Goal: Task Accomplishment & Management: Use online tool/utility

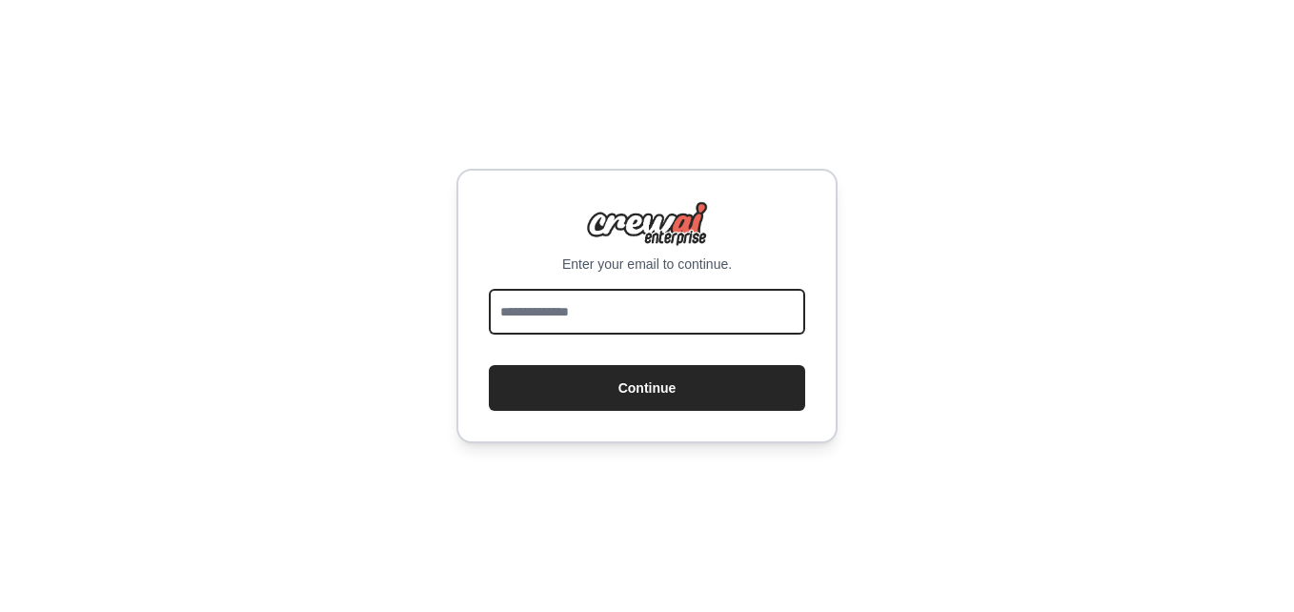
drag, startPoint x: 0, startPoint y: 0, endPoint x: 540, endPoint y: 293, distance: 614.7
click at [540, 293] on input "email" at bounding box center [647, 312] width 316 height 46
type input "**********"
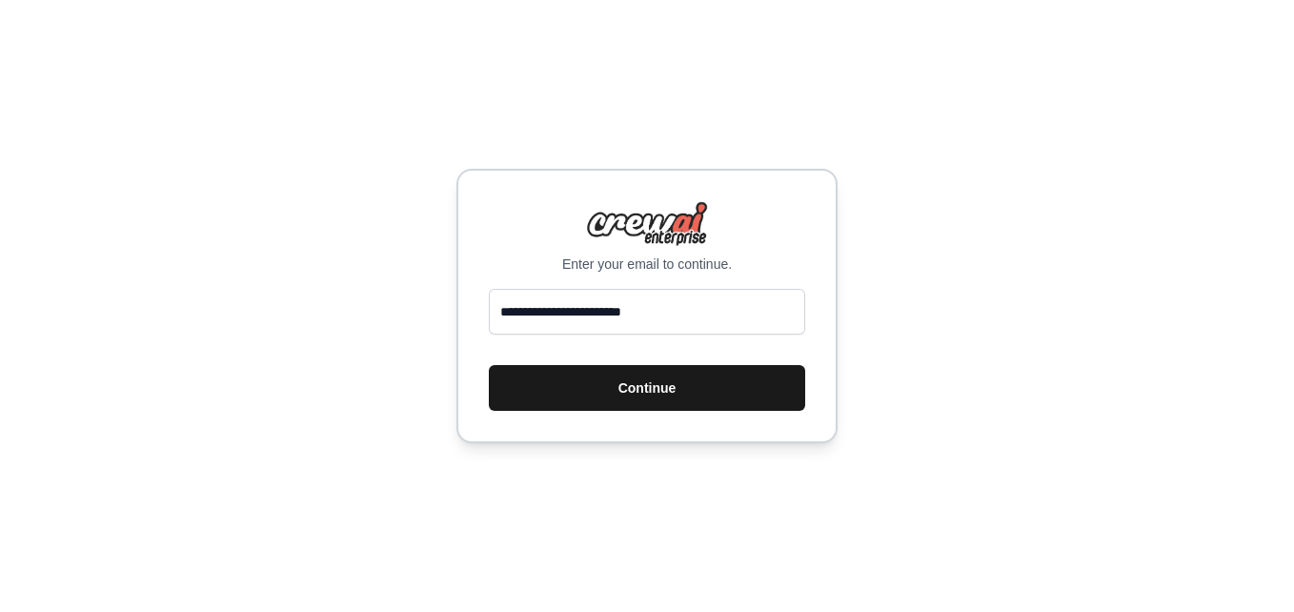
click at [578, 392] on button "Continue" at bounding box center [647, 388] width 316 height 46
click at [575, 389] on button "Continue" at bounding box center [647, 388] width 316 height 46
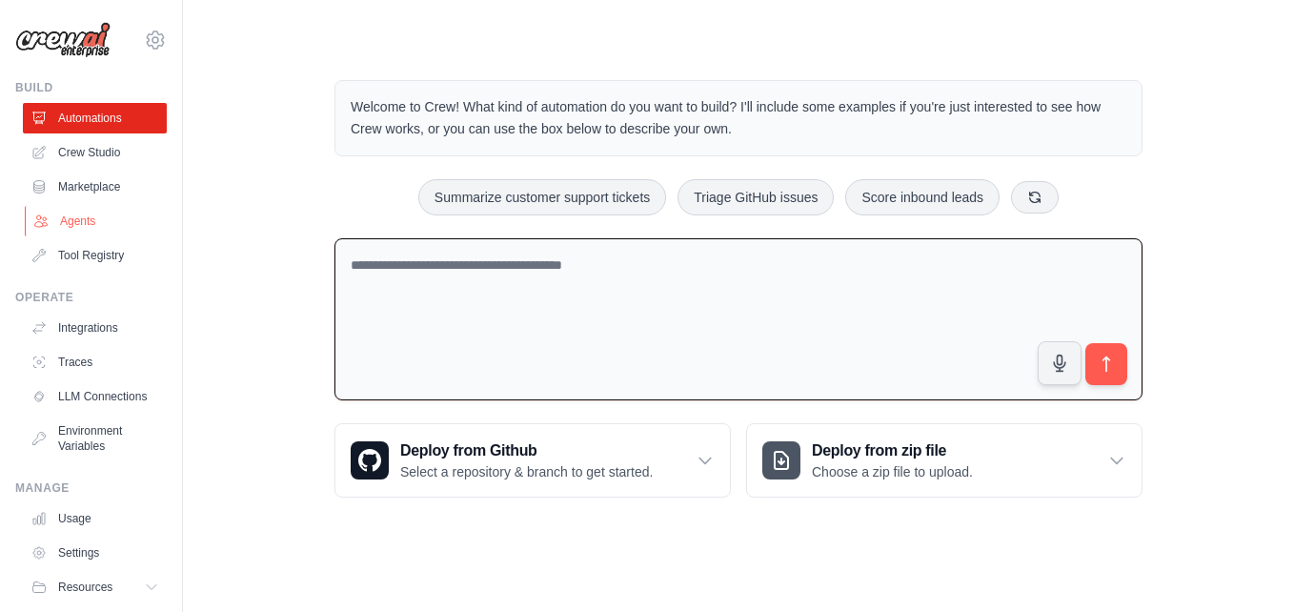
click at [89, 215] on link "Agents" at bounding box center [97, 221] width 144 height 30
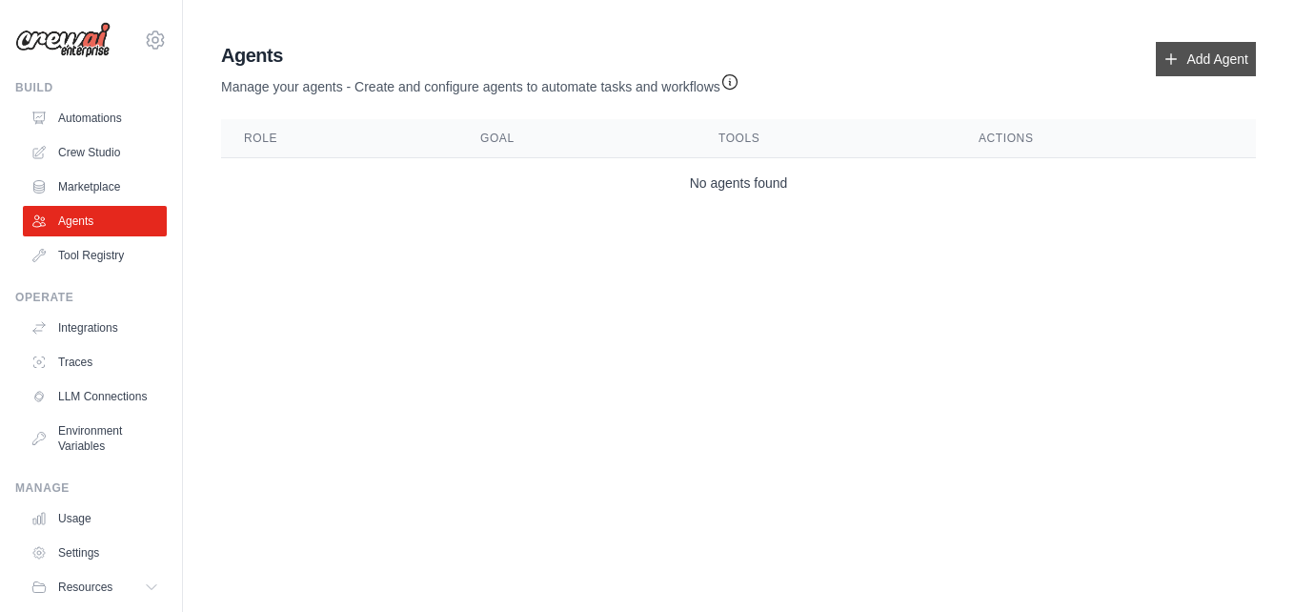
click at [1178, 48] on link "Add Agent" at bounding box center [1206, 59] width 100 height 34
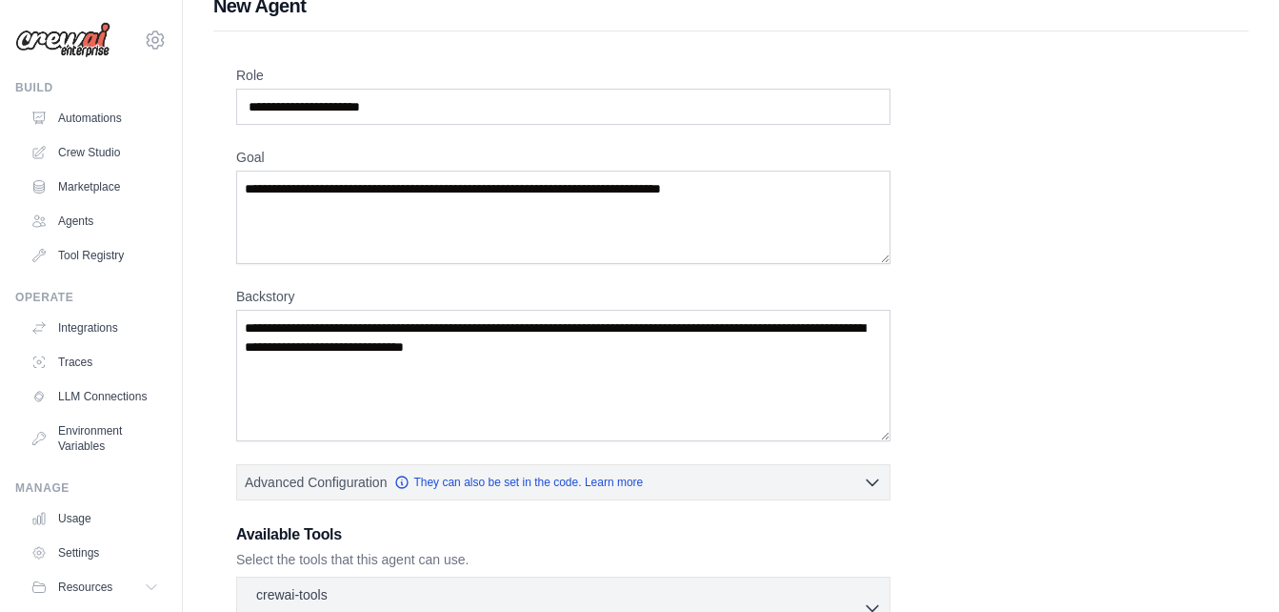
scroll to position [5, 0]
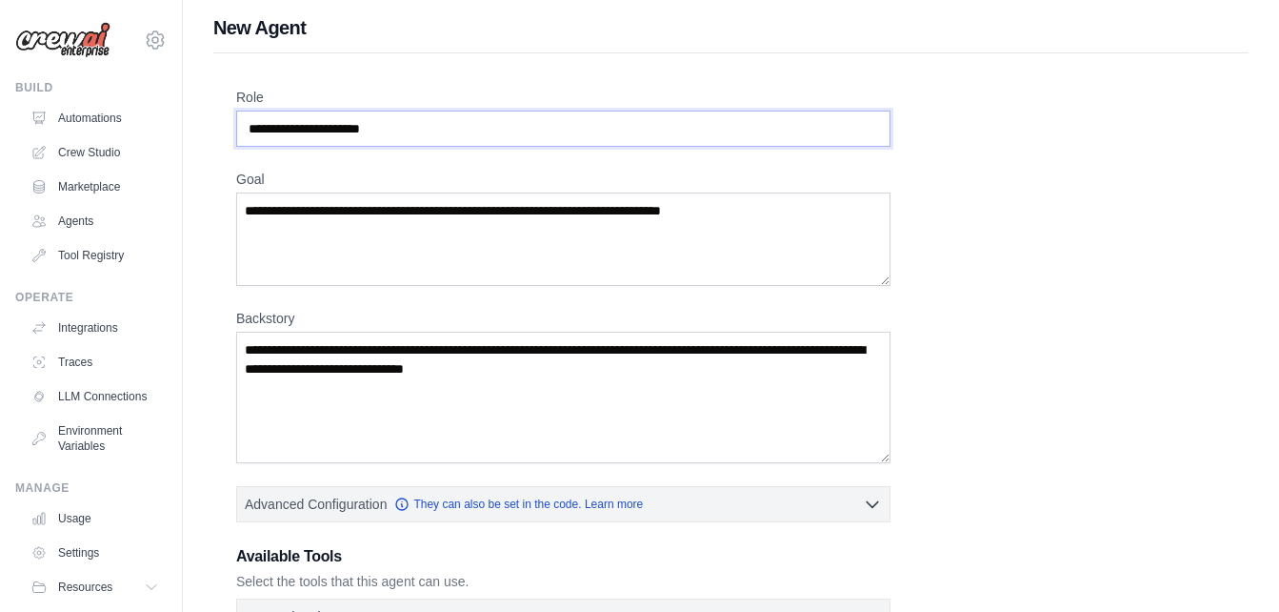
drag, startPoint x: 594, startPoint y: 127, endPoint x: 412, endPoint y: 85, distance: 187.7
click at [412, 85] on div "Role Goal Backstory Advanced Configuration They can also be set in the code. Le…" at bounding box center [731, 482] width 1036 height 859
click at [407, 122] on input "Role" at bounding box center [563, 129] width 654 height 36
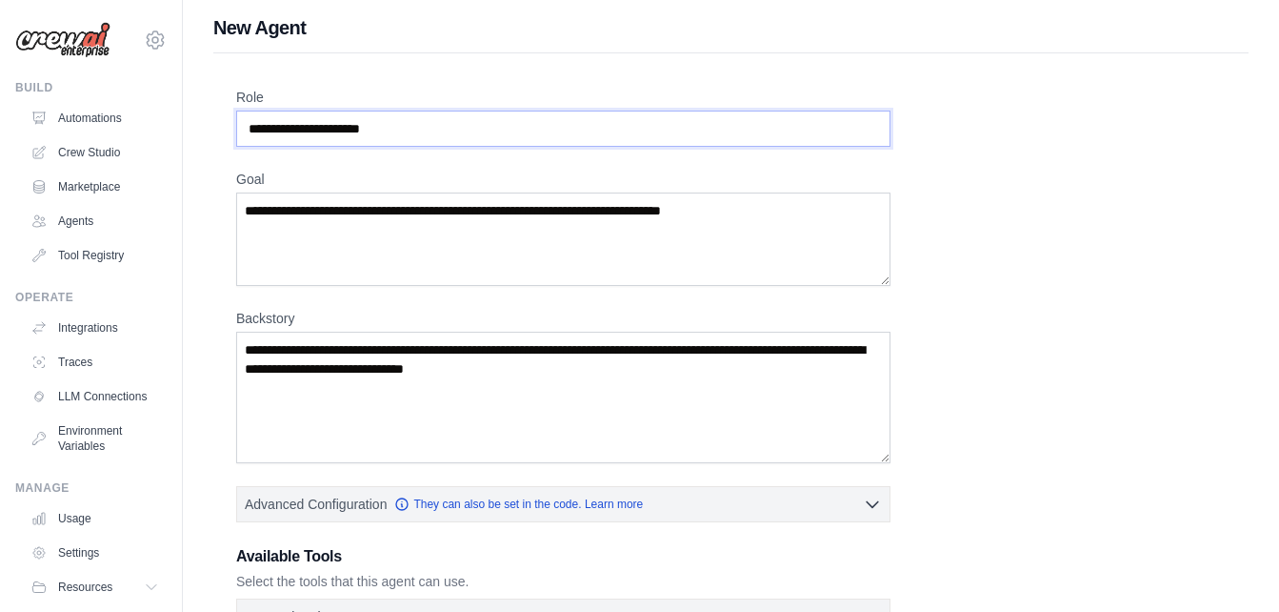
click at [386, 129] on input "Role" at bounding box center [563, 129] width 654 height 36
click at [416, 130] on input "Role" at bounding box center [563, 129] width 654 height 36
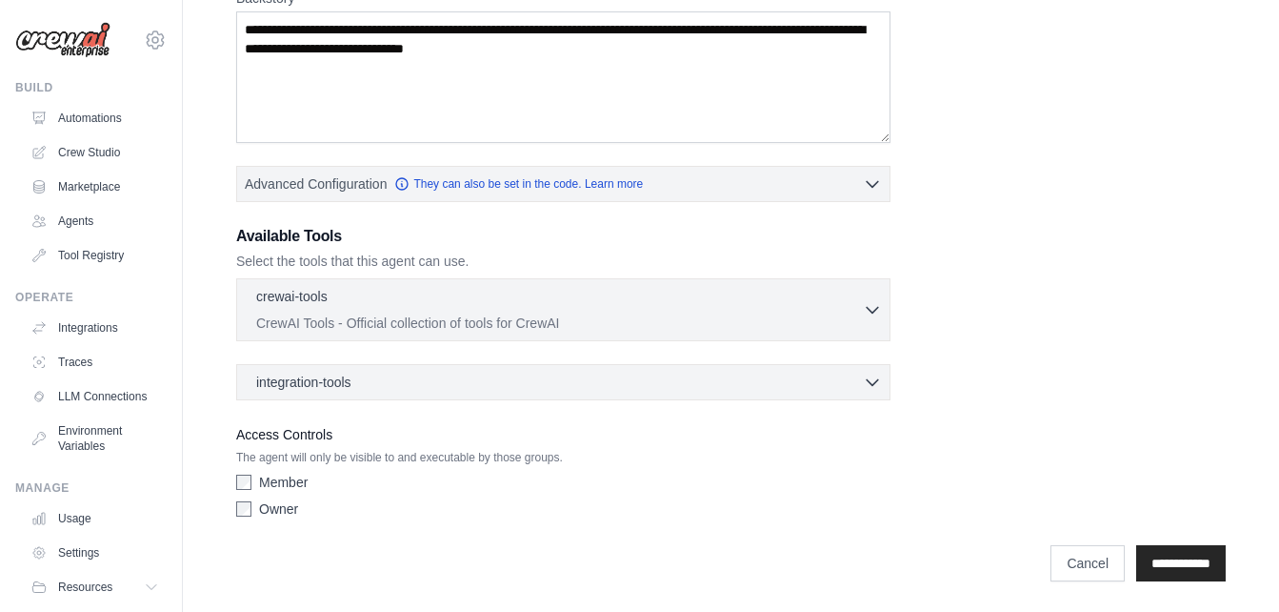
scroll to position [0, 0]
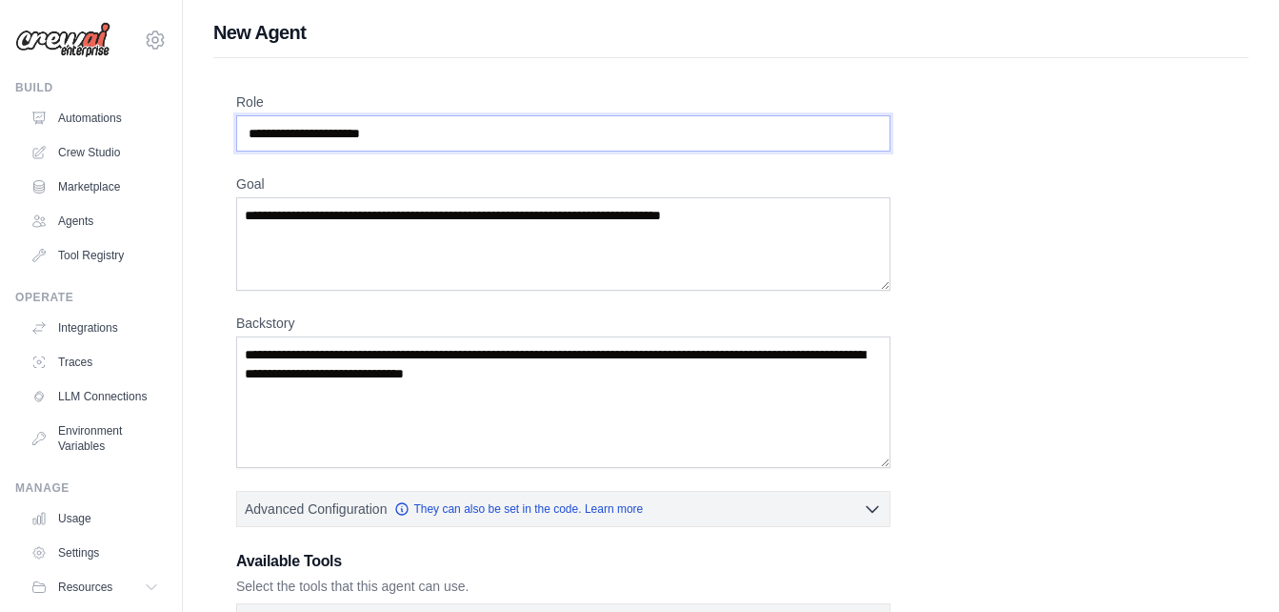
click at [422, 142] on input "Role" at bounding box center [563, 133] width 654 height 36
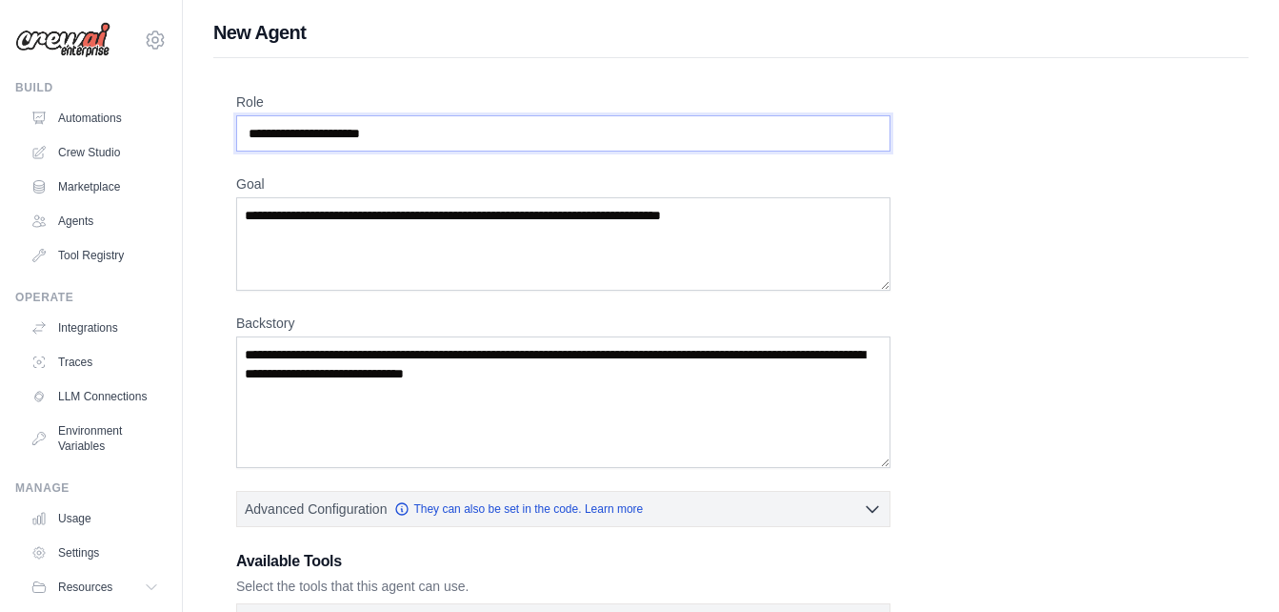
click at [422, 142] on input "Role" at bounding box center [563, 133] width 654 height 36
click at [422, 142] on input "**" at bounding box center [563, 133] width 654 height 36
type input "*"
type input "*******"
type textarea "**********"
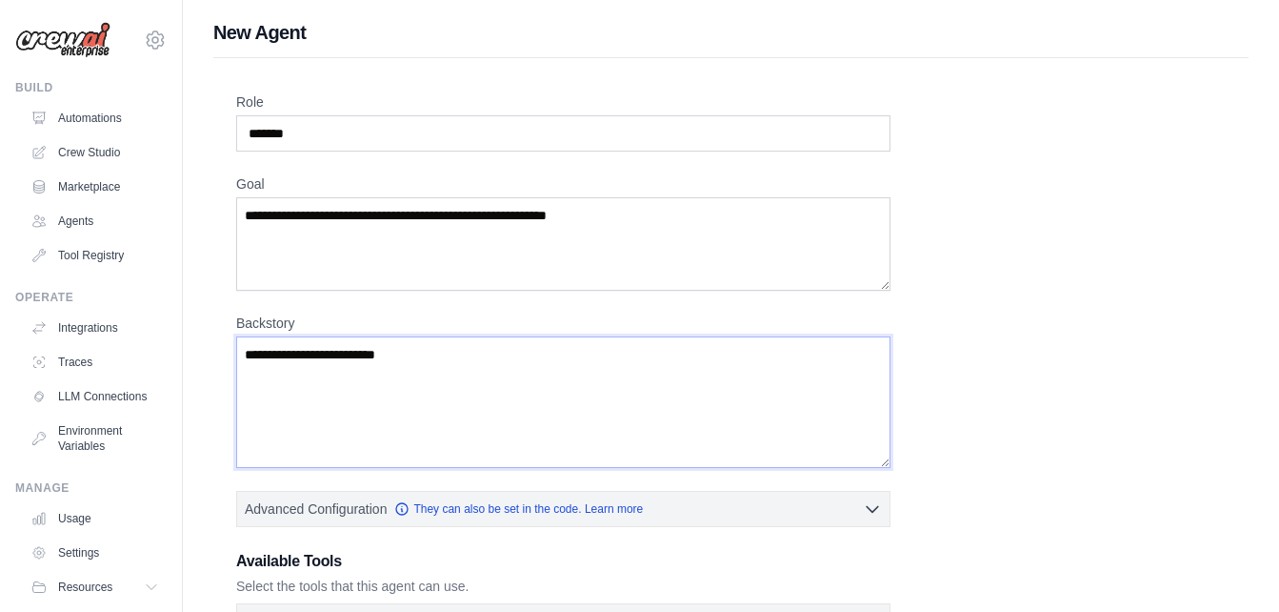
type textarea "**********"
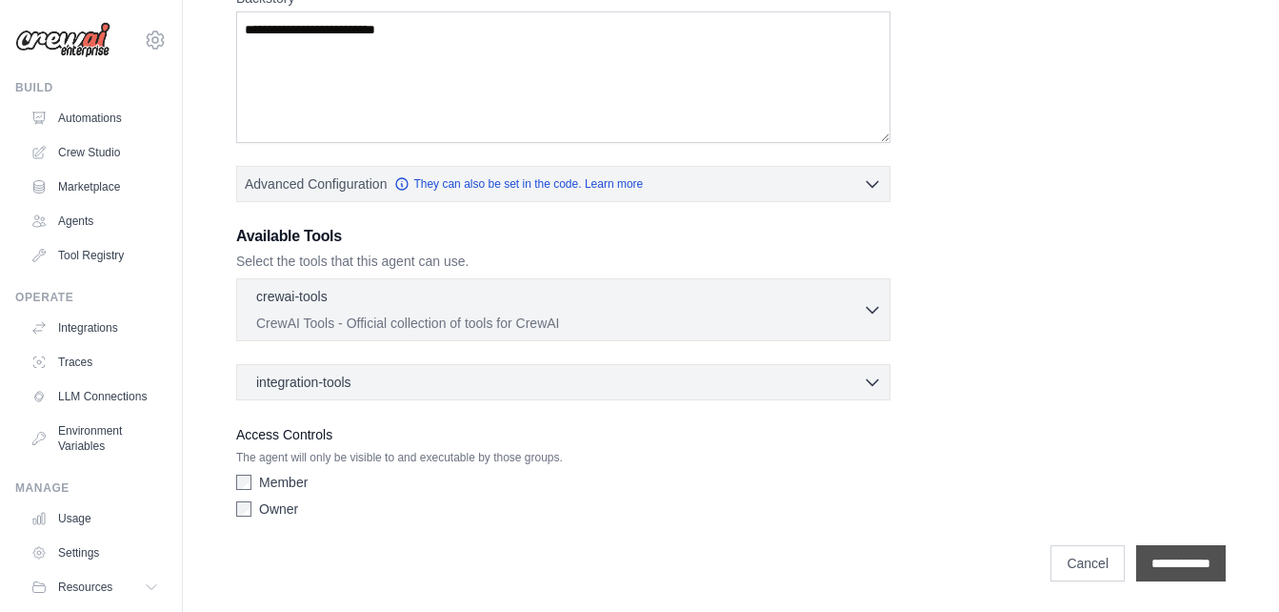
click at [1155, 549] on input "**********" at bounding box center [1182, 563] width 90 height 36
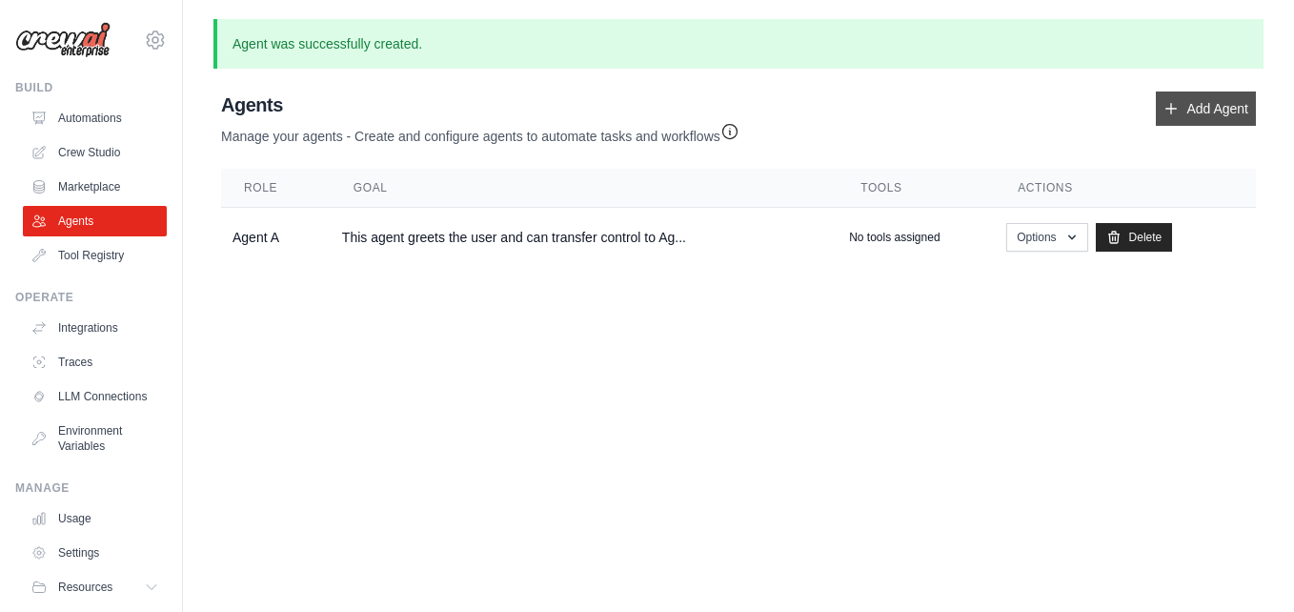
click at [1207, 100] on link "Add Agent" at bounding box center [1206, 108] width 100 height 34
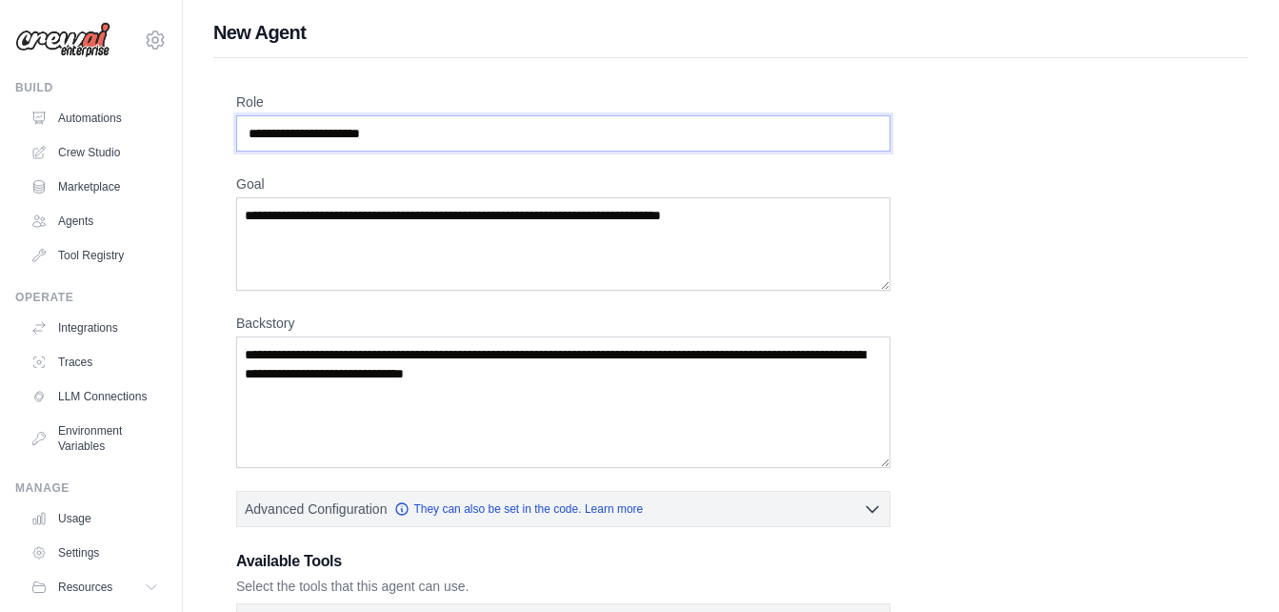
click at [682, 124] on input "Role" at bounding box center [563, 133] width 654 height 36
type input "*******"
click at [630, 277] on textarea "Goal" at bounding box center [563, 243] width 654 height 93
type textarea "*"
type textarea "**********"
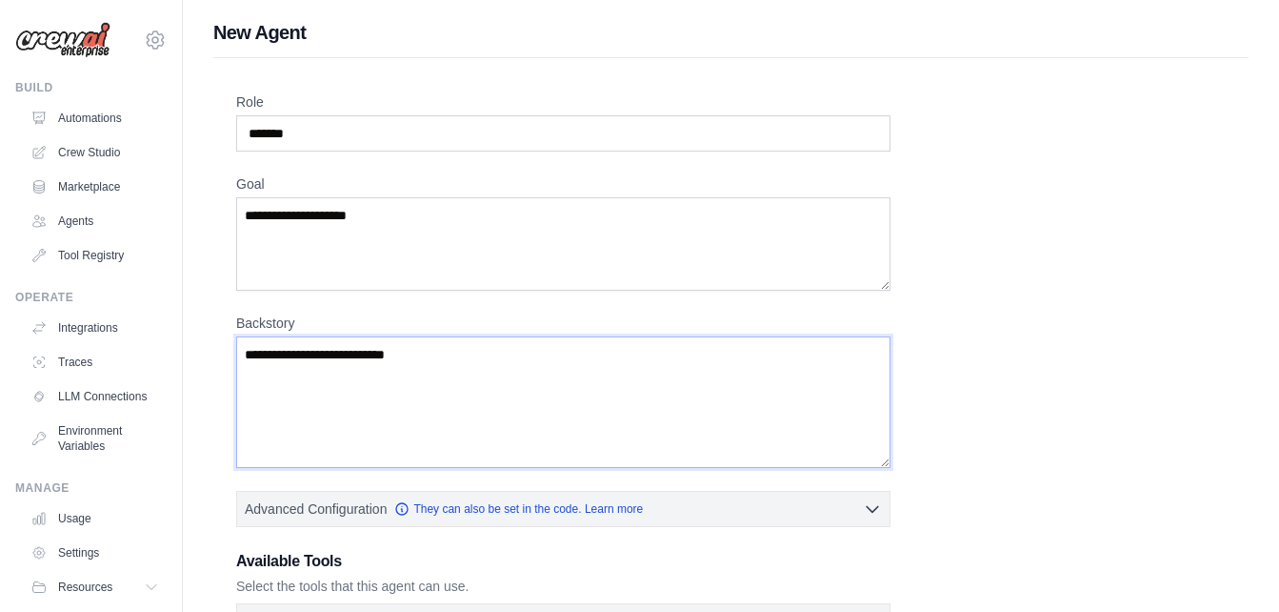
type textarea "**********"
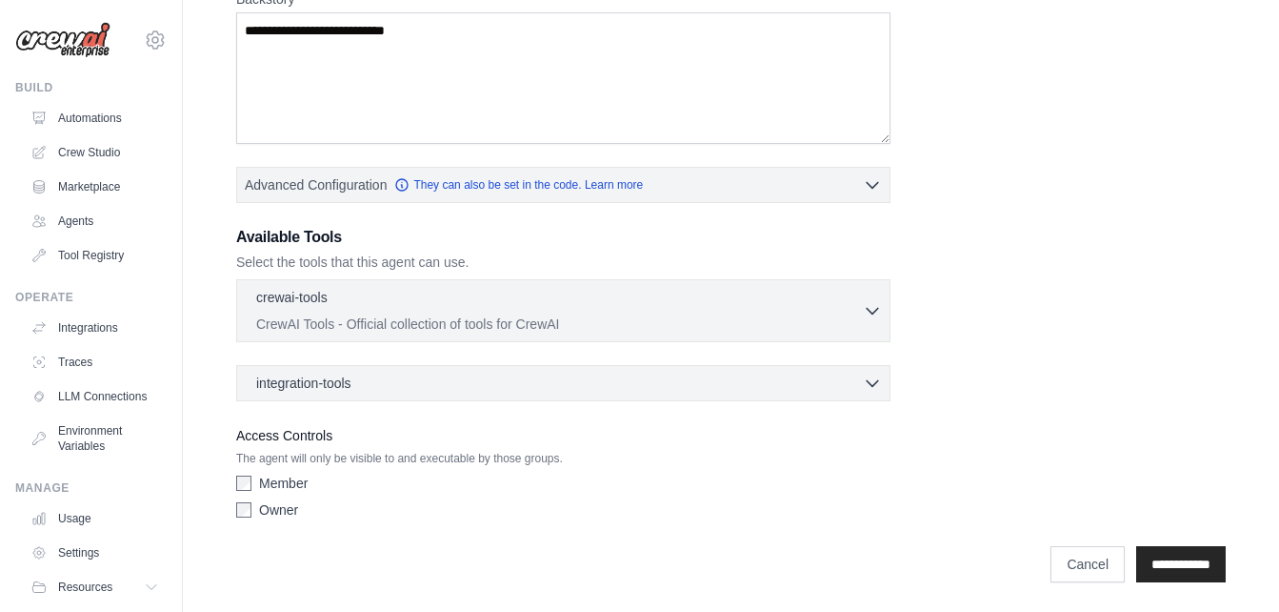
scroll to position [325, 0]
click at [231, 498] on div "**********" at bounding box center [731, 162] width 1036 height 859
click at [265, 524] on div "Member Owner" at bounding box center [563, 499] width 654 height 53
click at [233, 498] on div "**********" at bounding box center [731, 162] width 1036 height 859
click at [256, 512] on div "Owner" at bounding box center [563, 508] width 654 height 19
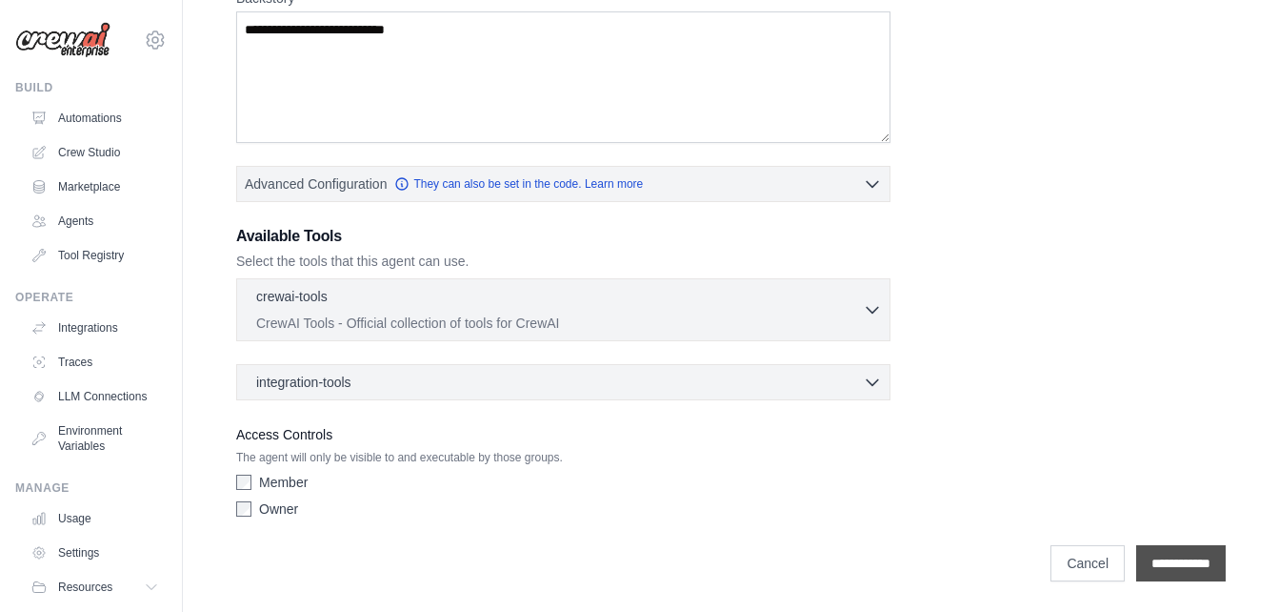
click at [1137, 563] on input "**********" at bounding box center [1182, 563] width 90 height 36
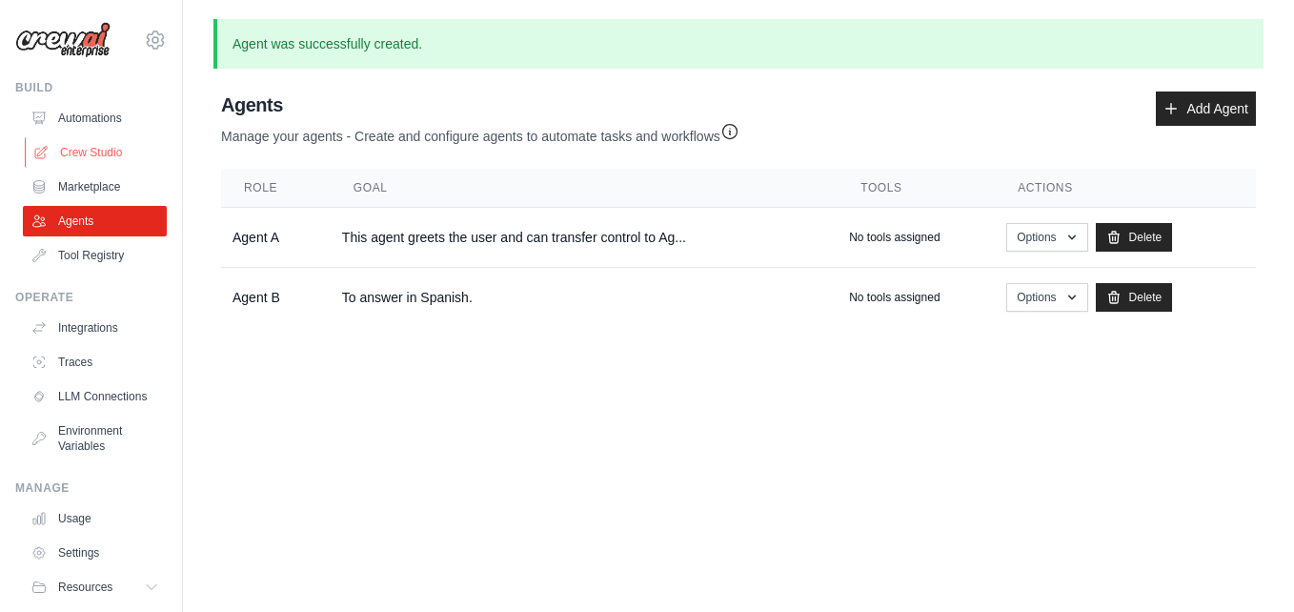
click at [124, 155] on link "Crew Studio" at bounding box center [97, 152] width 144 height 30
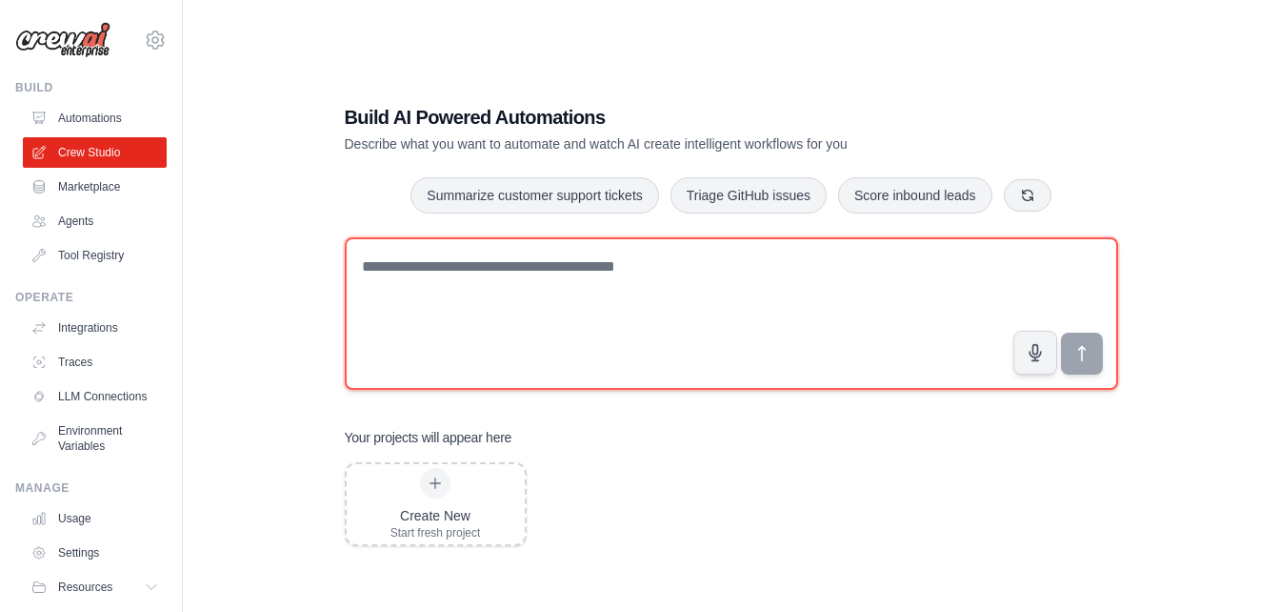
click at [488, 316] on textarea at bounding box center [732, 313] width 774 height 152
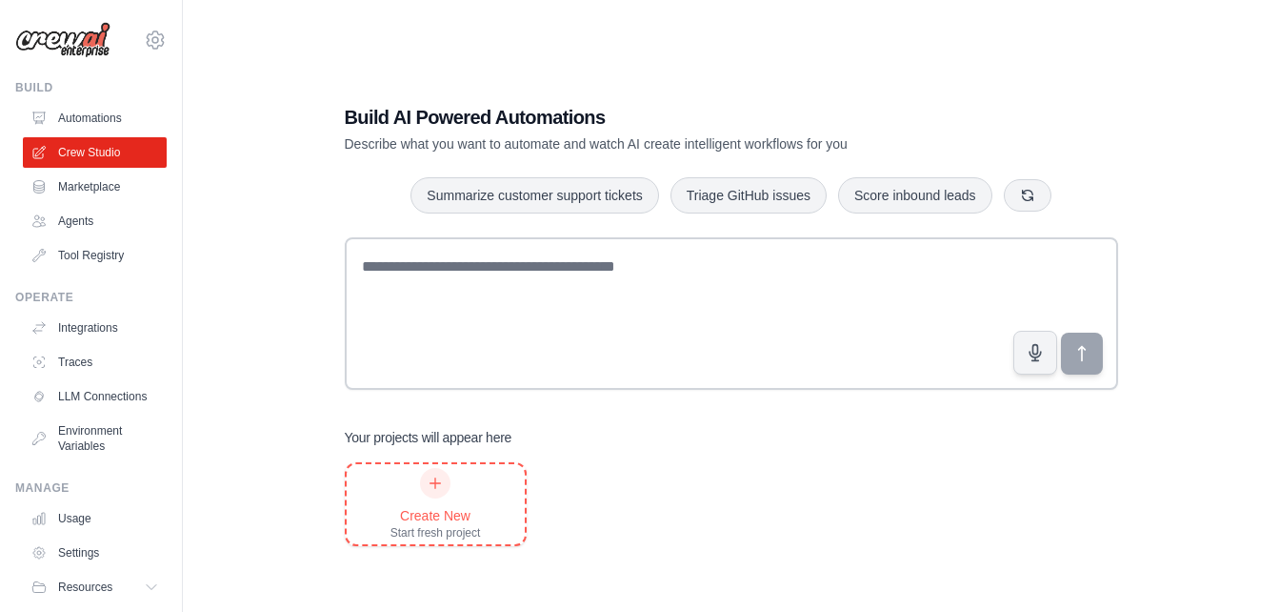
click at [440, 492] on div at bounding box center [435, 483] width 30 height 30
click at [82, 215] on link "Agents" at bounding box center [97, 221] width 144 height 30
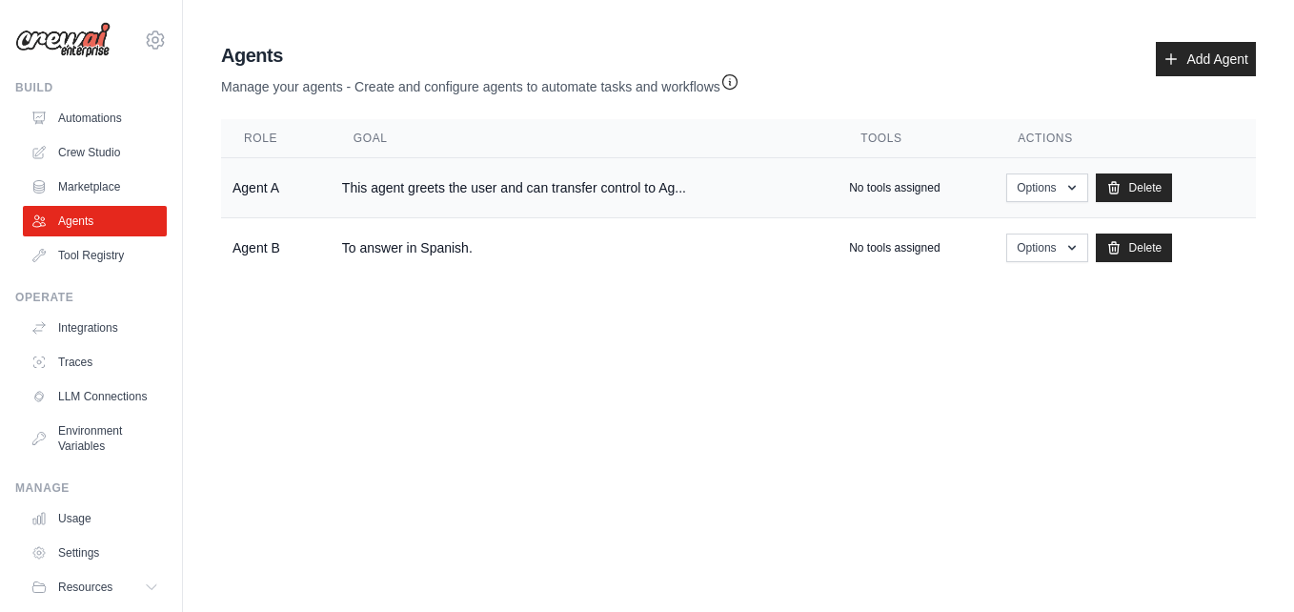
click at [257, 190] on td "Agent A" at bounding box center [276, 188] width 110 height 60
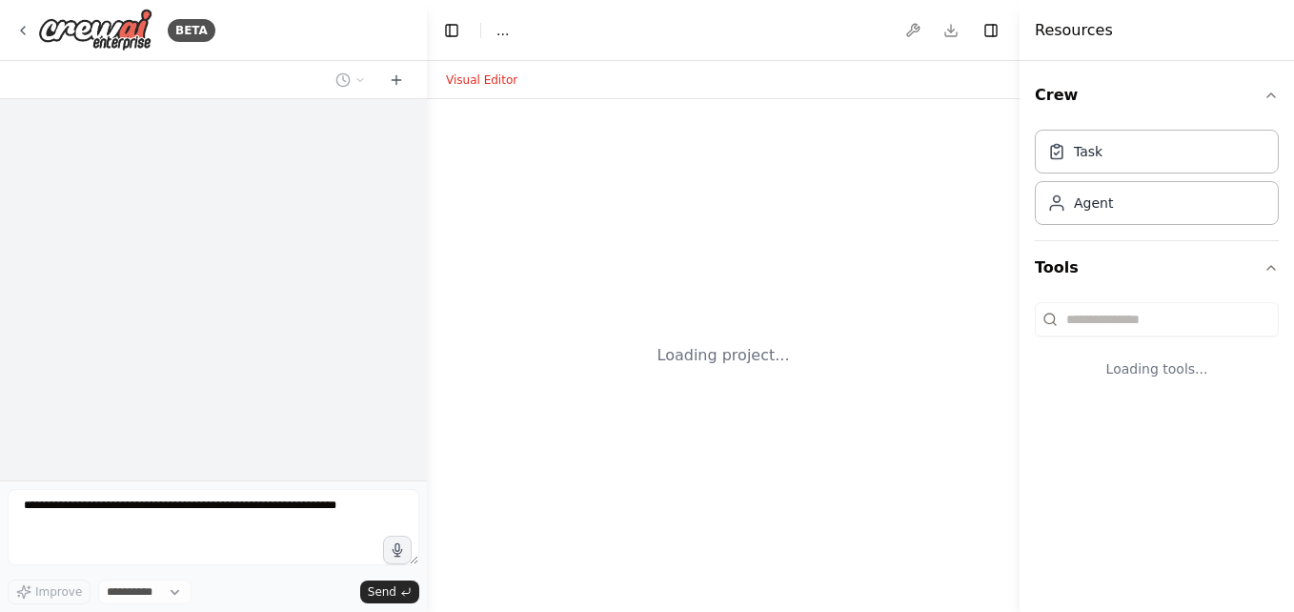
select select "****"
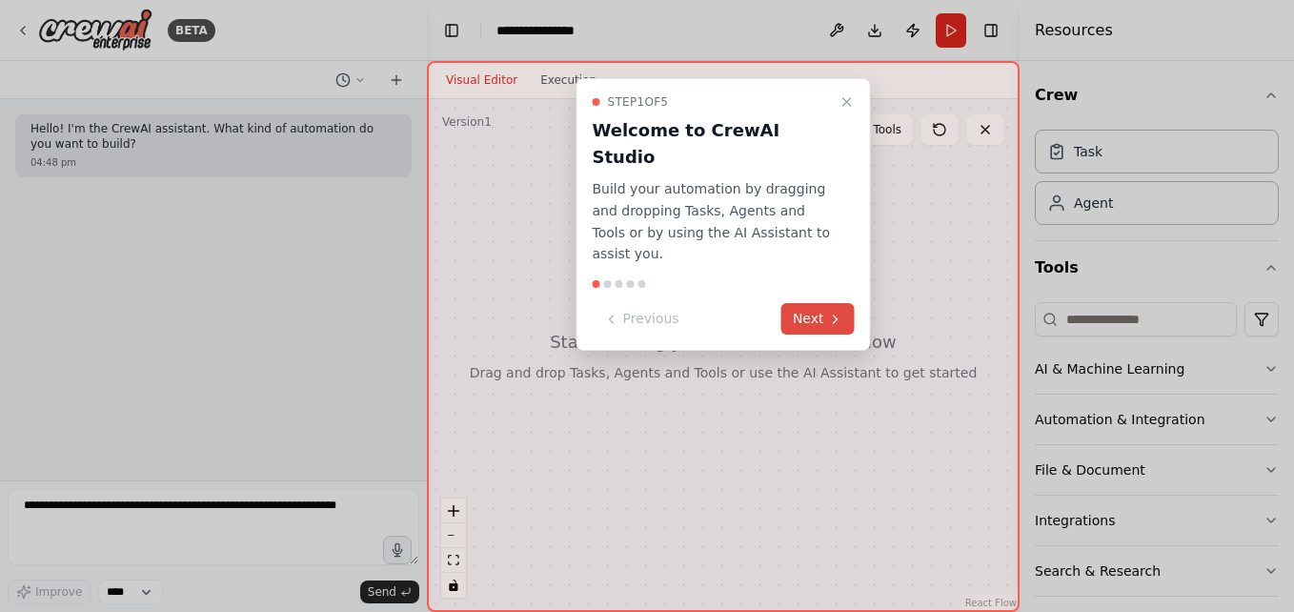
click at [830, 312] on icon at bounding box center [835, 319] width 15 height 15
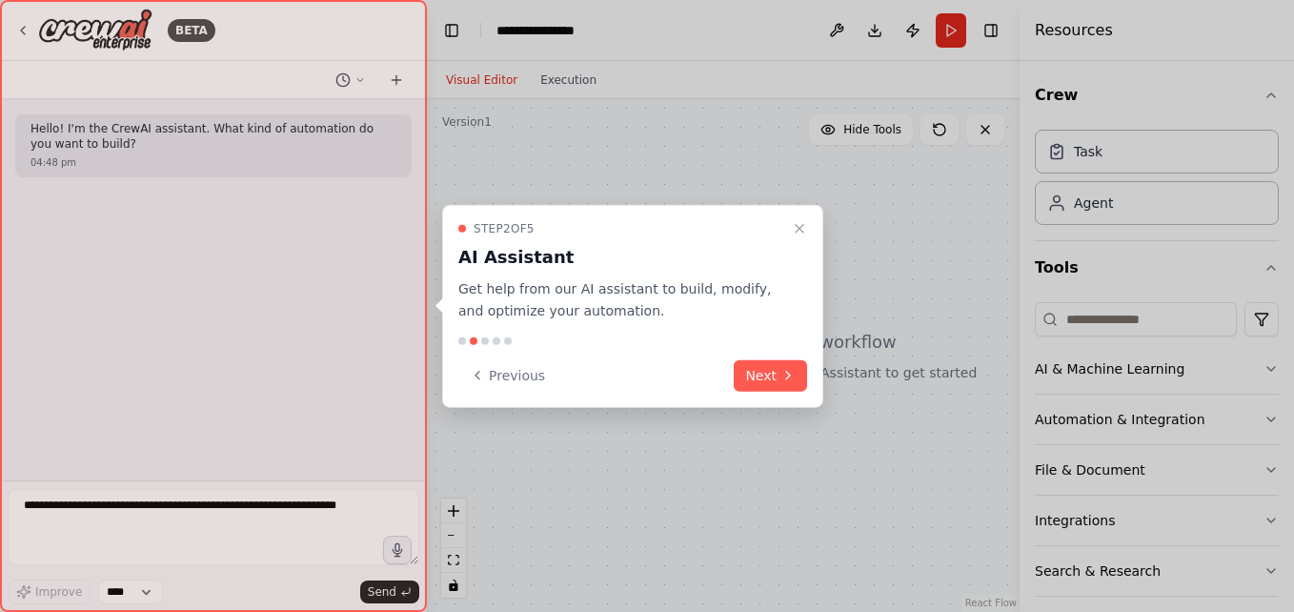
click at [830, 267] on div at bounding box center [647, 306] width 1294 height 612
click at [753, 384] on button "Next" at bounding box center [770, 374] width 73 height 31
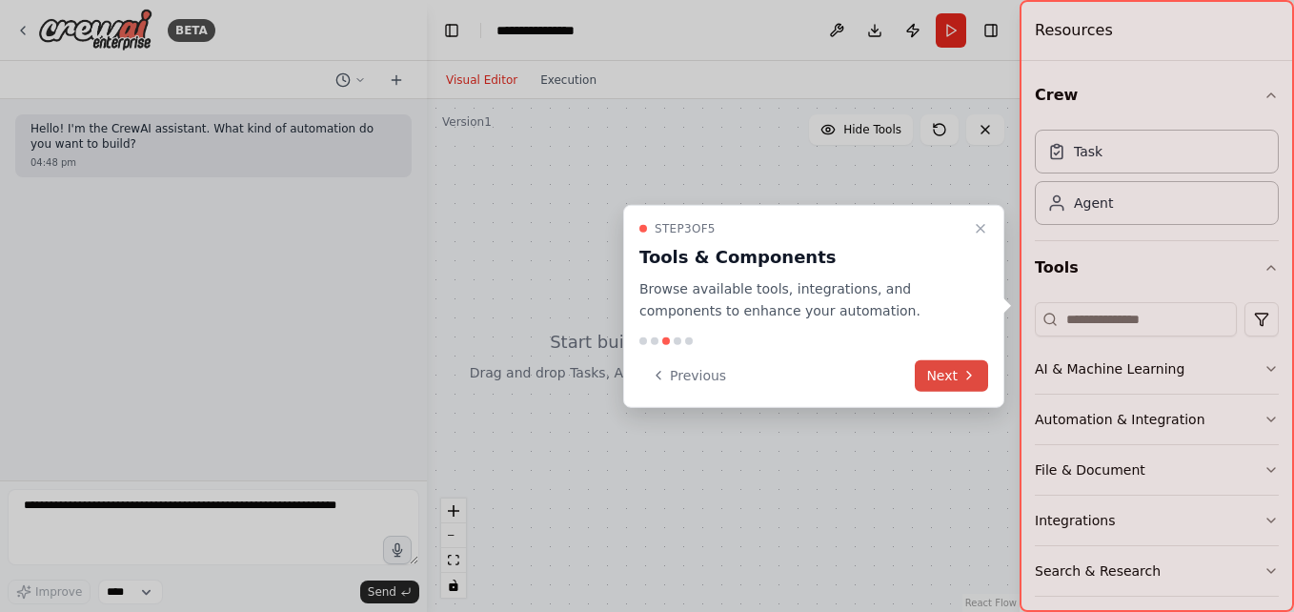
click at [936, 365] on button "Next" at bounding box center [951, 374] width 73 height 31
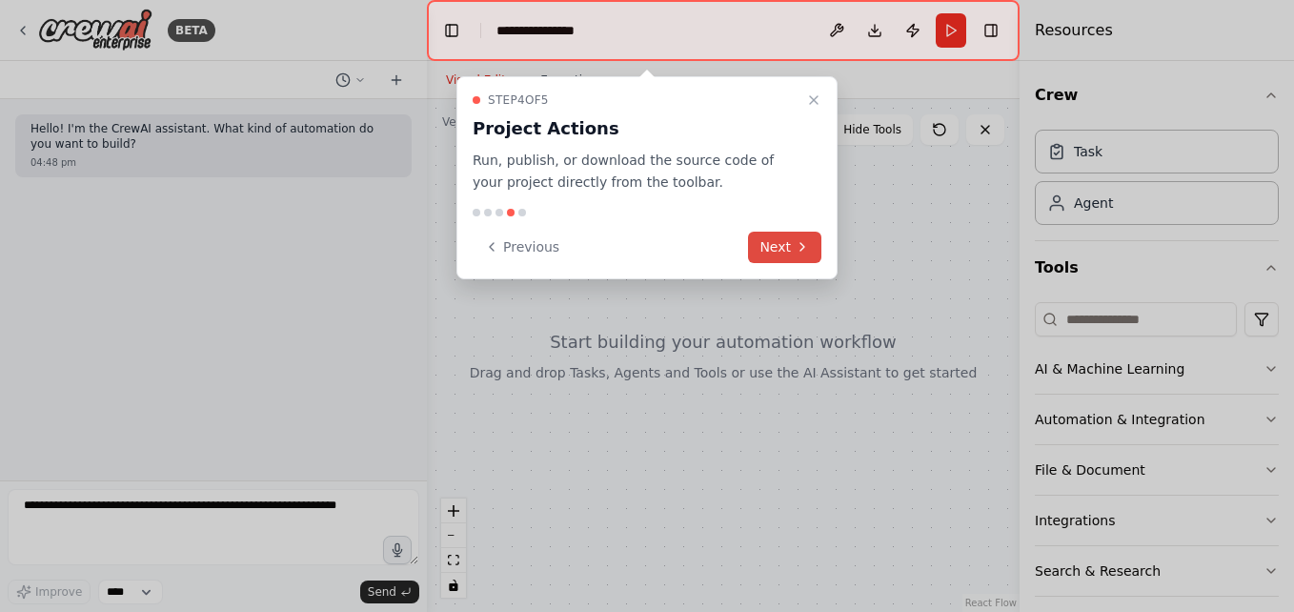
click at [781, 249] on button "Next" at bounding box center [784, 247] width 73 height 31
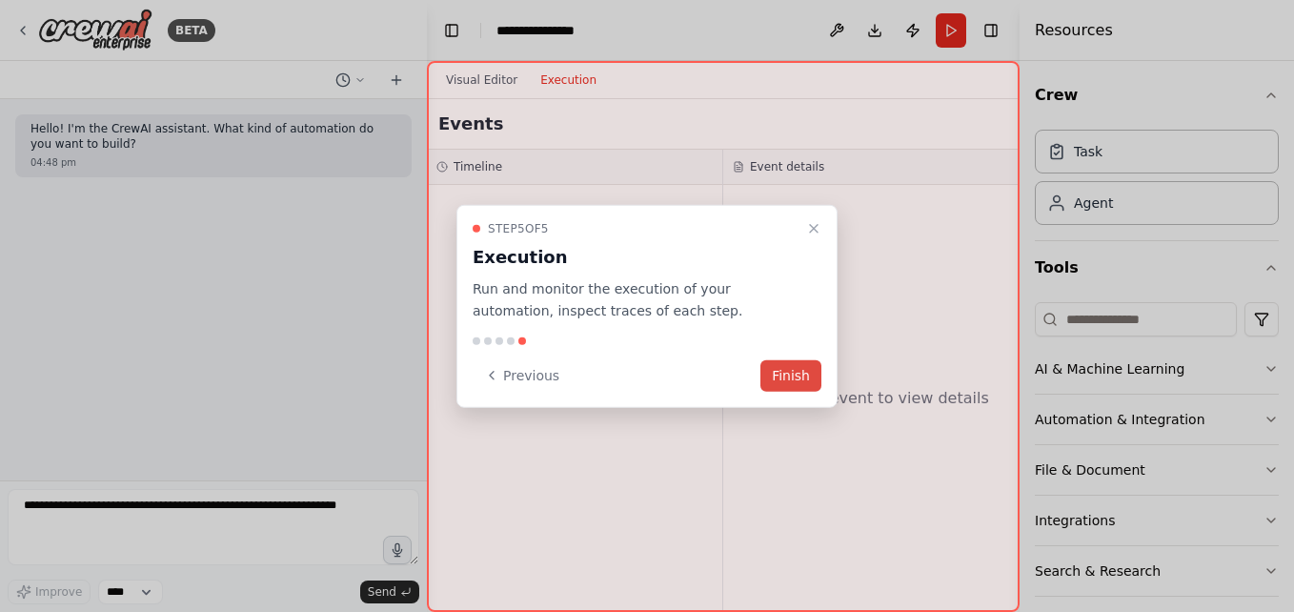
click at [794, 364] on button "Finish" at bounding box center [790, 374] width 61 height 31
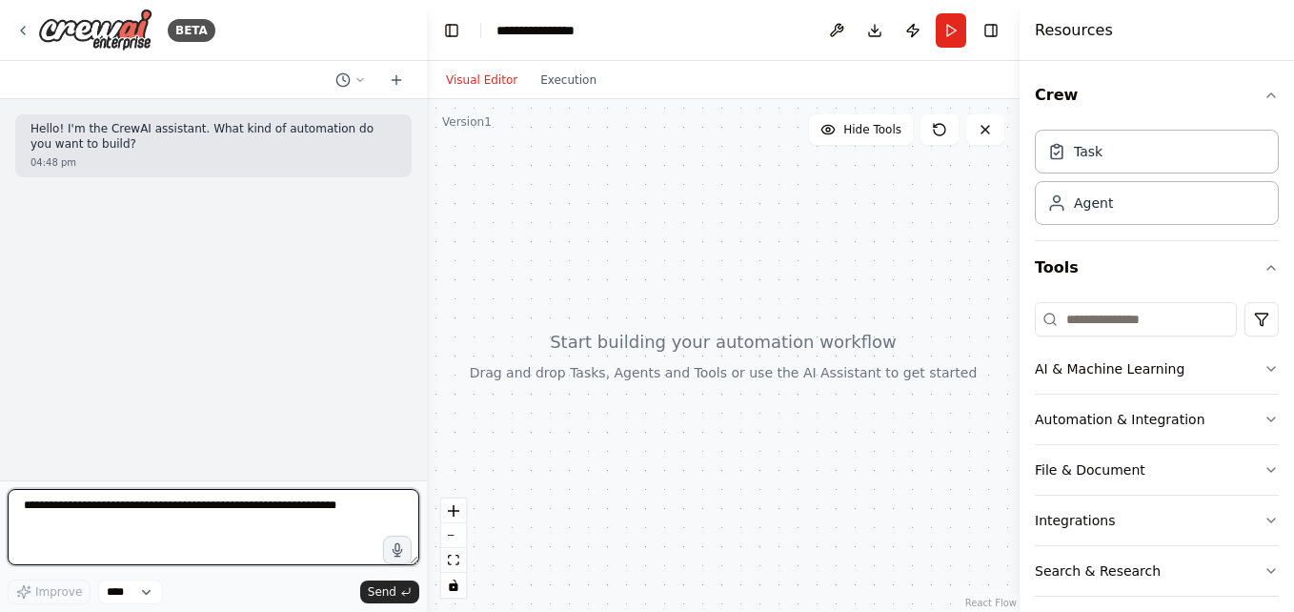
click at [287, 501] on textarea at bounding box center [214, 527] width 412 height 76
type textarea "**********"
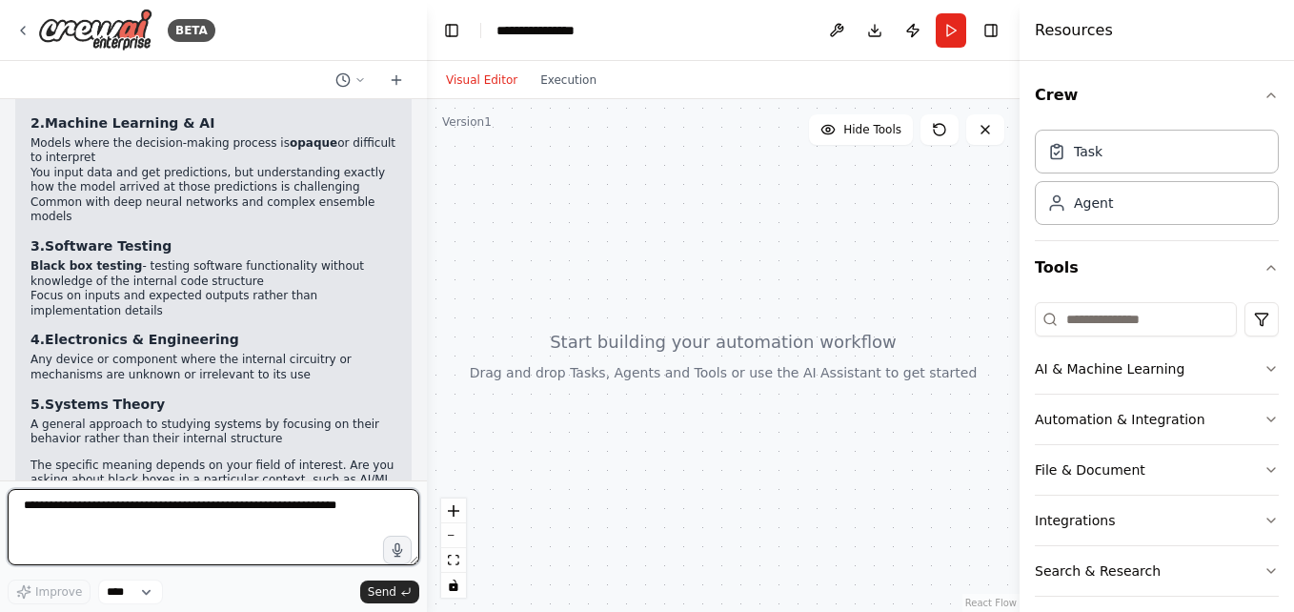
scroll to position [450, 0]
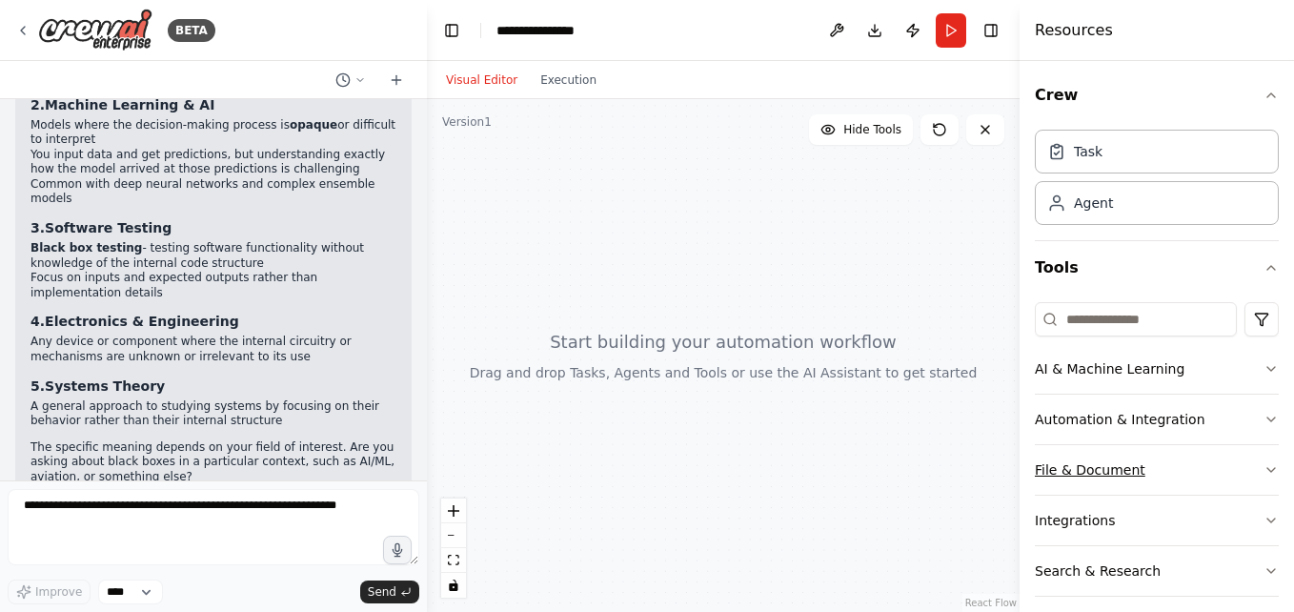
click at [1114, 480] on button "File & Document" at bounding box center [1157, 470] width 244 height 50
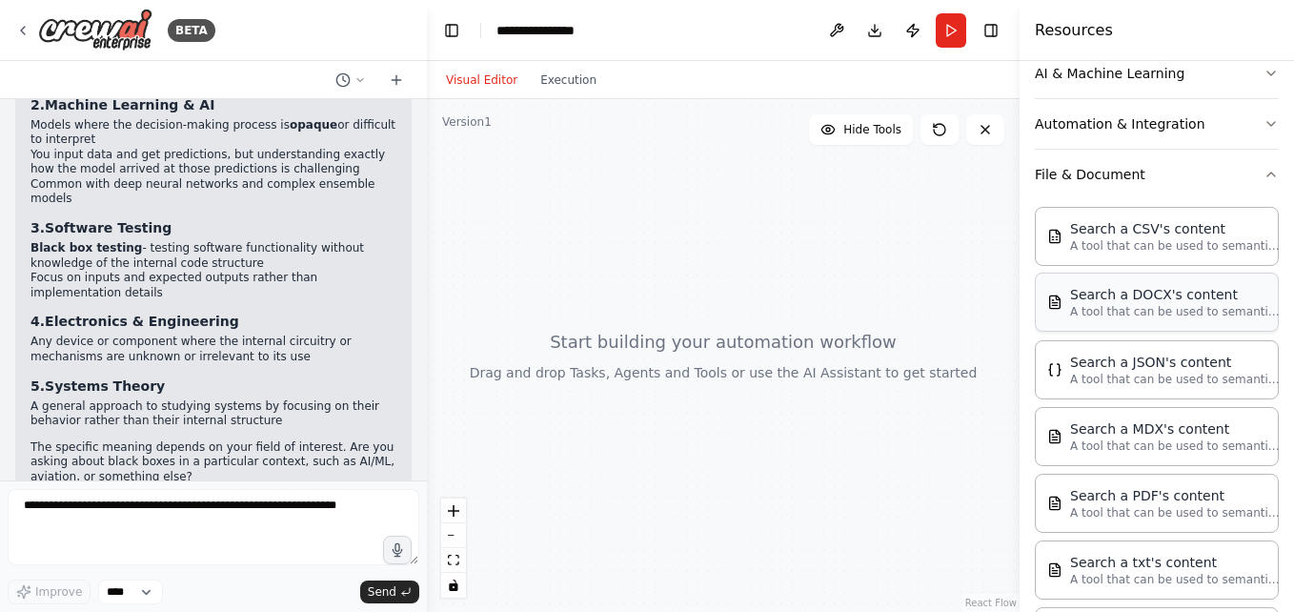
scroll to position [347, 0]
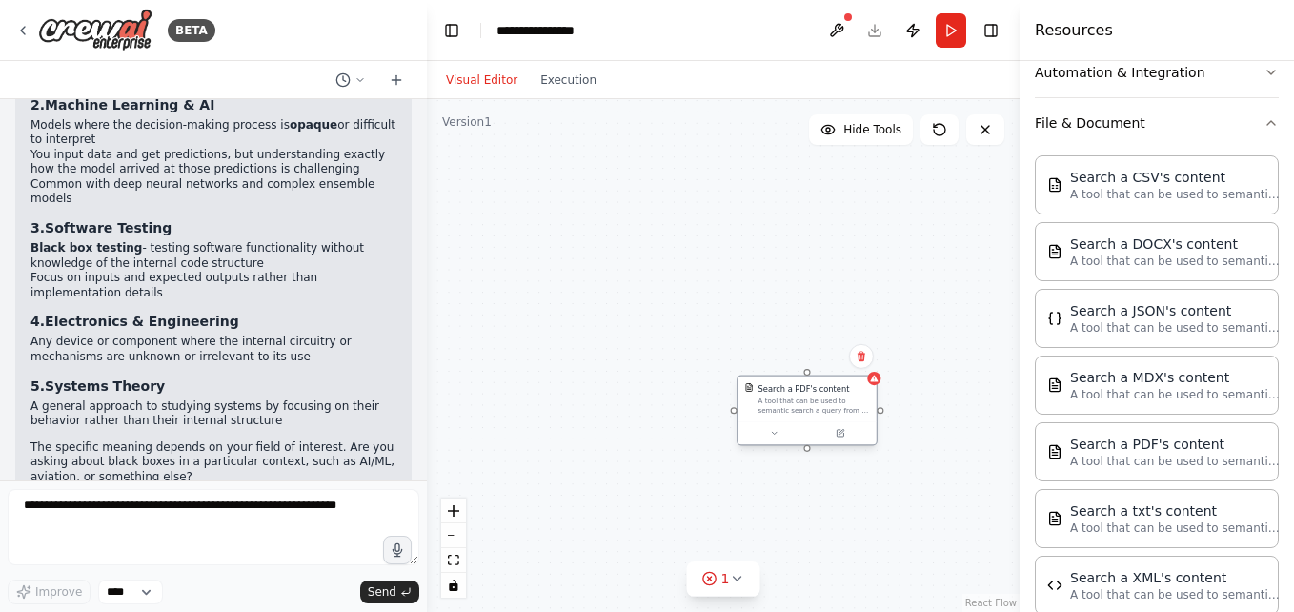
drag, startPoint x: 835, startPoint y: 408, endPoint x: 873, endPoint y: 439, distance: 49.4
click at [873, 439] on div at bounding box center [806, 432] width 138 height 23
click at [784, 454] on div at bounding box center [826, 445] width 181 height 30
click at [779, 452] on button at bounding box center [783, 444] width 83 height 17
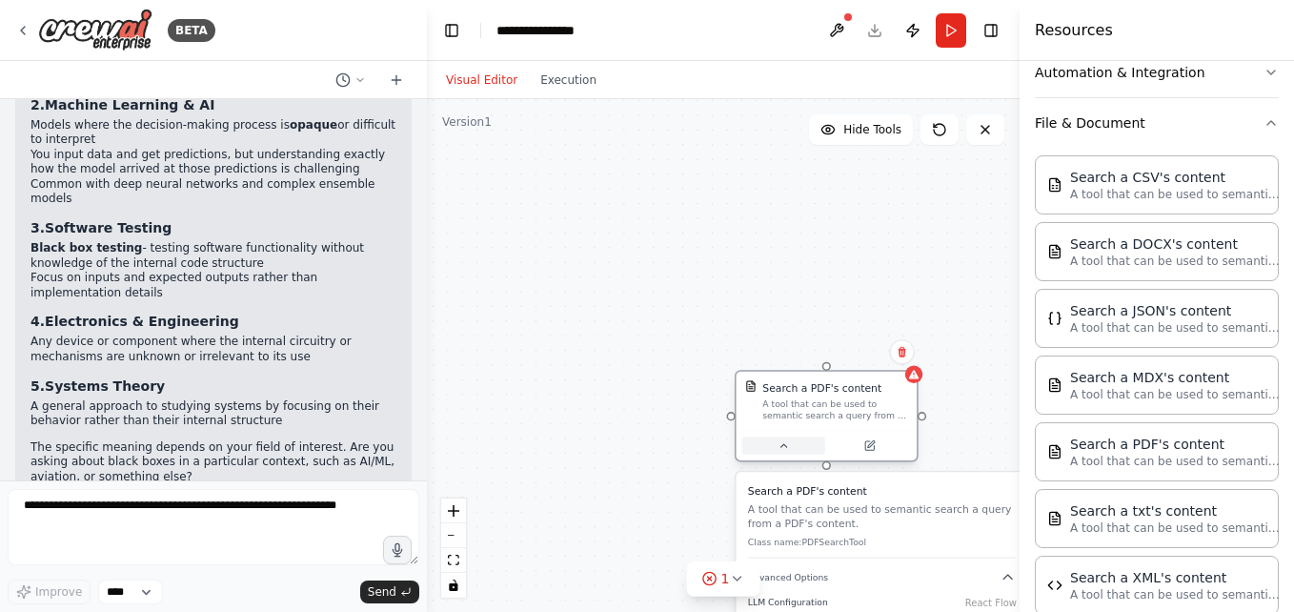
click at [779, 452] on button at bounding box center [783, 444] width 83 height 17
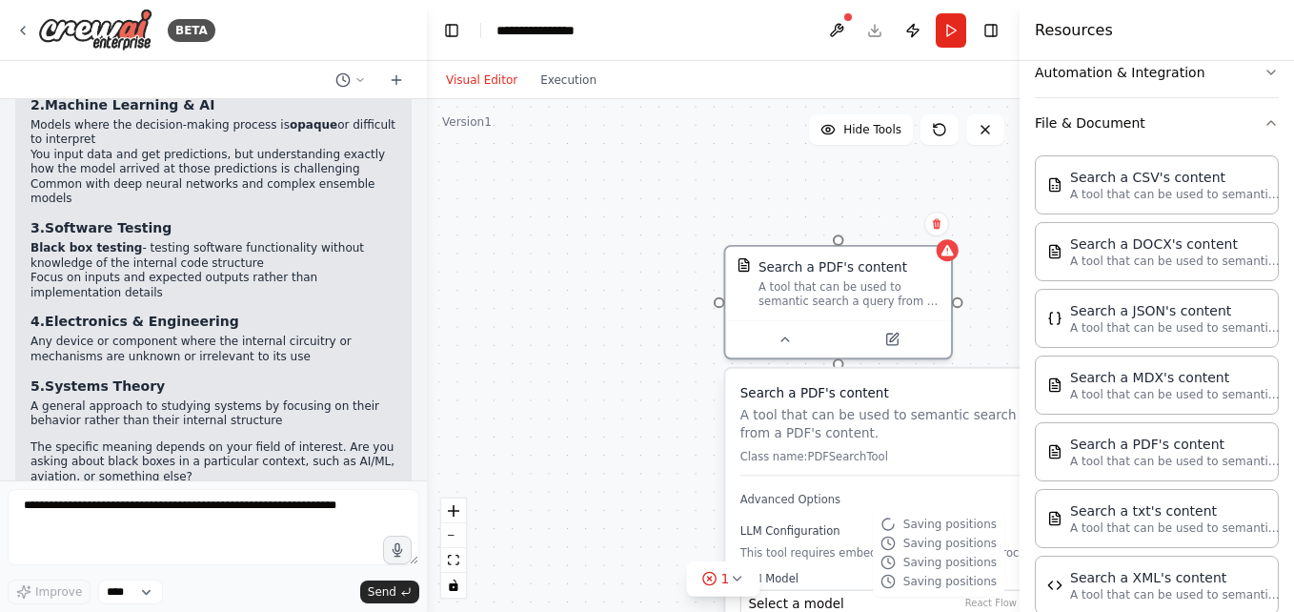
click at [637, 360] on div "Search a PDF's content A tool that can be used to semantic search a query from …" at bounding box center [723, 355] width 593 height 513
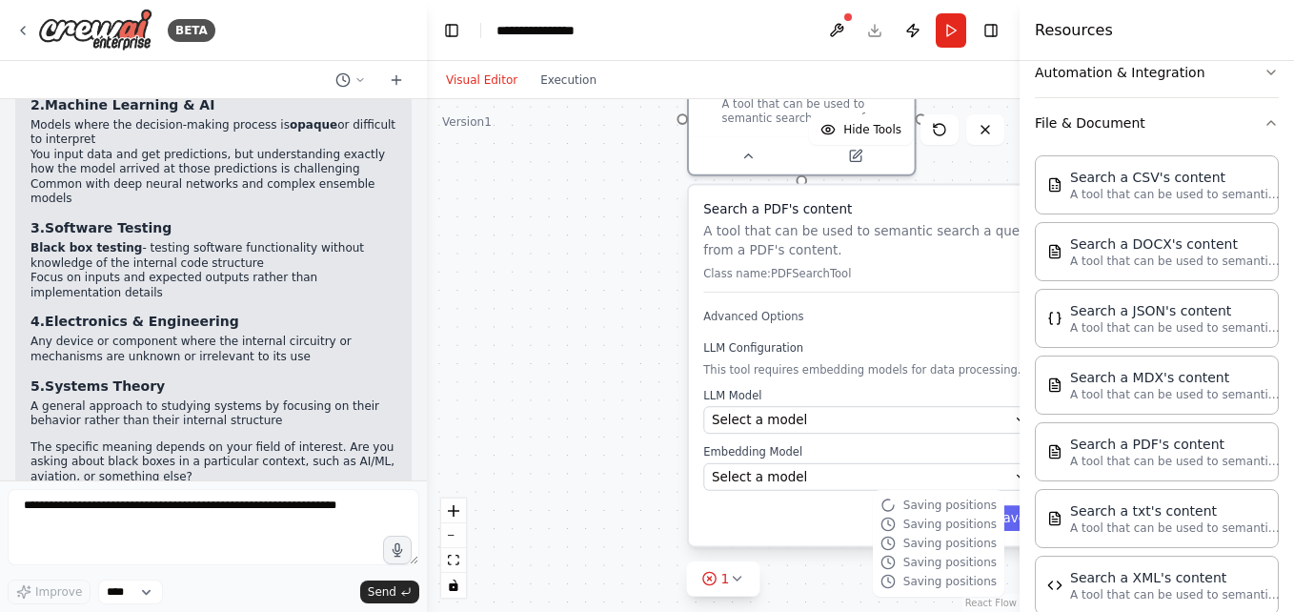
drag, startPoint x: 777, startPoint y: 449, endPoint x: 726, endPoint y: 250, distance: 205.6
click at [726, 266] on p "Class name: PDFSearchTool" at bounding box center [869, 273] width 333 height 14
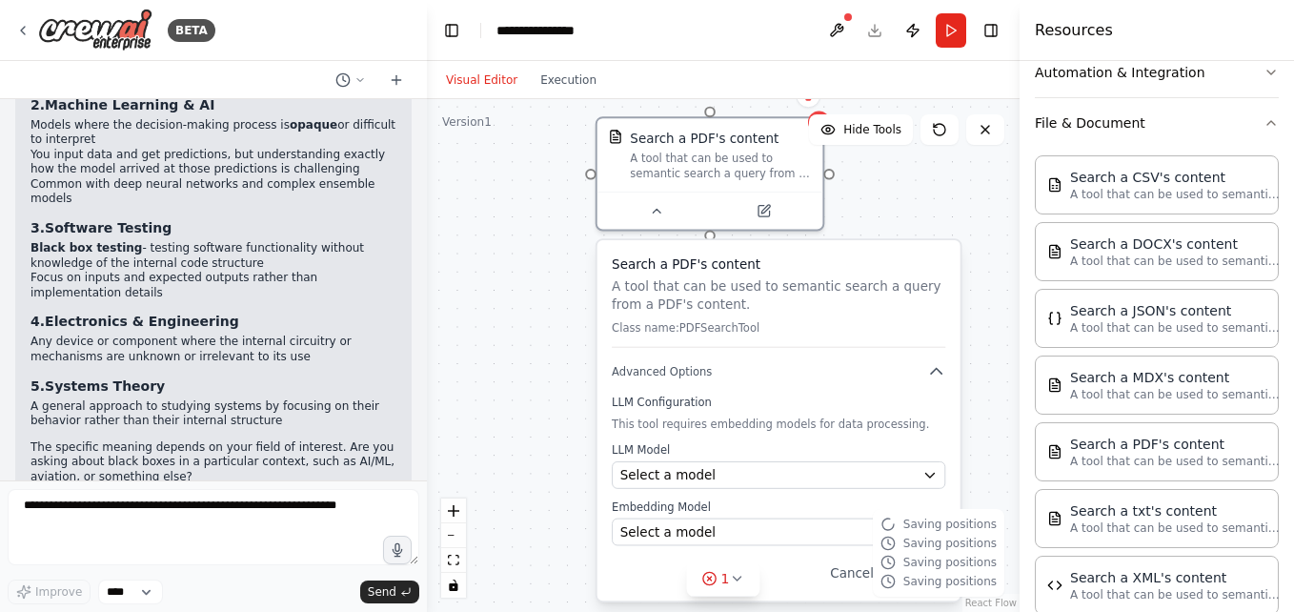
drag, startPoint x: 726, startPoint y: 250, endPoint x: 594, endPoint y: 352, distance: 167.7
click at [612, 335] on p "Class name: PDFSearchTool" at bounding box center [778, 328] width 333 height 14
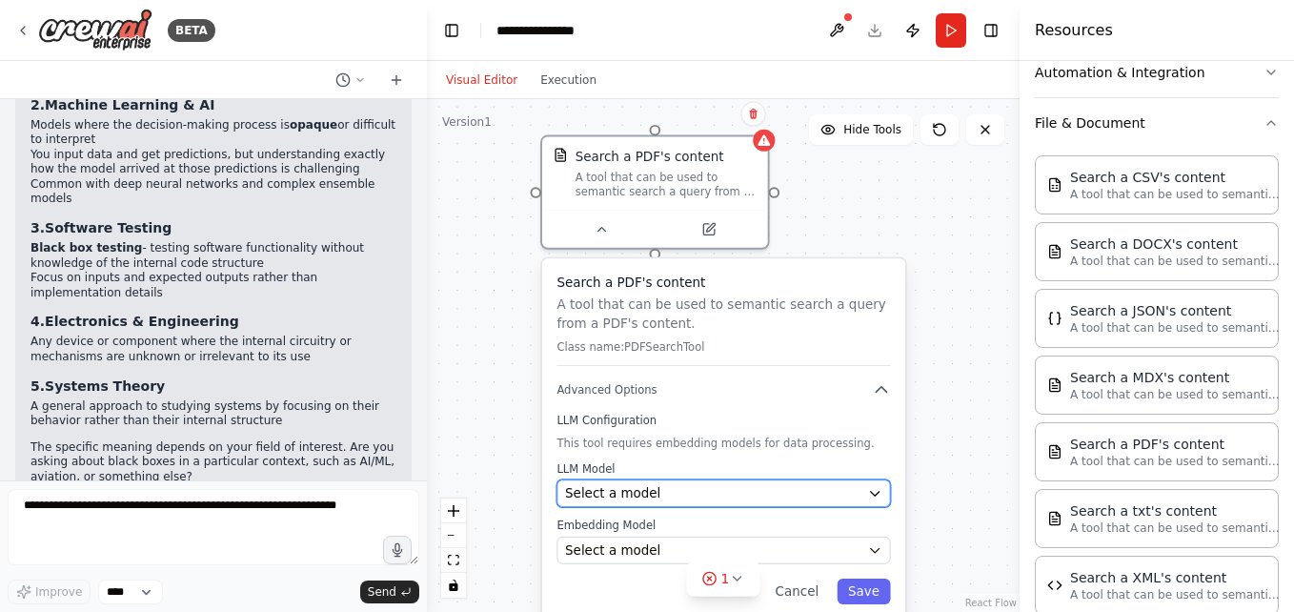
click at [644, 504] on button "Select a model" at bounding box center [722, 493] width 333 height 28
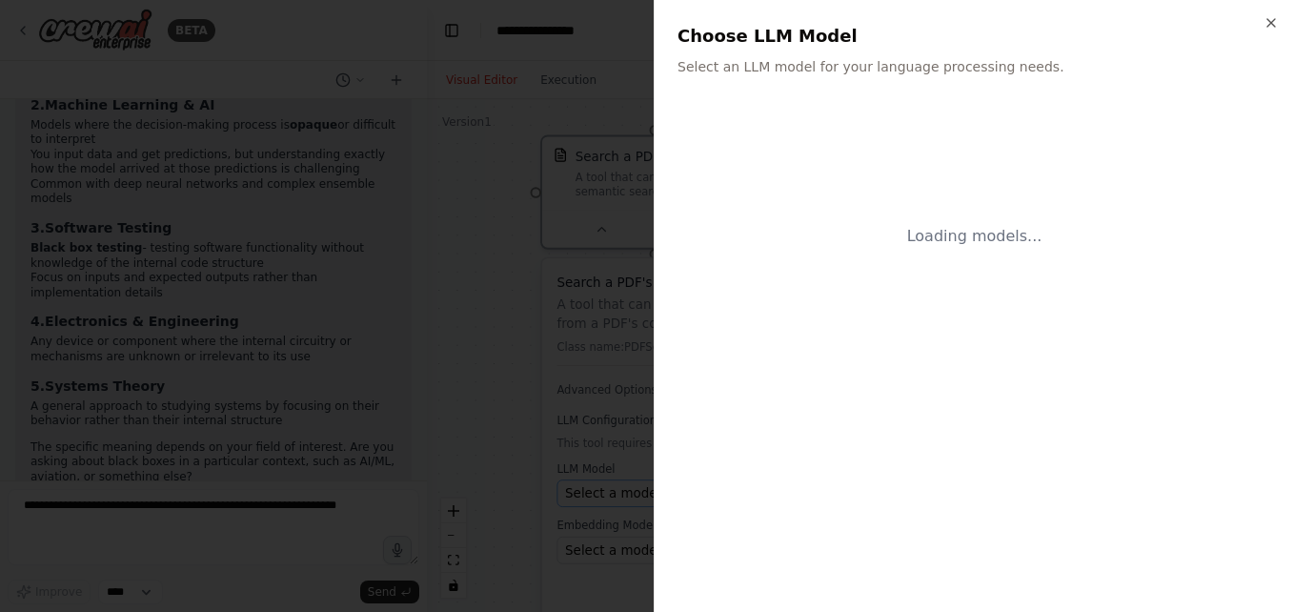
click at [644, 504] on div at bounding box center [647, 306] width 1294 height 612
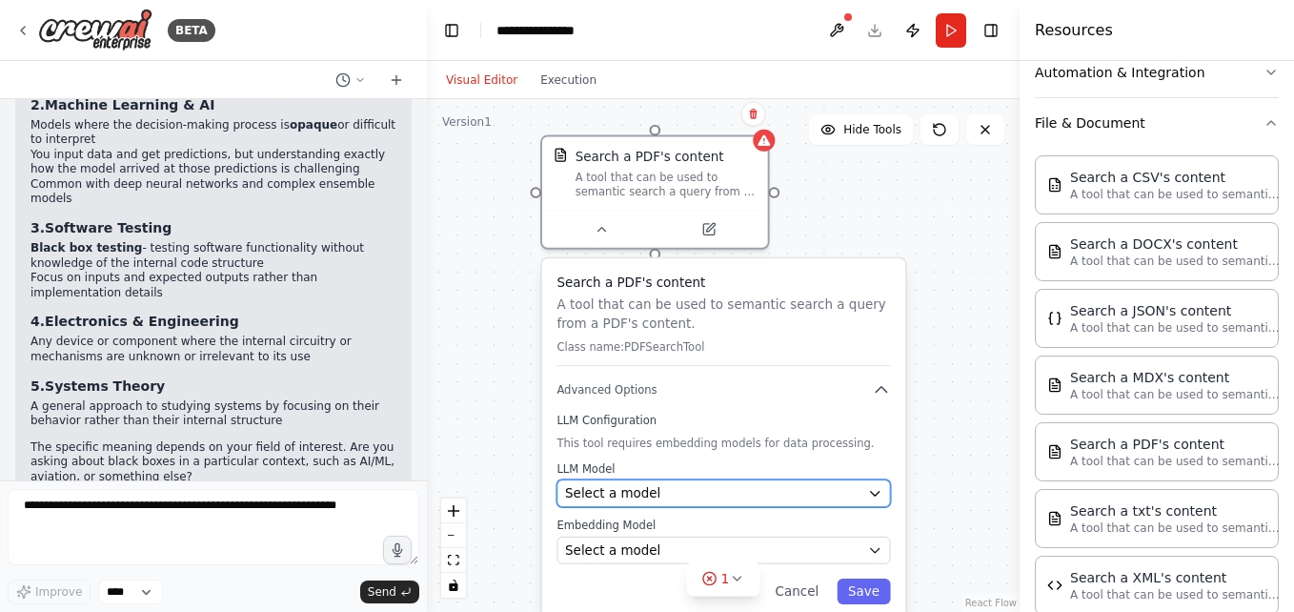
click at [836, 495] on div "Select a model" at bounding box center [712, 493] width 295 height 18
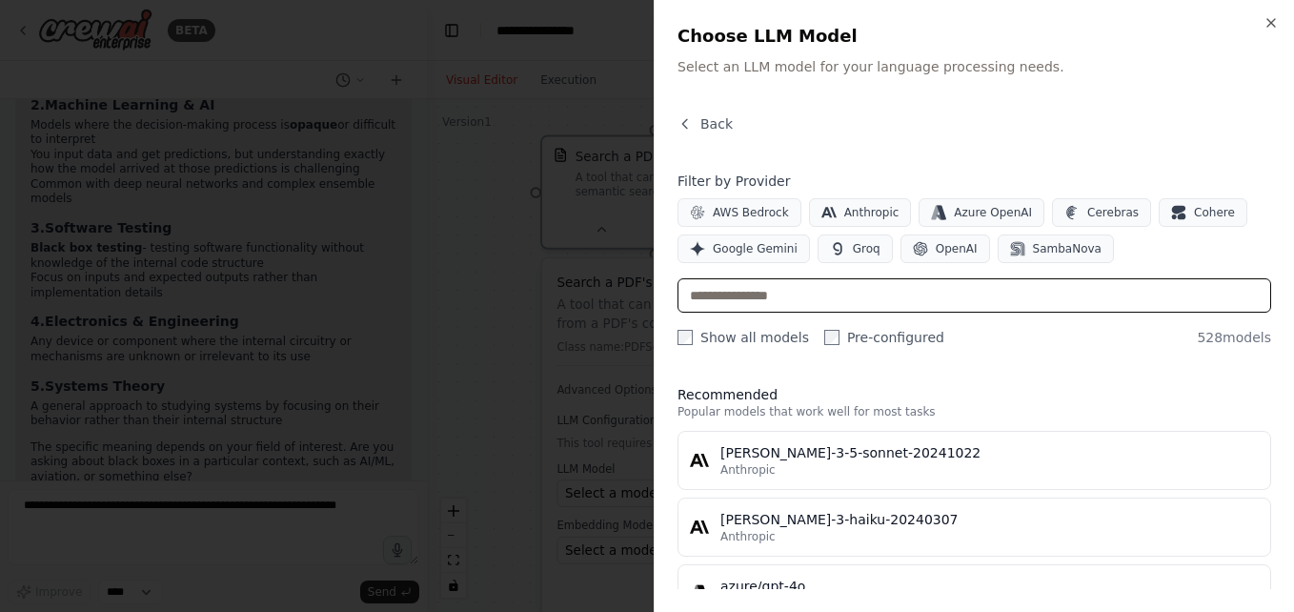
click at [786, 292] on input "text" at bounding box center [974, 295] width 594 height 34
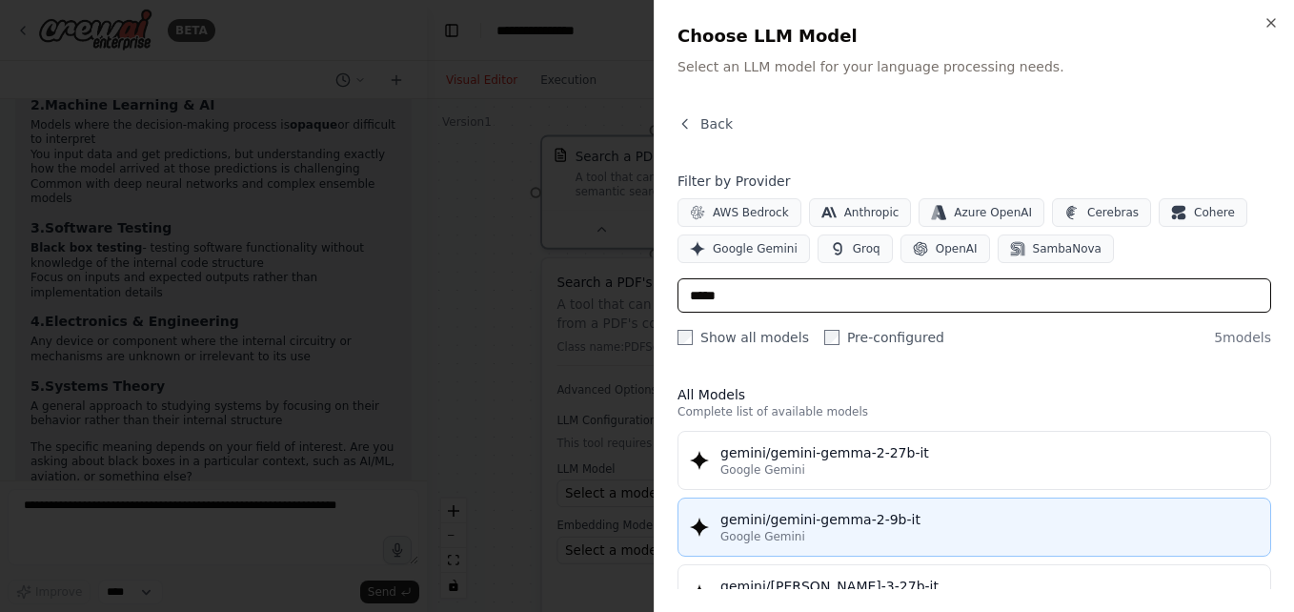
type input "*****"
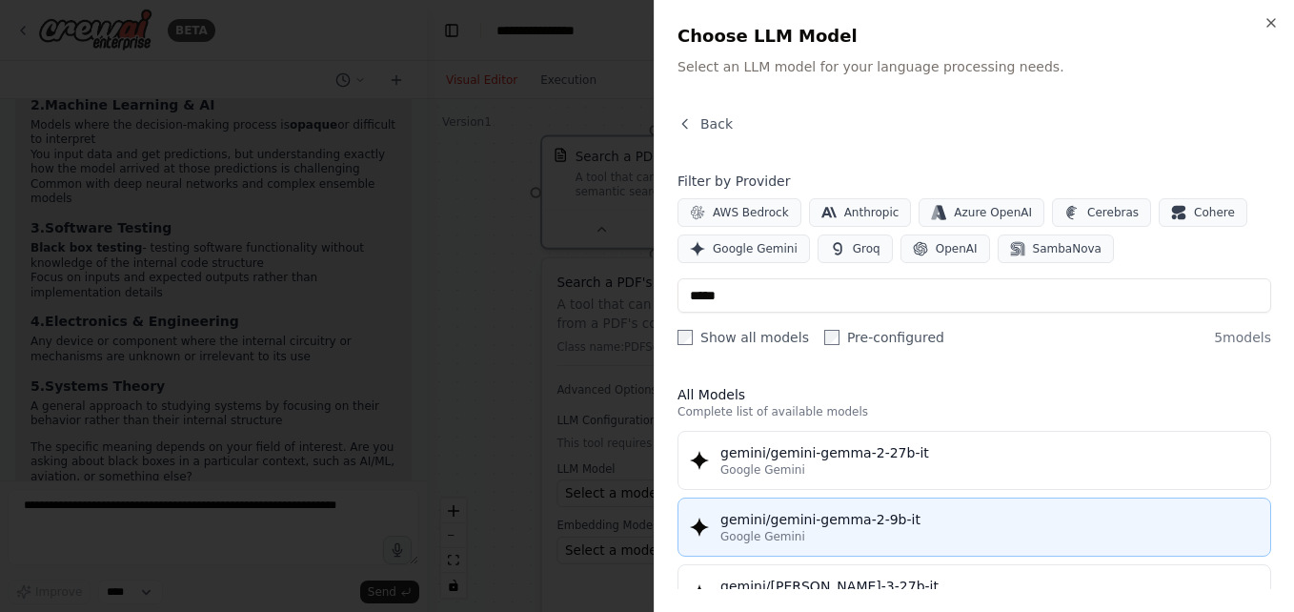
click at [825, 519] on div "gemini/gemini-gemma-2-9b-it" at bounding box center [989, 519] width 538 height 19
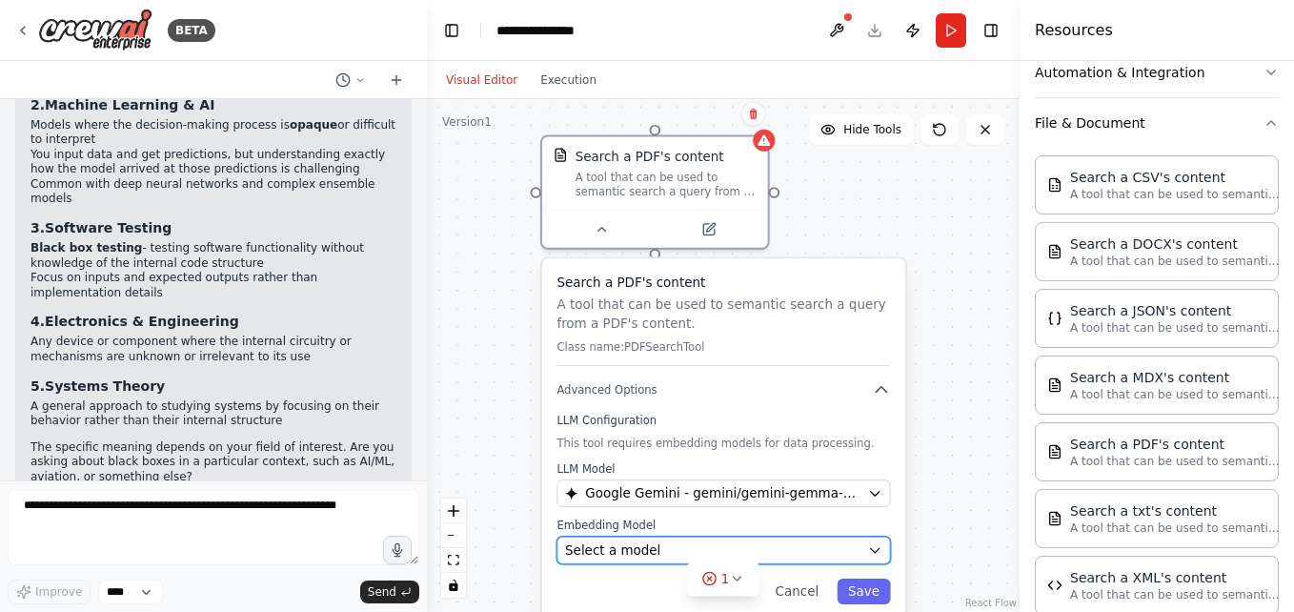
click at [795, 549] on div "Select a model" at bounding box center [712, 550] width 295 height 18
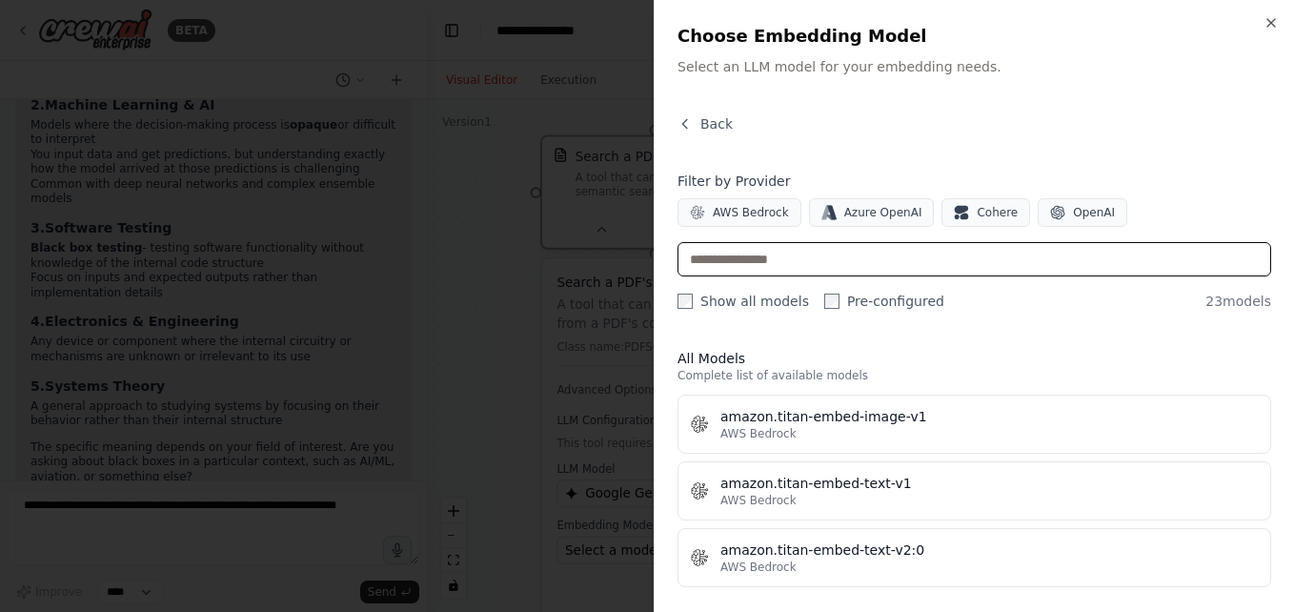
click at [751, 244] on input "text" at bounding box center [974, 259] width 594 height 34
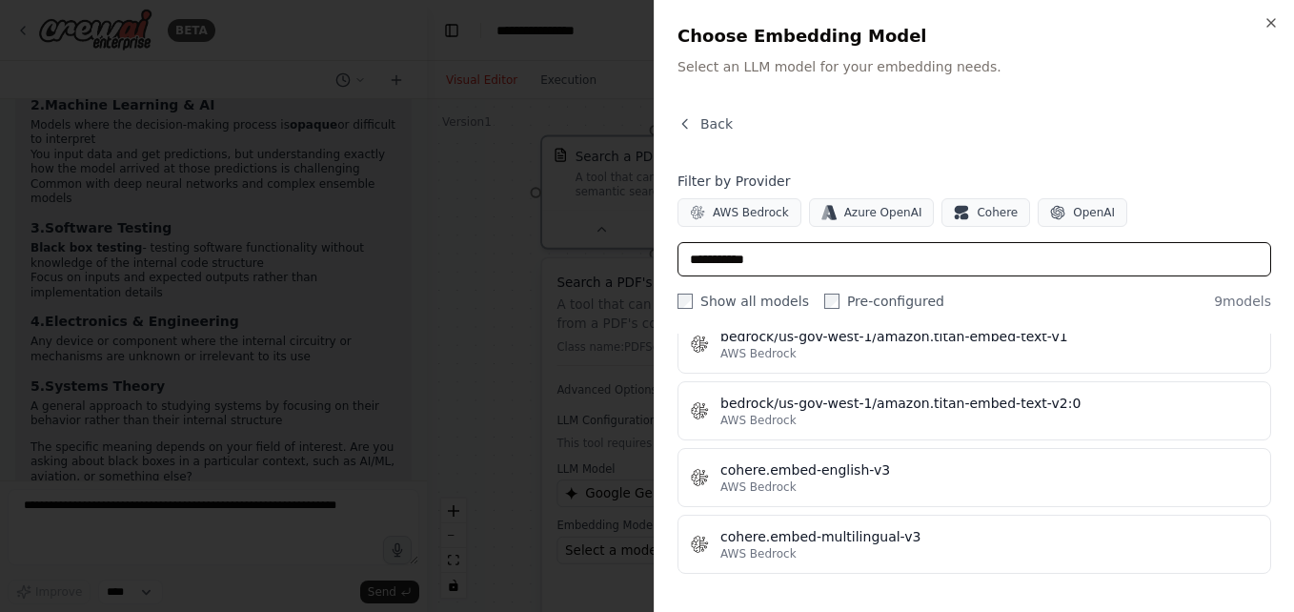
scroll to position [0, 0]
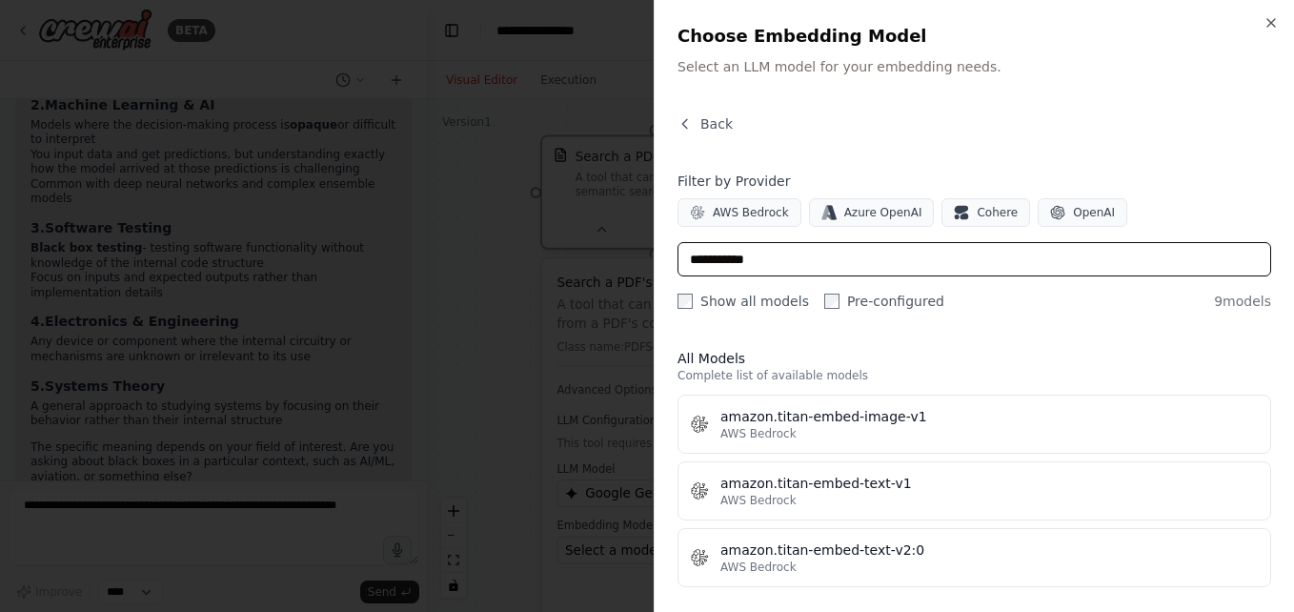
click at [779, 271] on input "**********" at bounding box center [974, 259] width 594 height 34
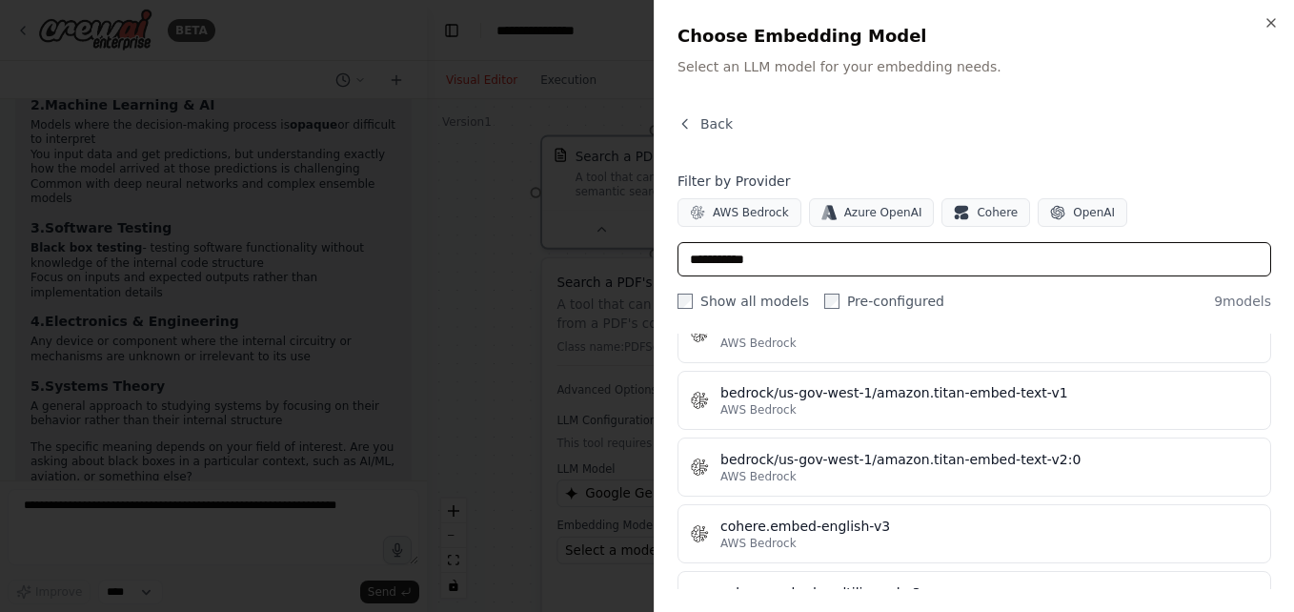
scroll to position [413, 0]
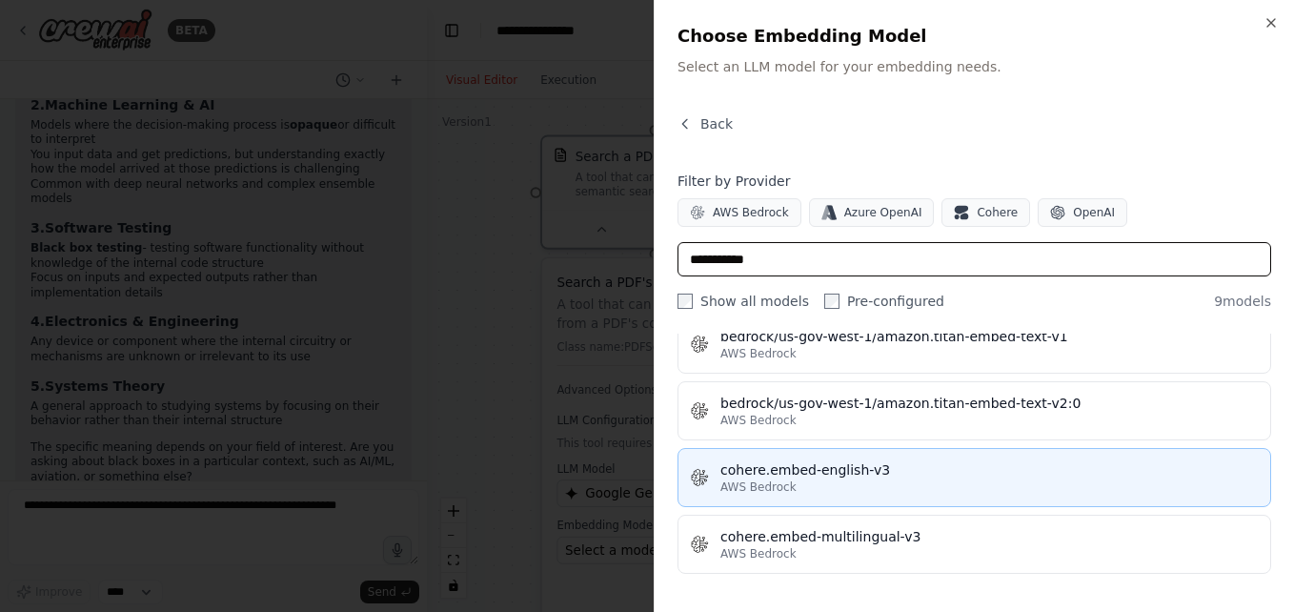
type input "**********"
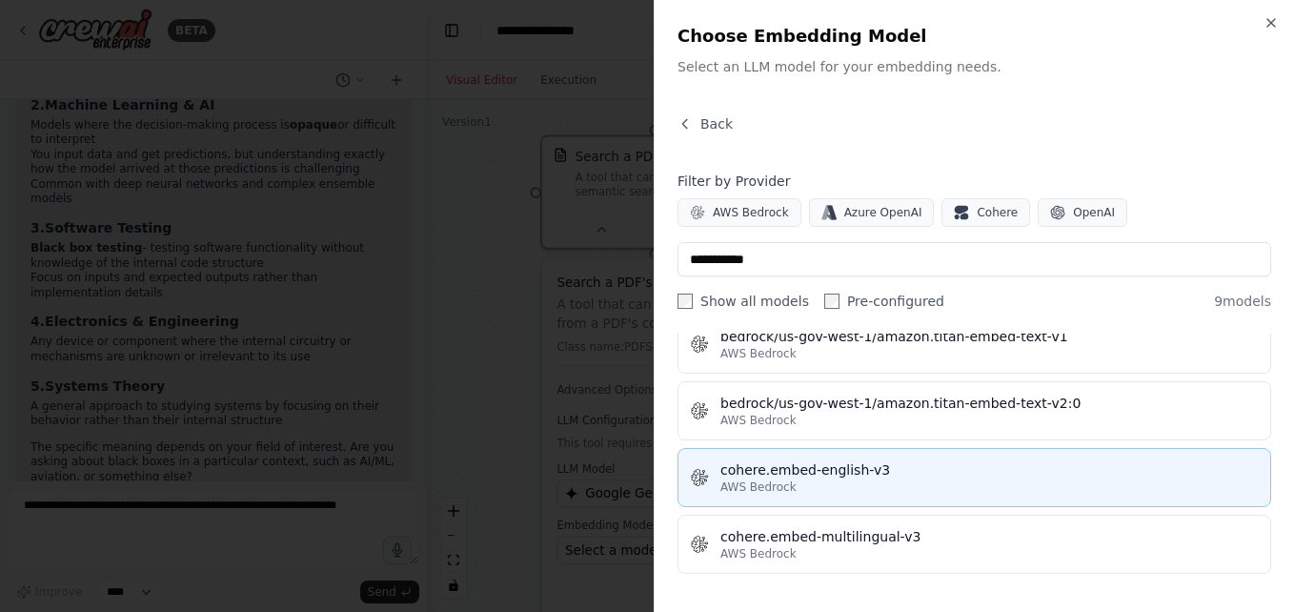
click at [811, 478] on div "cohere.embed-english-v3" at bounding box center [989, 469] width 538 height 19
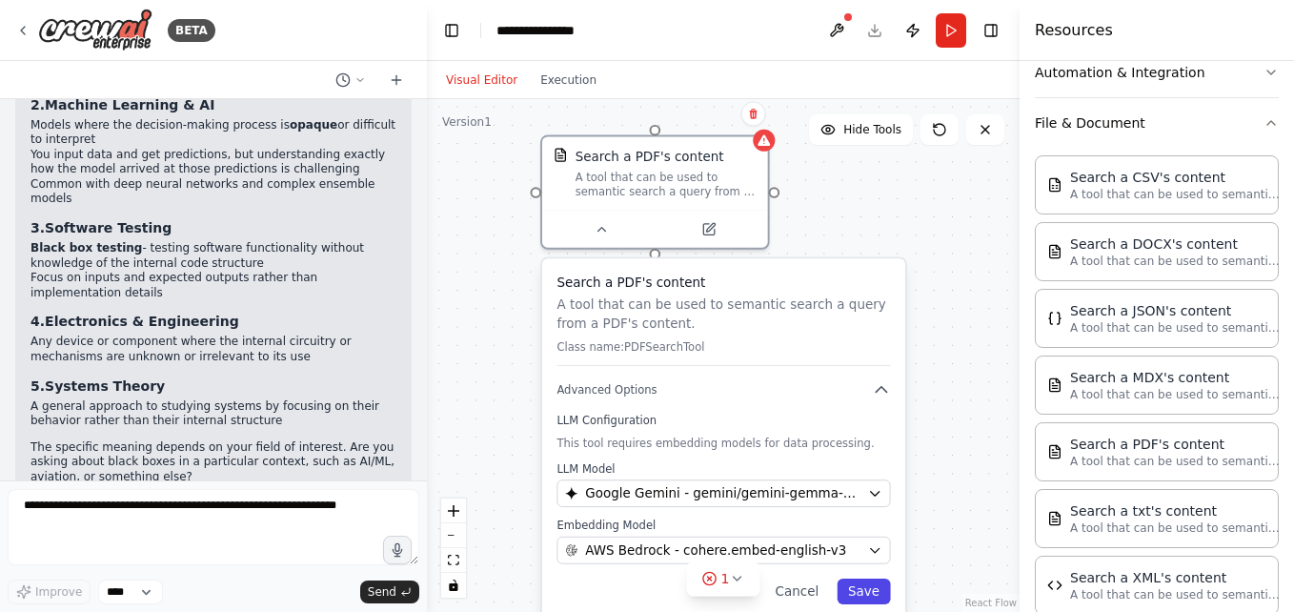
click at [882, 593] on button "Save" at bounding box center [862, 591] width 53 height 26
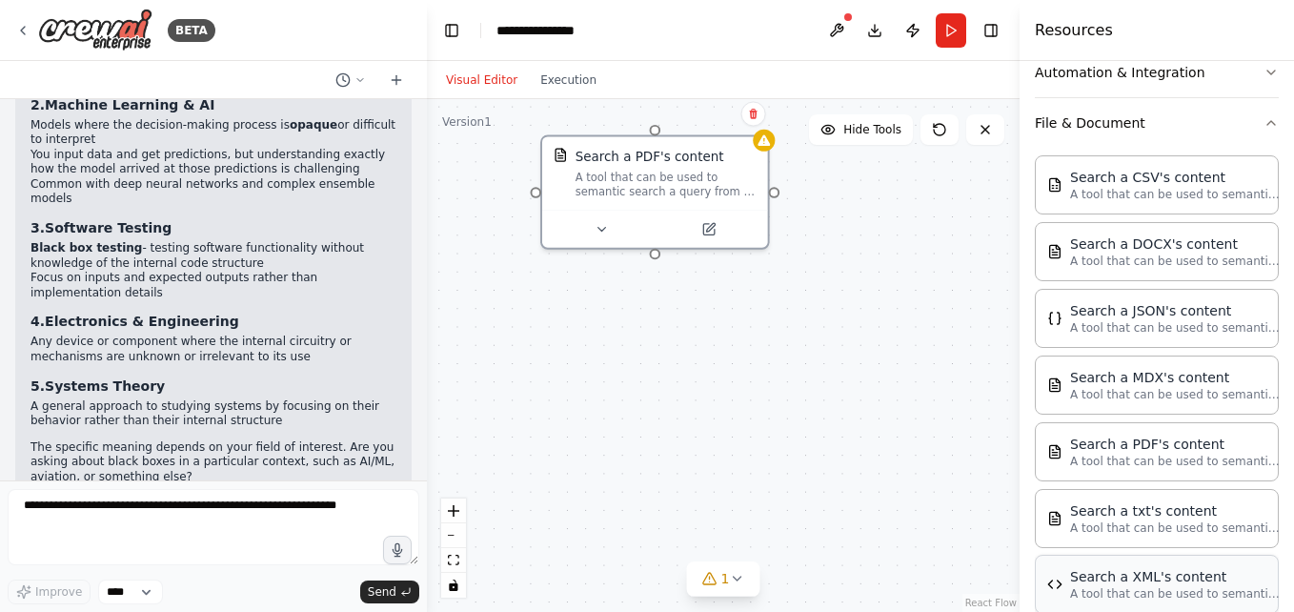
scroll to position [0, 0]
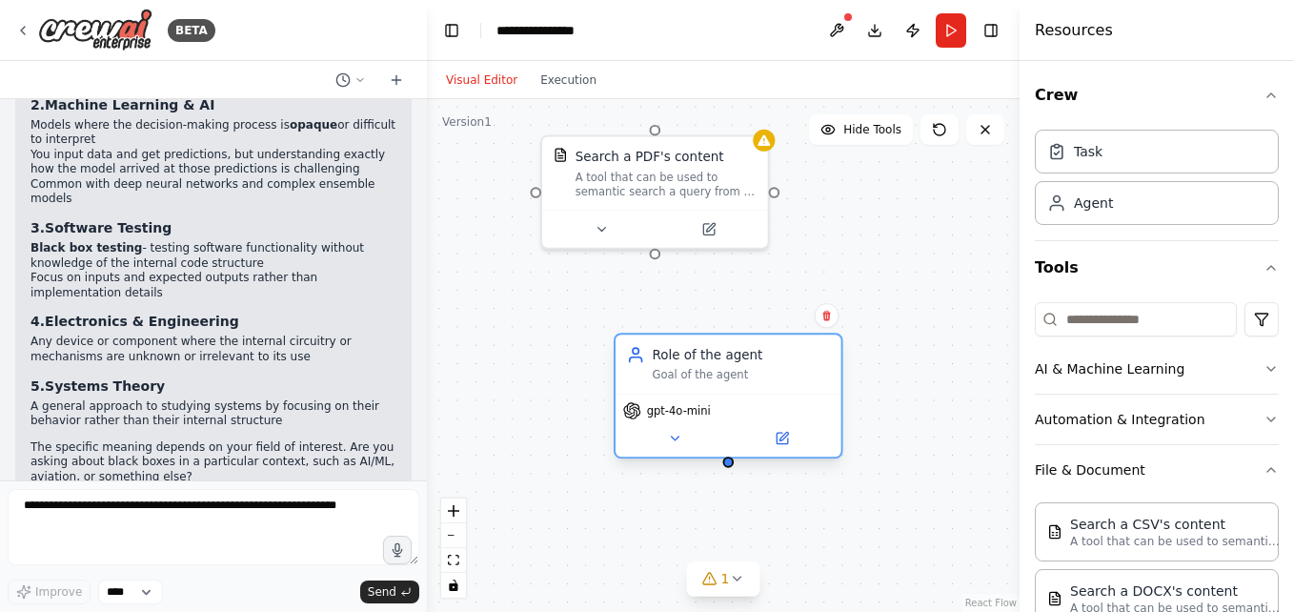
drag, startPoint x: 865, startPoint y: 269, endPoint x: 654, endPoint y: 334, distance: 220.6
click at [654, 334] on div "Role of the agent Goal of the agent" at bounding box center [728, 363] width 226 height 59
click at [693, 453] on div "gpt-4o-mini" at bounding box center [728, 424] width 226 height 63
click at [685, 446] on button at bounding box center [675, 438] width 104 height 22
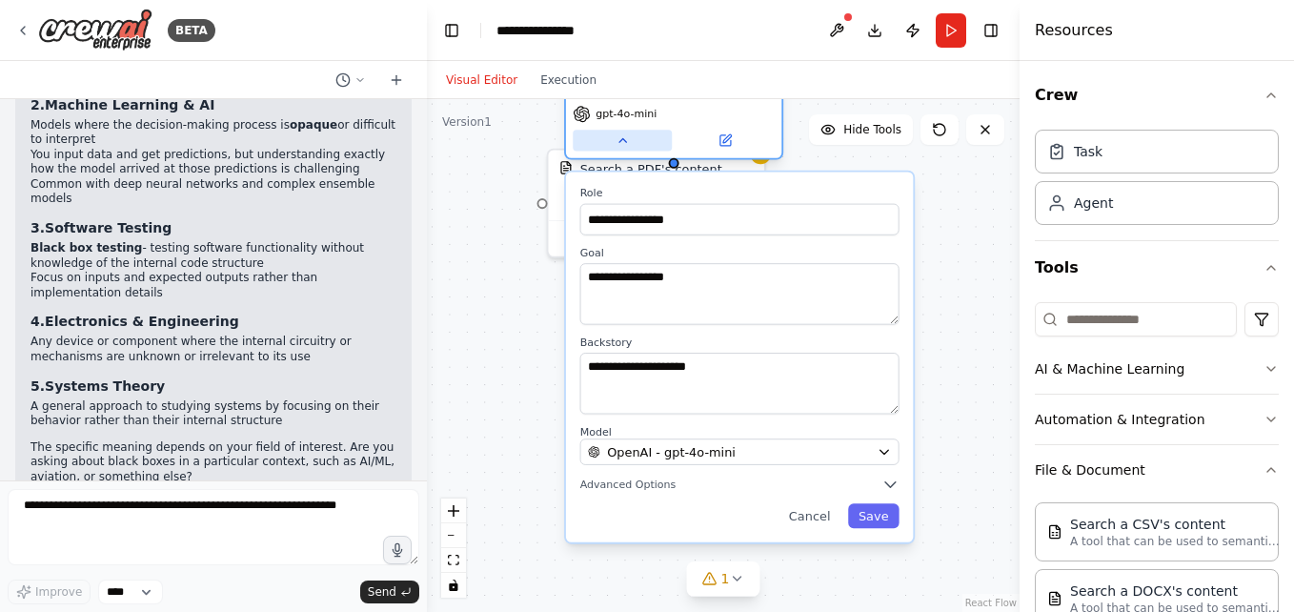
drag, startPoint x: 694, startPoint y: 468, endPoint x: 630, endPoint y: 135, distance: 338.6
click at [630, 135] on div "**********" at bounding box center [673, 103] width 219 height 120
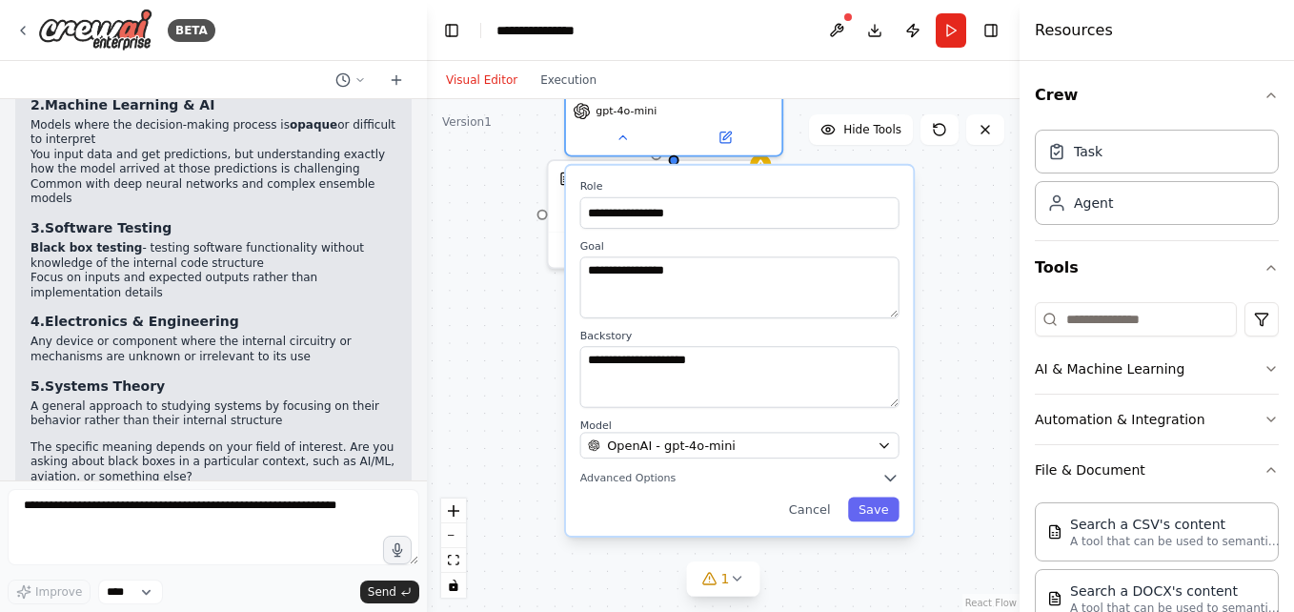
click at [320, 611] on html "BETA Hello! I'm the CrewAI assistant. What kind of automation do you want to bu…" at bounding box center [647, 306] width 1294 height 612
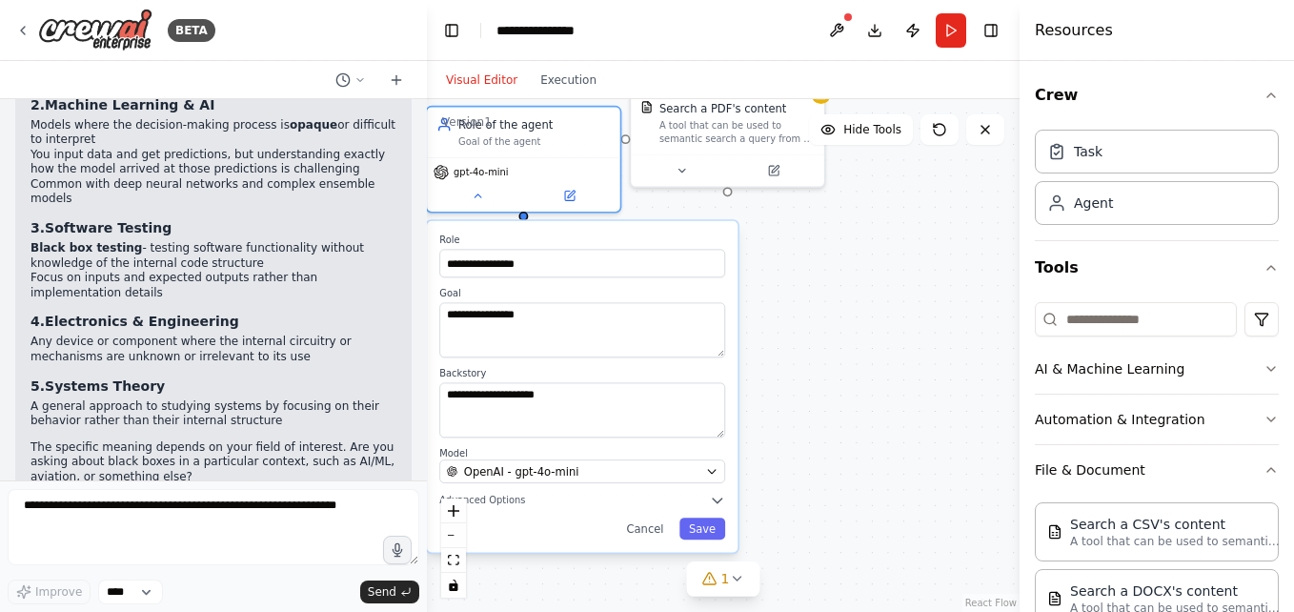
click at [772, 400] on div "**********" at bounding box center [723, 355] width 593 height 513
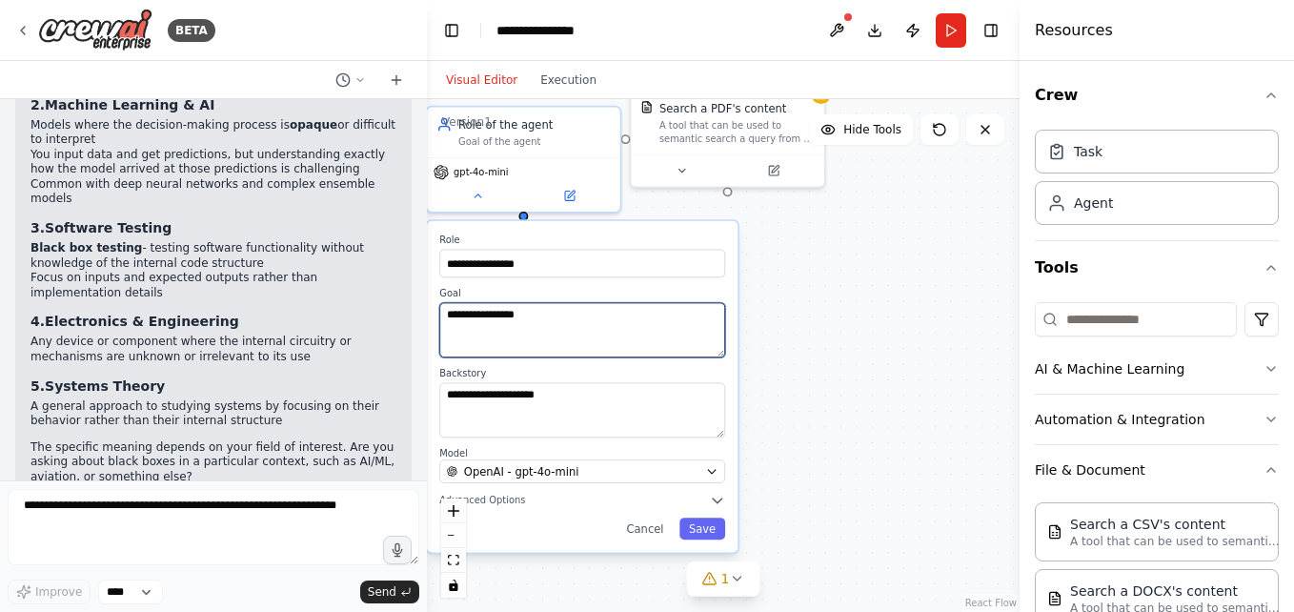
drag, startPoint x: 674, startPoint y: 356, endPoint x: 801, endPoint y: 391, distance: 132.2
click at [801, 391] on div "**********" at bounding box center [723, 355] width 593 height 513
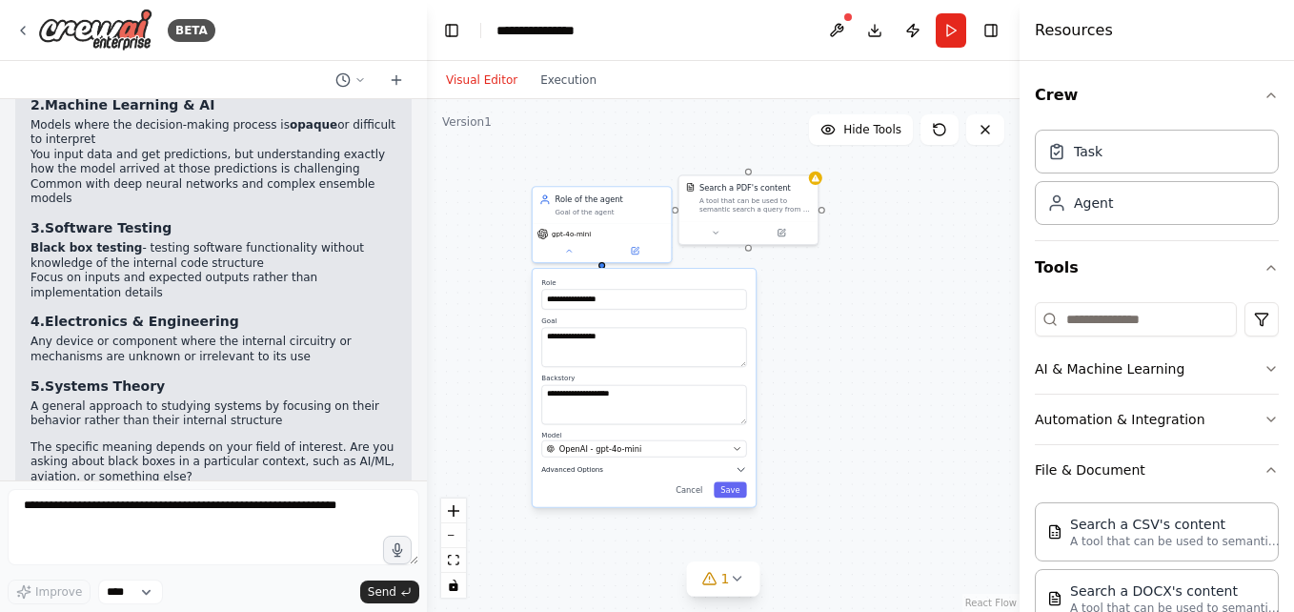
click at [567, 470] on span "Advanced Options" at bounding box center [572, 469] width 62 height 9
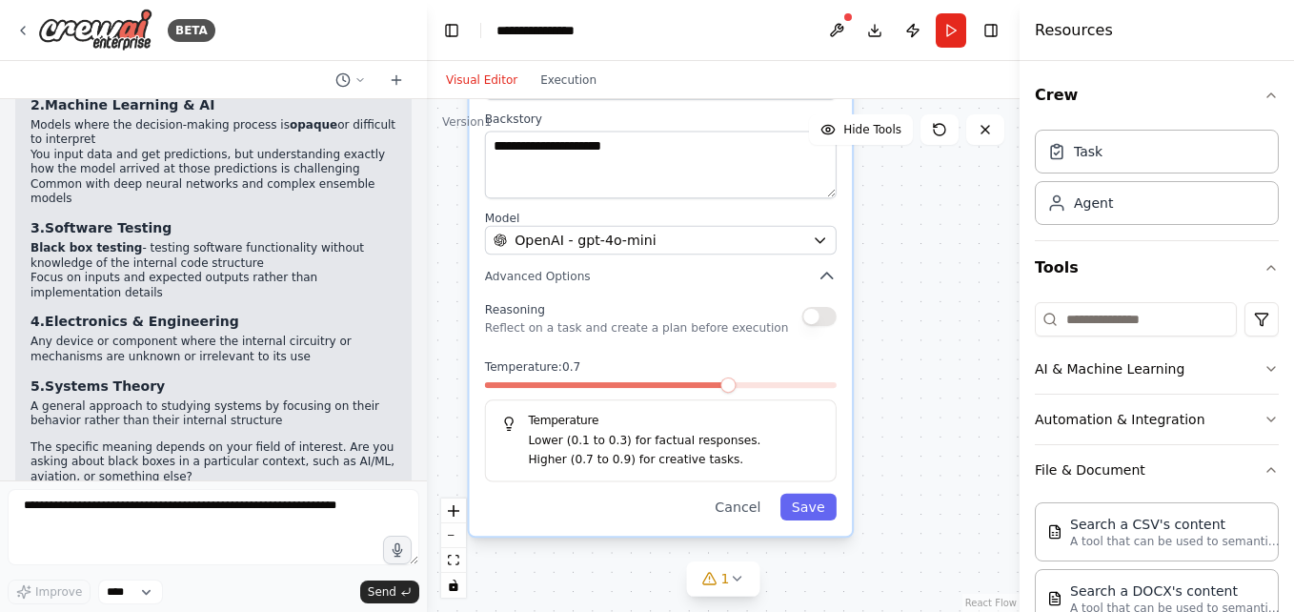
drag, startPoint x: 567, startPoint y: 470, endPoint x: 524, endPoint y: 257, distance: 216.7
click at [524, 257] on div "**********" at bounding box center [661, 233] width 383 height 604
click at [31, 29] on div "BETA" at bounding box center [115, 30] width 200 height 43
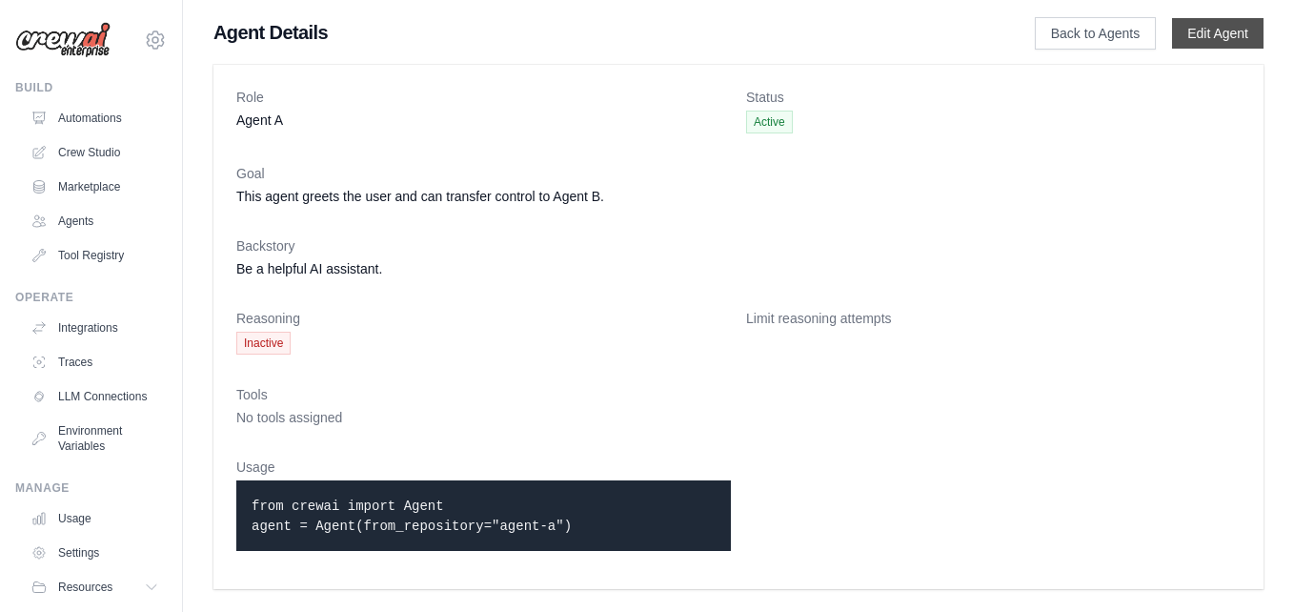
click at [1218, 44] on link "Edit Agent" at bounding box center [1217, 33] width 91 height 30
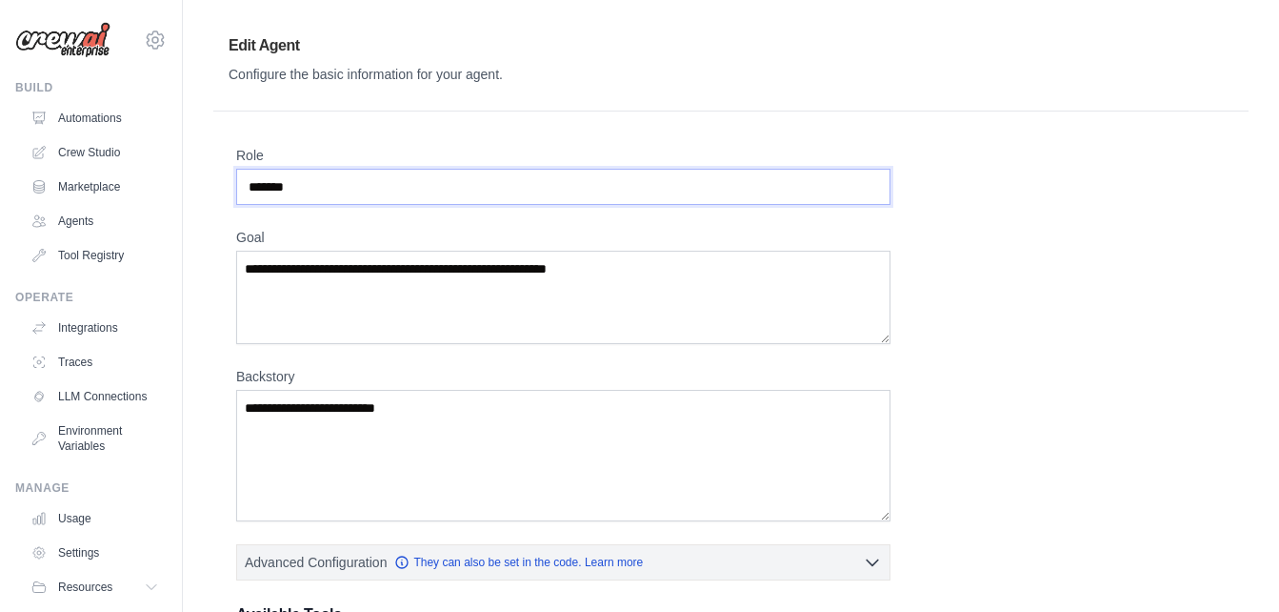
click at [879, 184] on input "*******" at bounding box center [563, 187] width 654 height 36
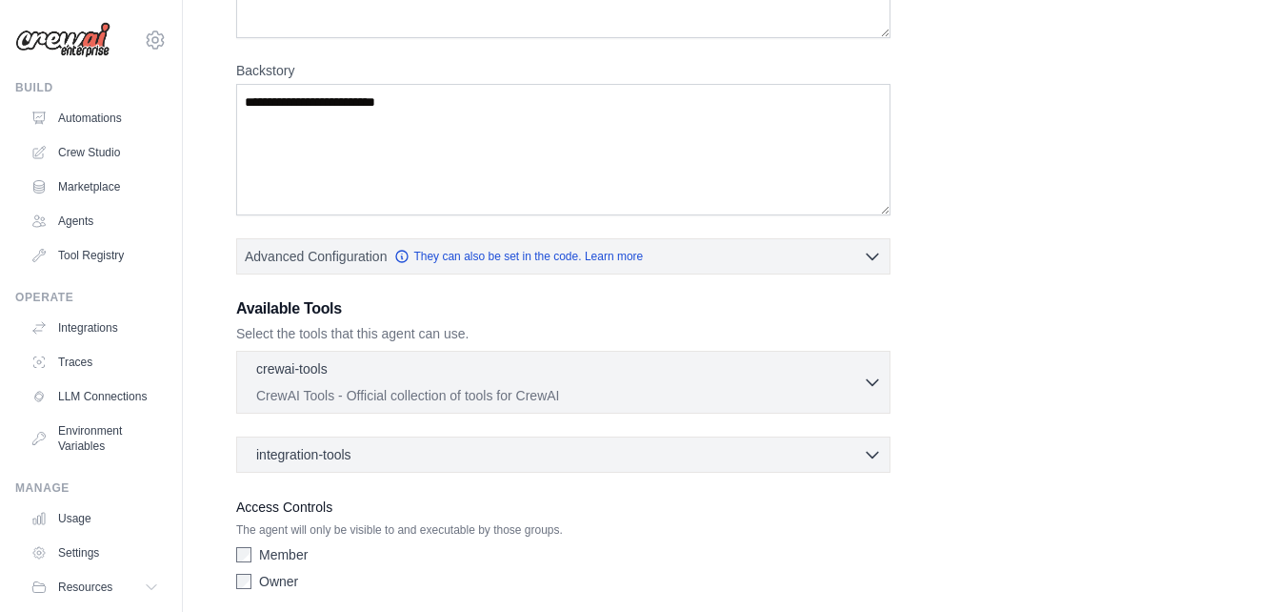
scroll to position [309, 0]
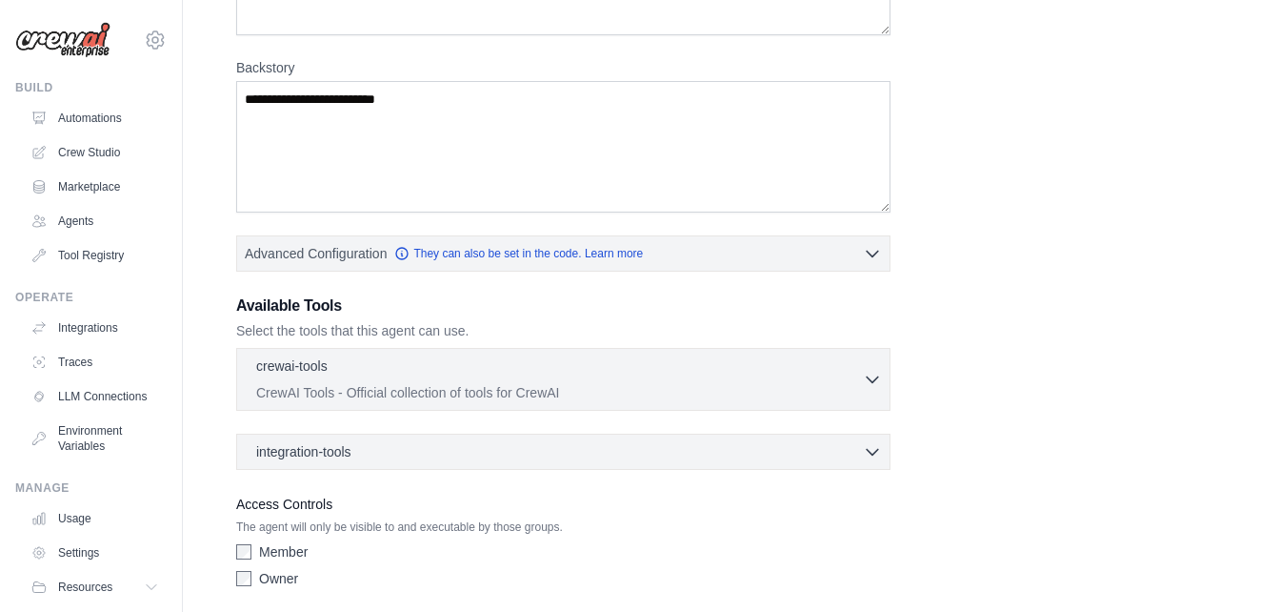
click at [592, 352] on div "crewai-tools 0 selected CrewAI Tools - Official collection of tools for CrewAI …" at bounding box center [563, 379] width 654 height 63
click at [877, 373] on icon "button" at bounding box center [872, 378] width 19 height 19
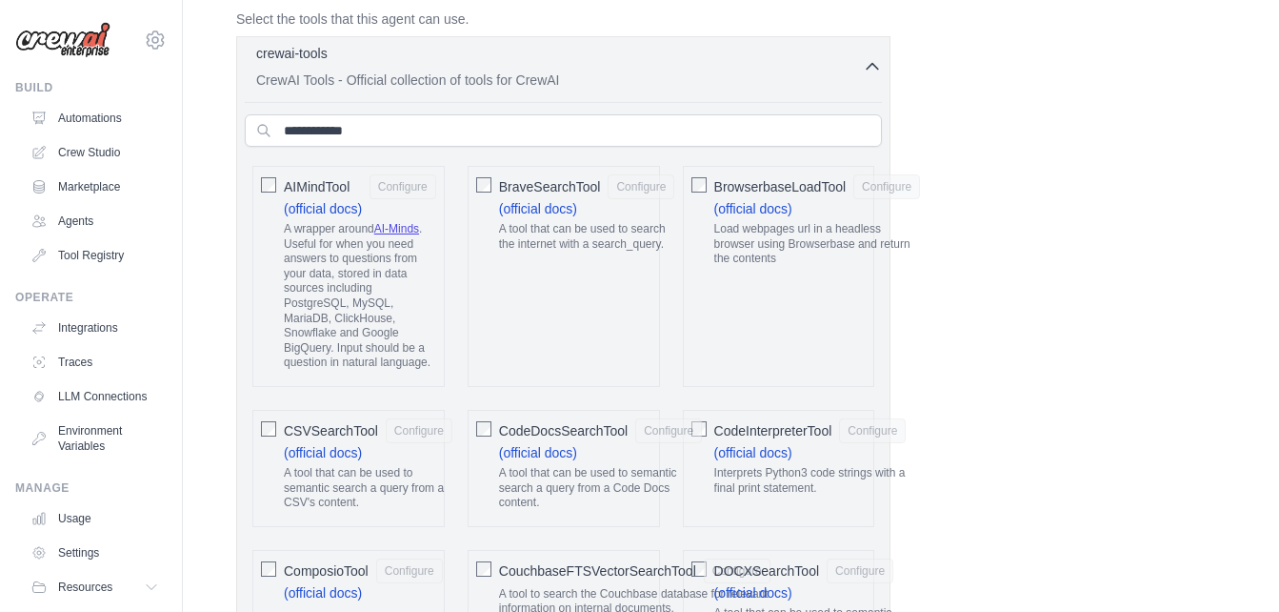
scroll to position [621, 0]
click at [280, 427] on div "CSVSearchTool Configure (official docs) A tool that can be used to semantic sea…" at bounding box center [348, 467] width 192 height 117
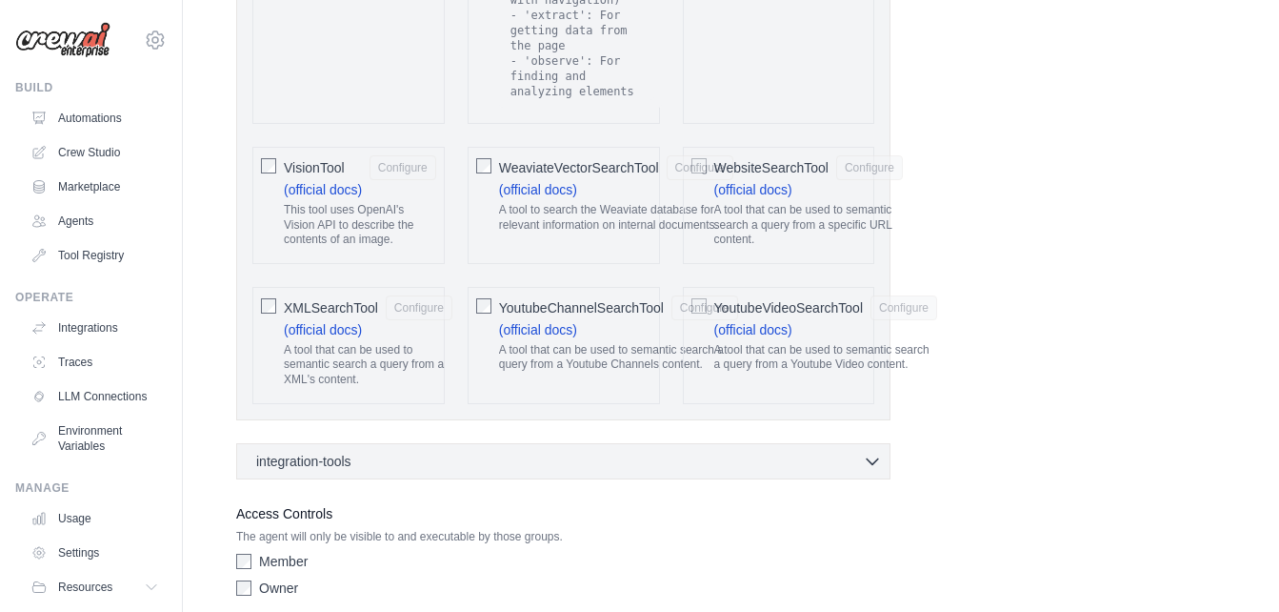
scroll to position [4185, 0]
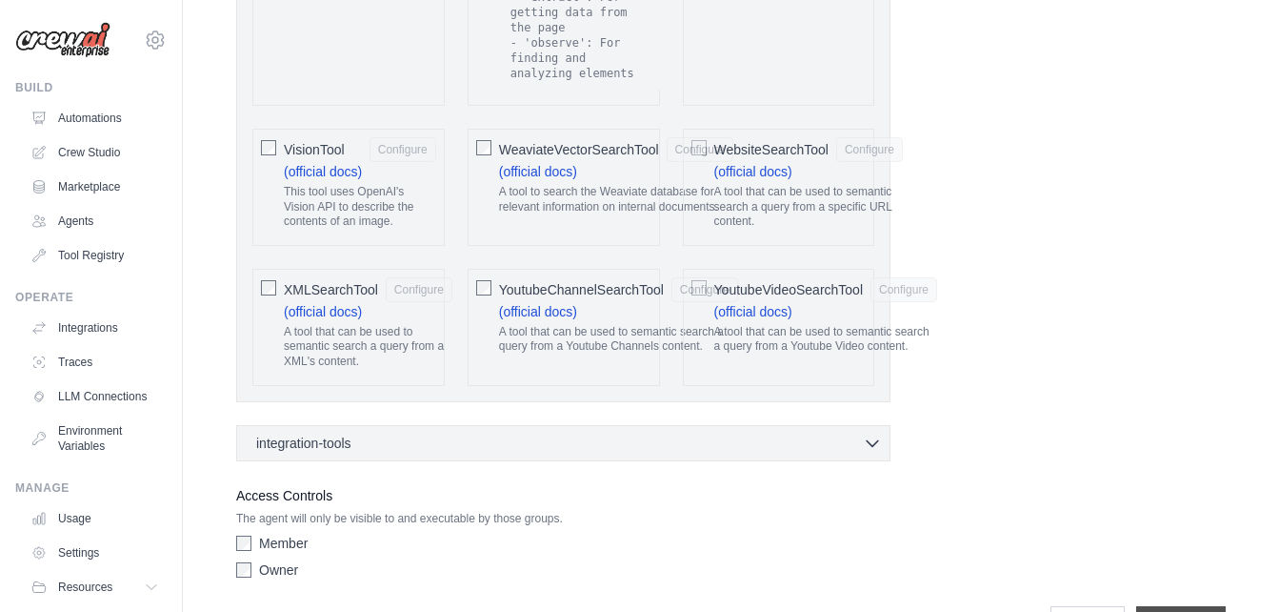
click at [1191, 606] on input "**********" at bounding box center [1182, 624] width 90 height 36
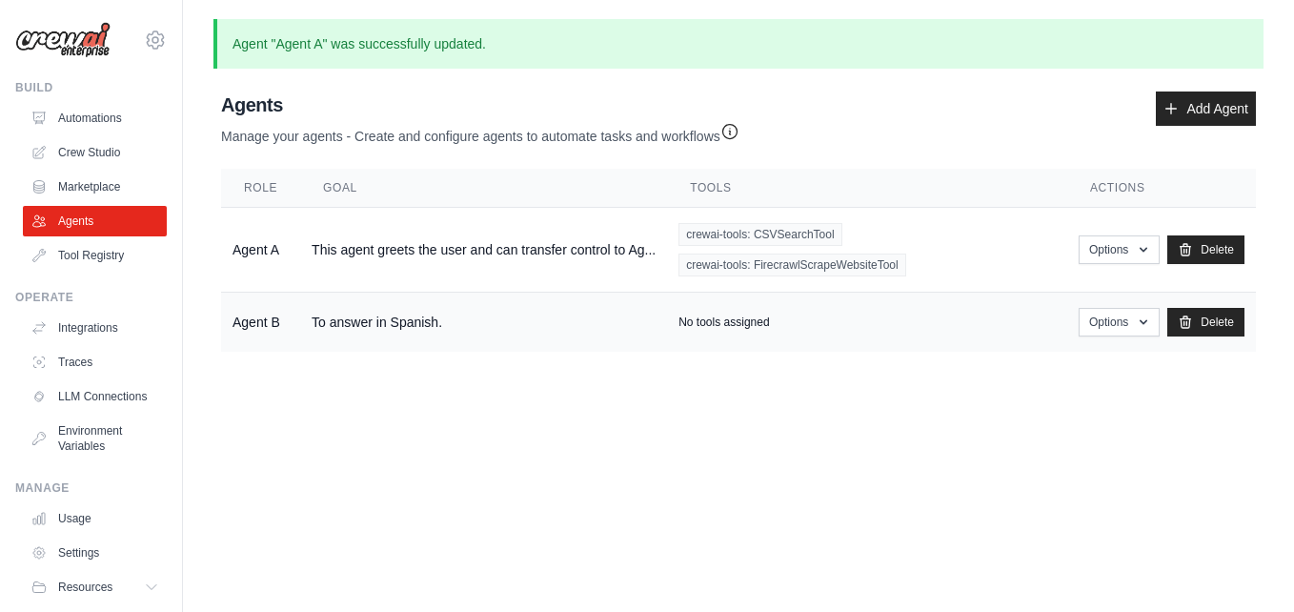
click at [248, 325] on td "Agent B" at bounding box center [260, 322] width 79 height 60
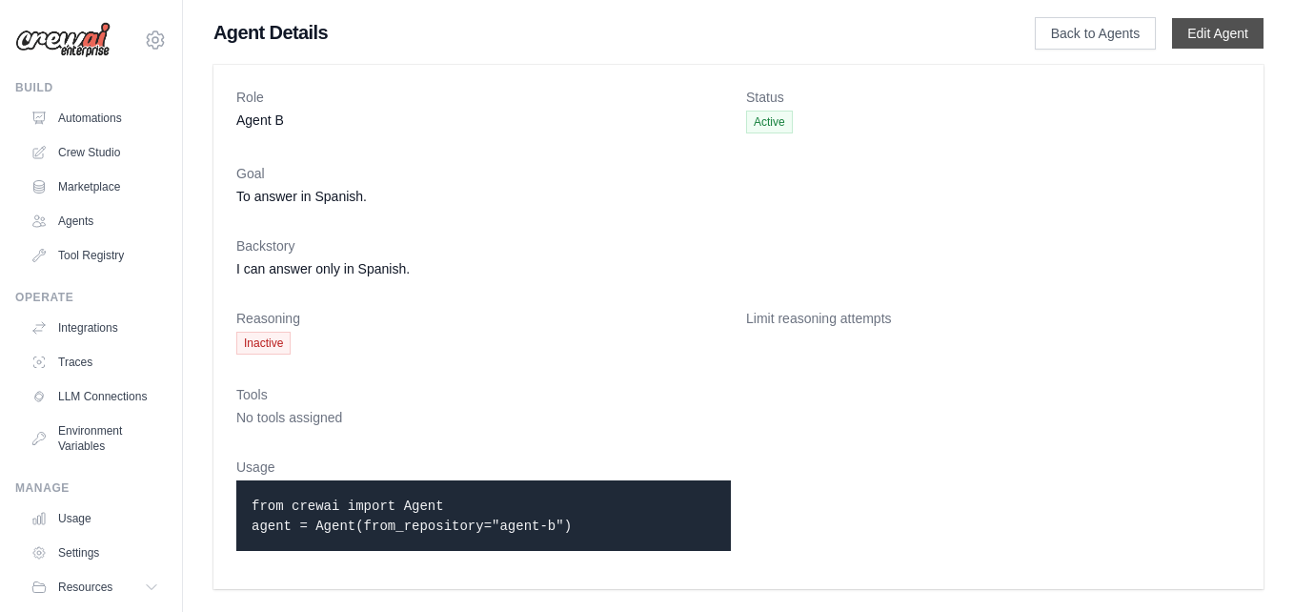
click at [1237, 33] on link "Edit Agent" at bounding box center [1217, 33] width 91 height 30
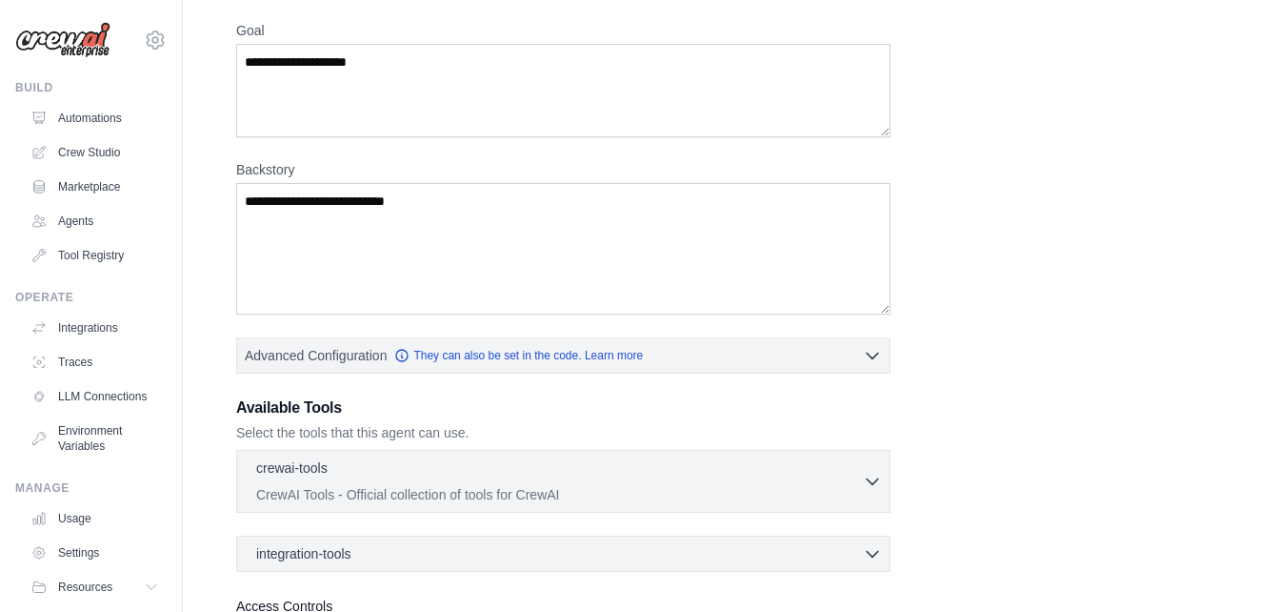
scroll to position [209, 0]
click at [496, 488] on p "CrewAI Tools - Official collection of tools for CrewAI" at bounding box center [559, 491] width 607 height 19
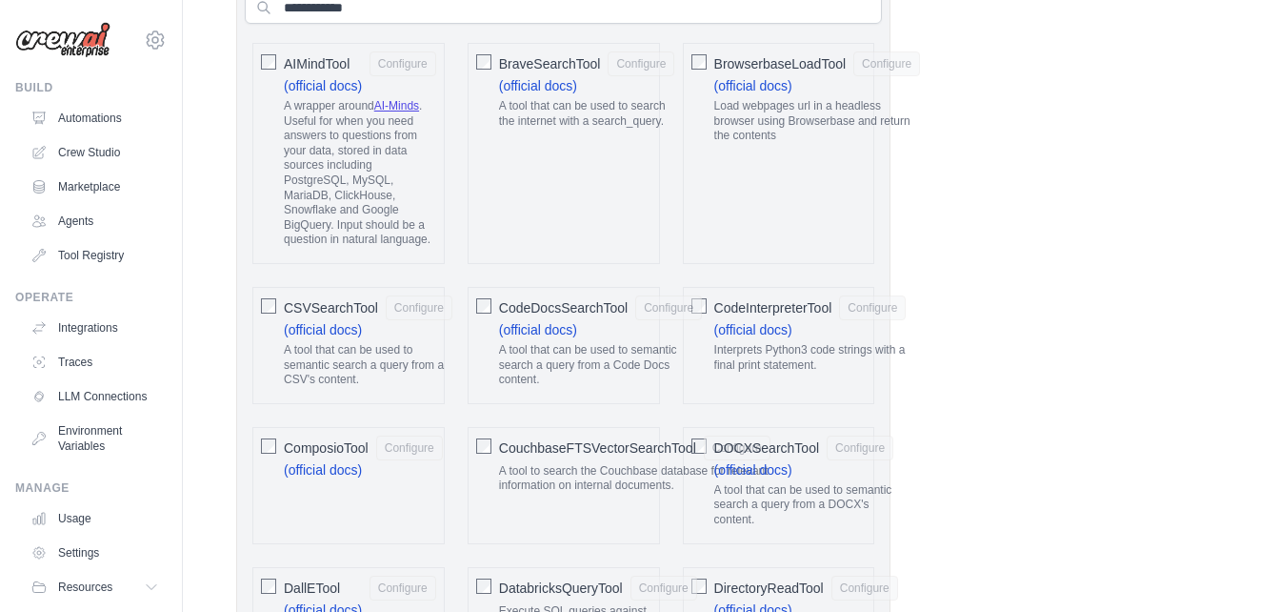
scroll to position [744, 0]
click at [276, 309] on div "CSVSearchTool Configure (official docs) A tool that can be used to semantic sea…" at bounding box center [348, 344] width 192 height 117
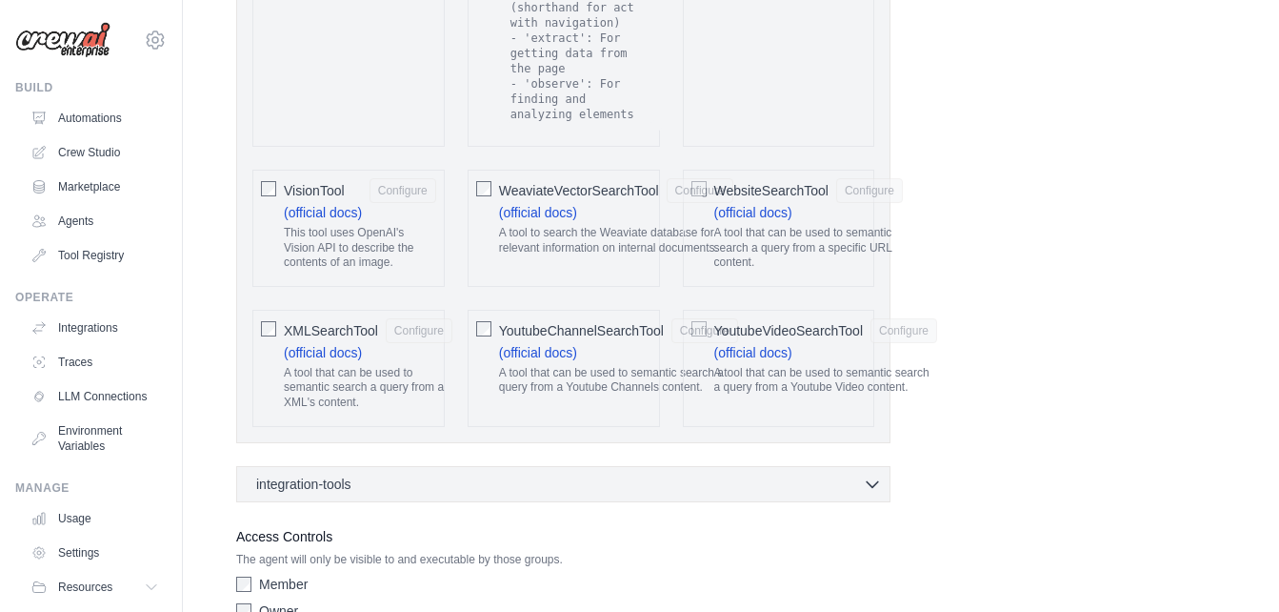
scroll to position [4185, 0]
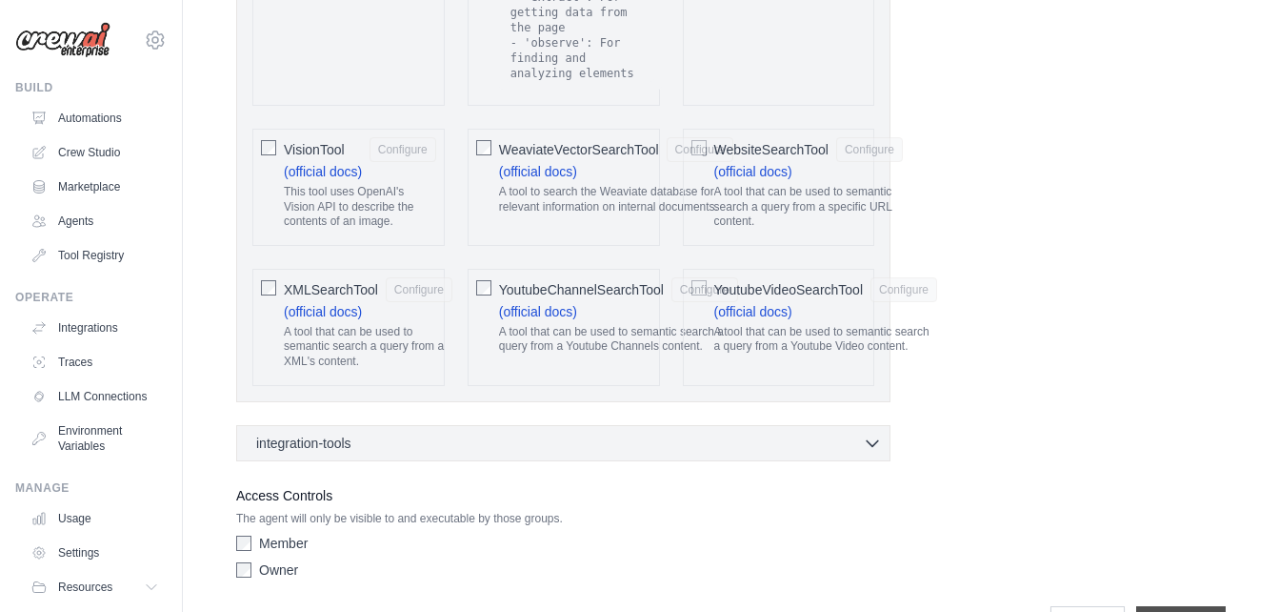
click at [1137, 606] on input "**********" at bounding box center [1182, 624] width 90 height 36
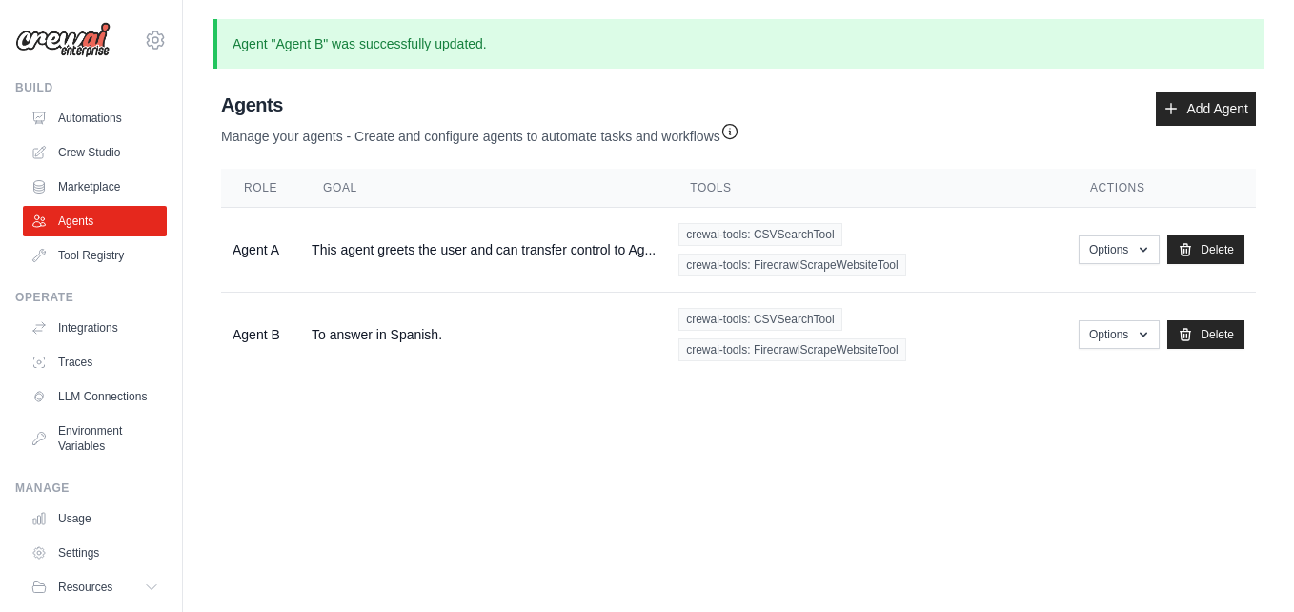
drag, startPoint x: 1133, startPoint y: 553, endPoint x: 698, endPoint y: 558, distance: 434.5
click at [698, 558] on body "[EMAIL_ADDRESS][DOMAIN_NAME] Settings Build Automations Crew Studio" at bounding box center [647, 306] width 1294 height 612
click at [436, 419] on main "Agent "Agent B" was successfully updated. Agent Usage Guide To use an agent in …" at bounding box center [738, 213] width 1111 height 426
click at [87, 152] on link "Crew Studio" at bounding box center [97, 152] width 144 height 30
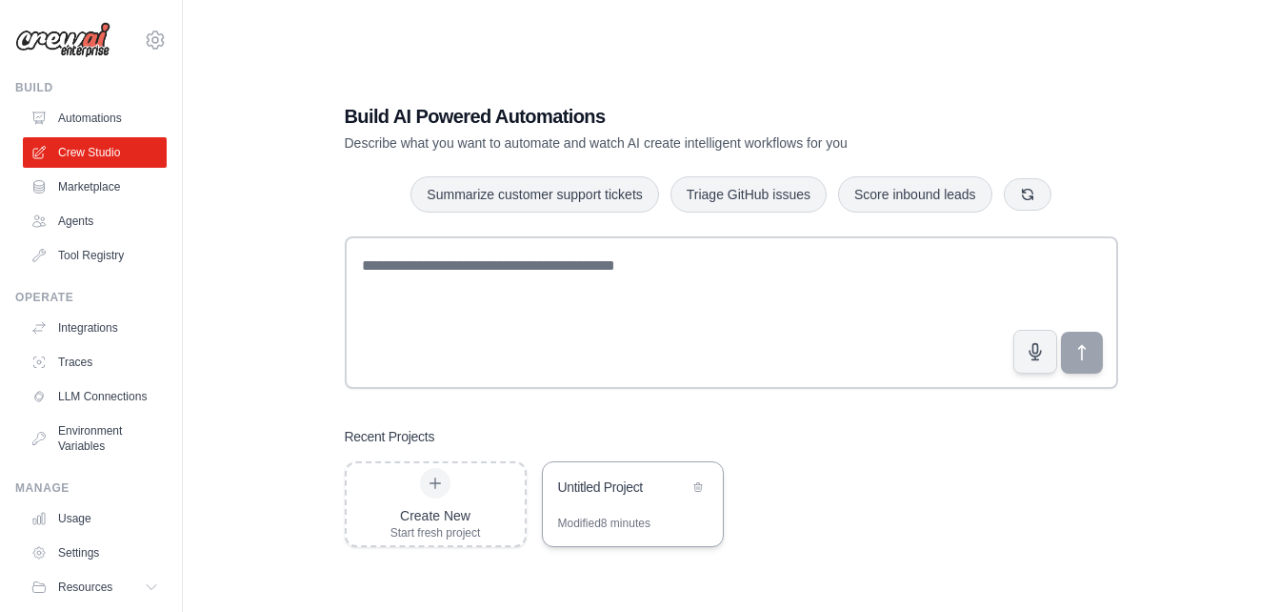
click at [621, 499] on div "Untitled Project" at bounding box center [623, 488] width 131 height 23
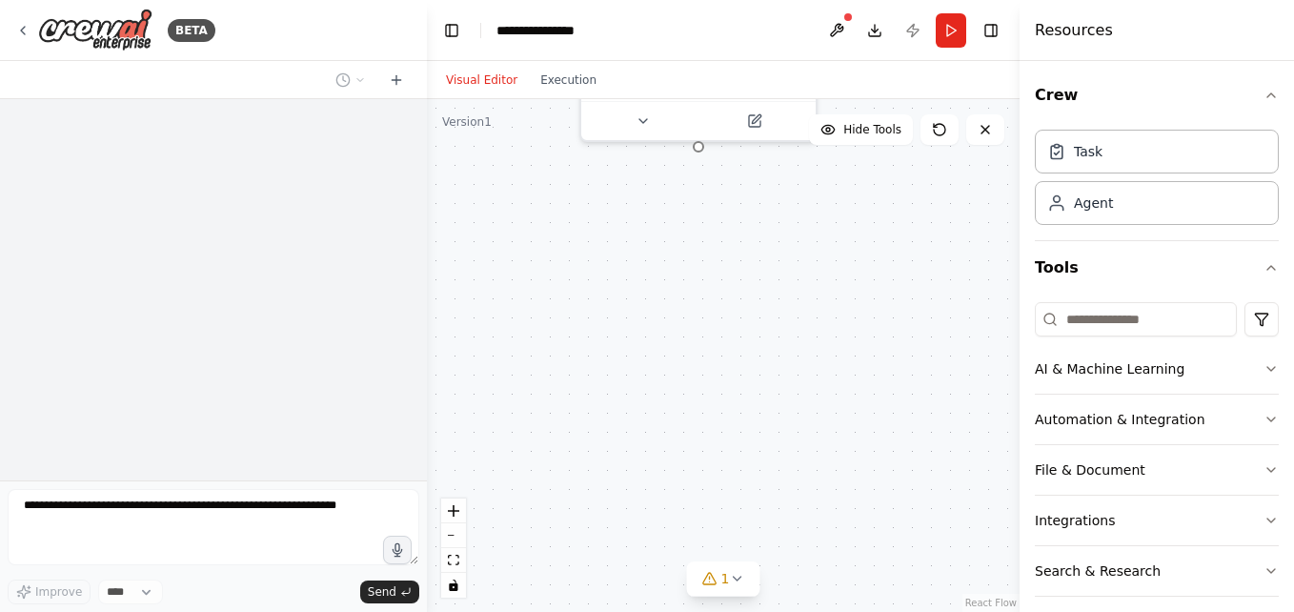
scroll to position [450, 0]
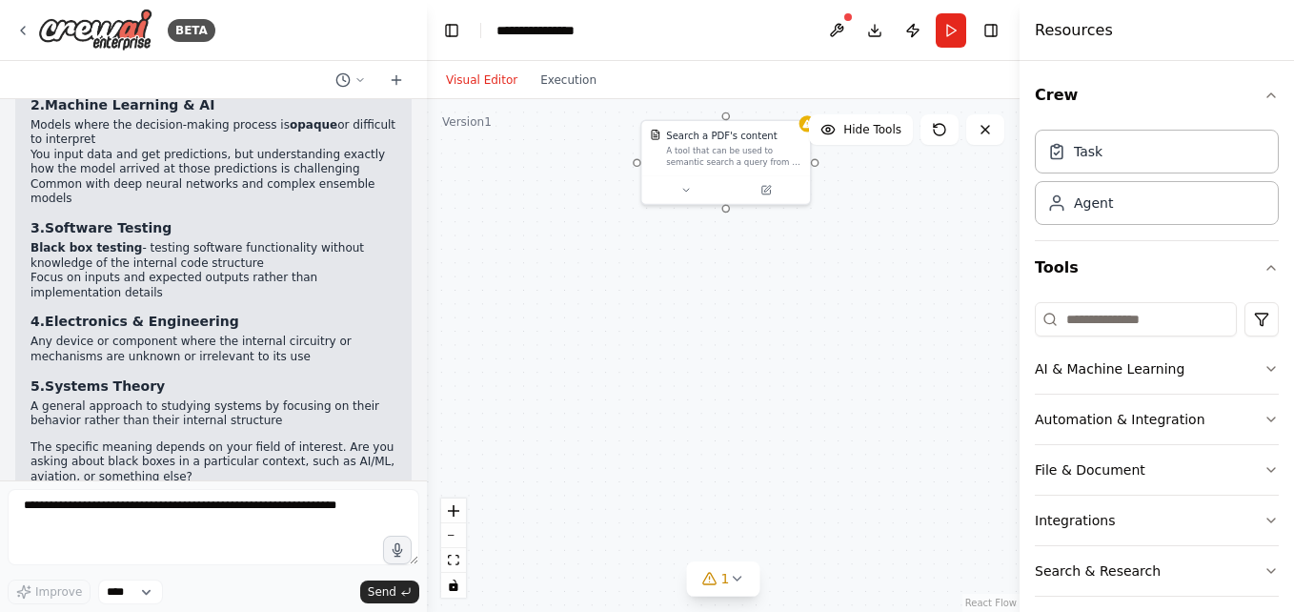
click at [1096, 229] on div "Task Agent" at bounding box center [1157, 181] width 244 height 118
click at [1091, 206] on div "Agent" at bounding box center [1093, 201] width 39 height 19
click at [1111, 211] on div "Agent" at bounding box center [1157, 202] width 244 height 44
click at [886, 379] on button at bounding box center [891, 373] width 77 height 16
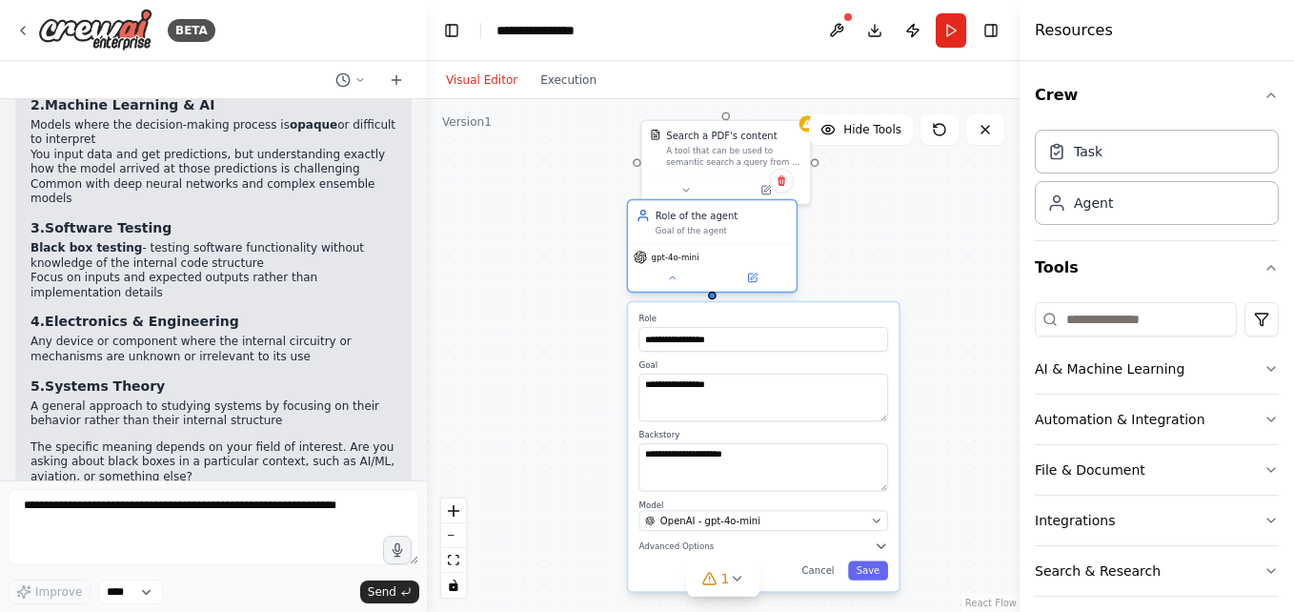
drag, startPoint x: 876, startPoint y: 328, endPoint x: 640, endPoint y: 228, distance: 255.7
click at [640, 228] on div "Role of the agent Goal of the agent" at bounding box center [711, 223] width 151 height 28
click at [856, 267] on div "**********" at bounding box center [723, 355] width 593 height 513
click at [684, 278] on button at bounding box center [672, 278] width 77 height 16
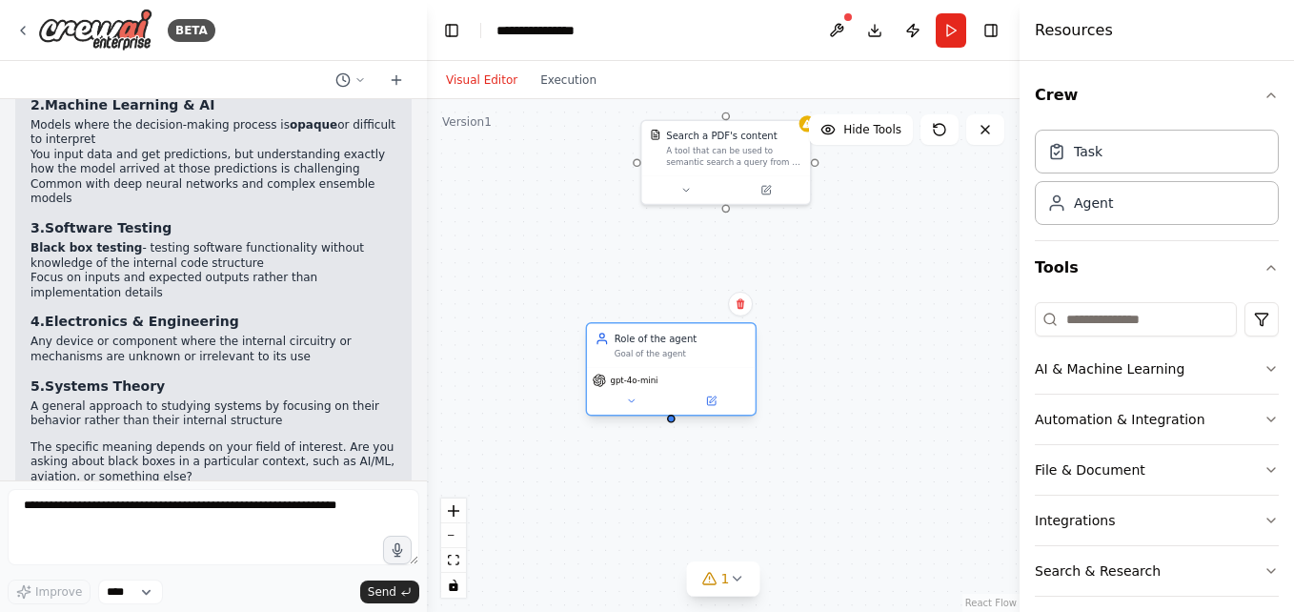
drag, startPoint x: 690, startPoint y: 234, endPoint x: 653, endPoint y: 358, distance: 129.3
click at [653, 358] on div "Goal of the agent" at bounding box center [680, 353] width 132 height 10
click at [653, 352] on div "Goal of the agent" at bounding box center [680, 353] width 132 height 10
drag, startPoint x: 743, startPoint y: 151, endPoint x: 685, endPoint y: 147, distance: 58.2
drag, startPoint x: 685, startPoint y: 147, endPoint x: 668, endPoint y: 161, distance: 22.3
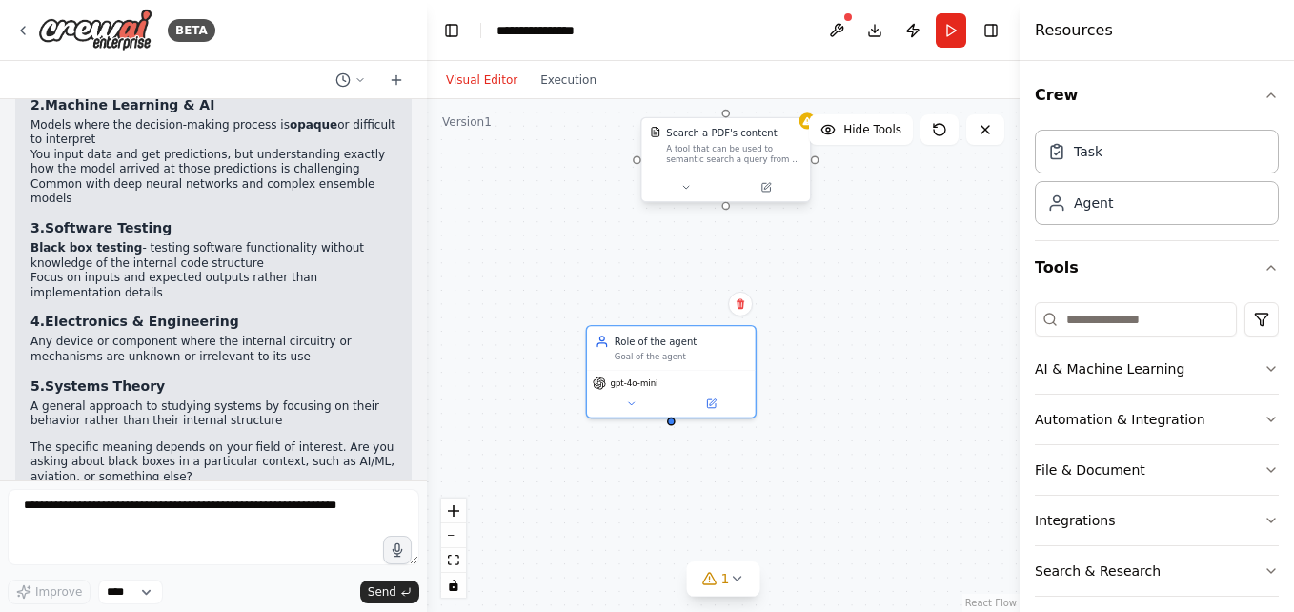
click at [668, 161] on div "A tool that can be used to semantic search a query from a PDF's content." at bounding box center [733, 154] width 135 height 22
click at [798, 109] on button at bounding box center [795, 99] width 25 height 25
click at [798, 102] on icon at bounding box center [795, 98] width 11 height 11
click at [788, 103] on button at bounding box center [795, 99] width 25 height 25
click at [760, 104] on button "Confirm" at bounding box center [741, 99] width 68 height 23
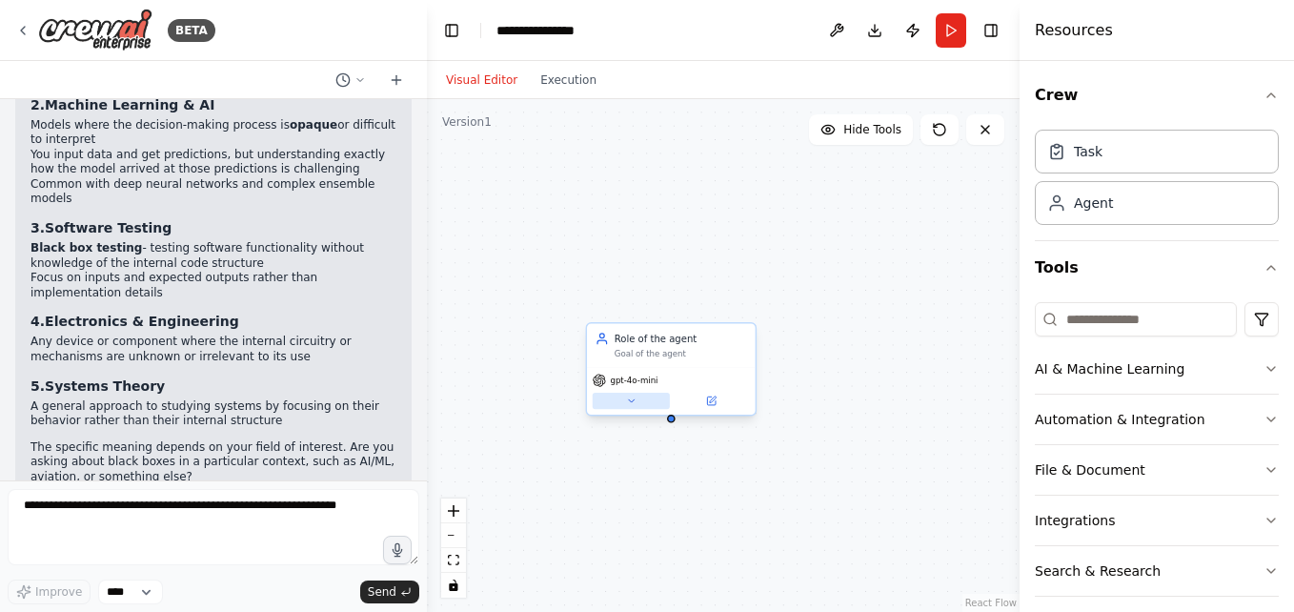
click at [622, 407] on button at bounding box center [631, 401] width 77 height 16
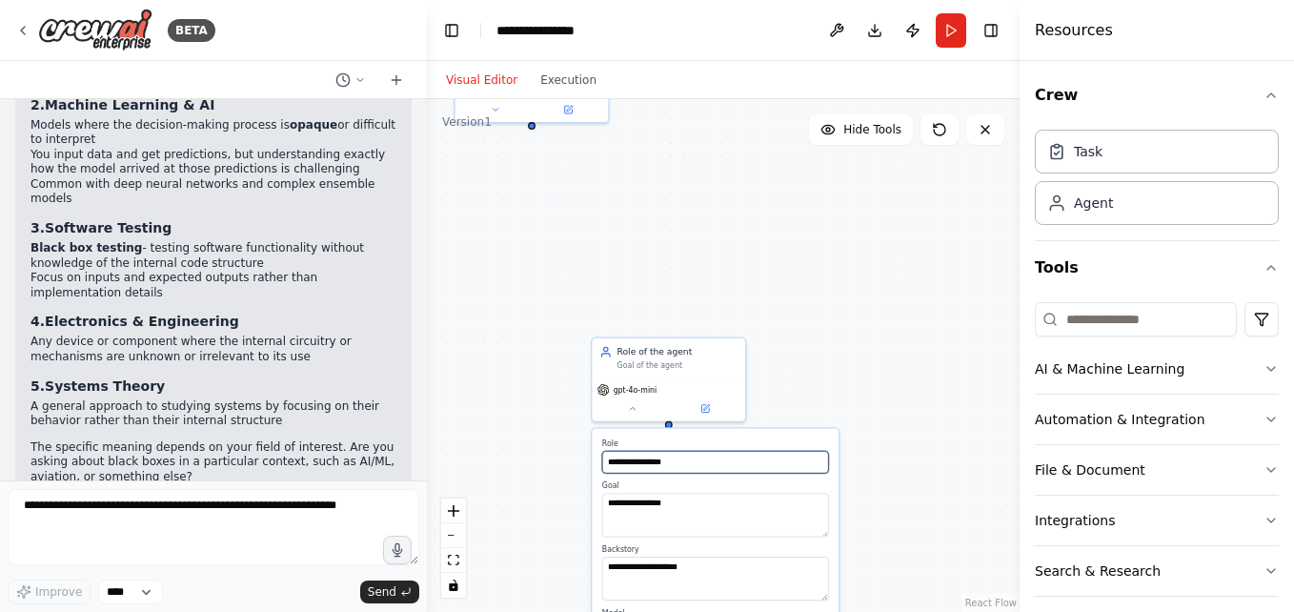
click at [712, 461] on input "**********" at bounding box center [715, 462] width 227 height 23
type input "*"
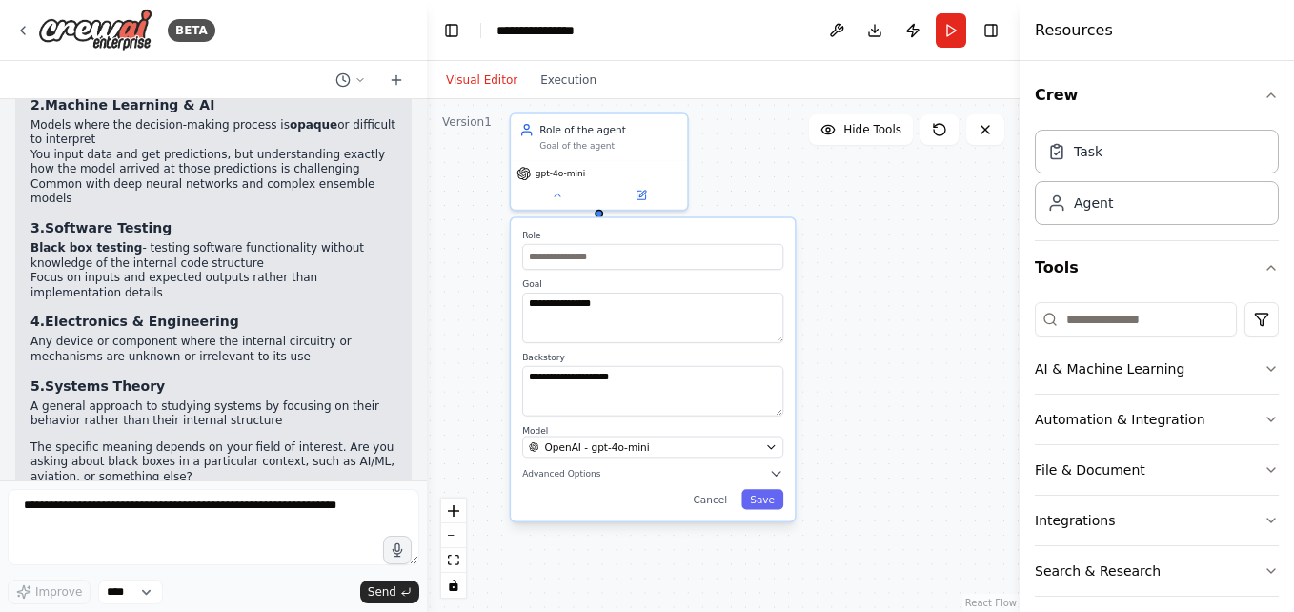
drag, startPoint x: 716, startPoint y: 433, endPoint x: 666, endPoint y: 213, distance: 225.8
click at [666, 213] on div "**********" at bounding box center [723, 355] width 593 height 513
click at [591, 264] on input "text" at bounding box center [653, 256] width 261 height 26
click at [1145, 326] on input at bounding box center [1136, 319] width 202 height 34
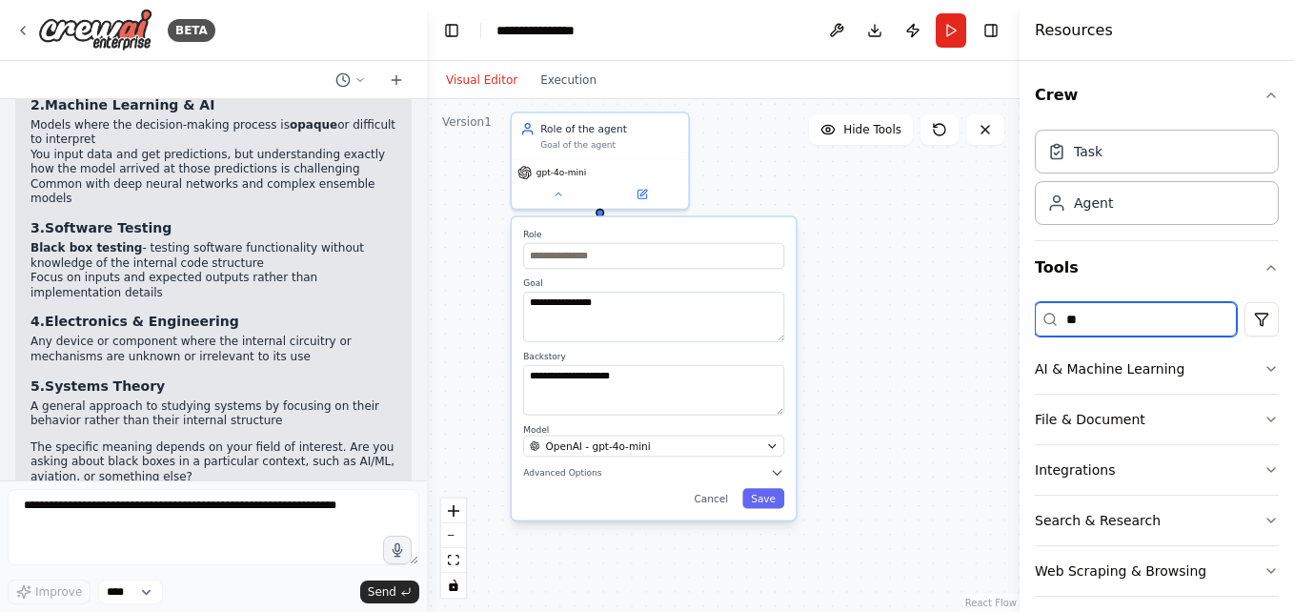
type input "*"
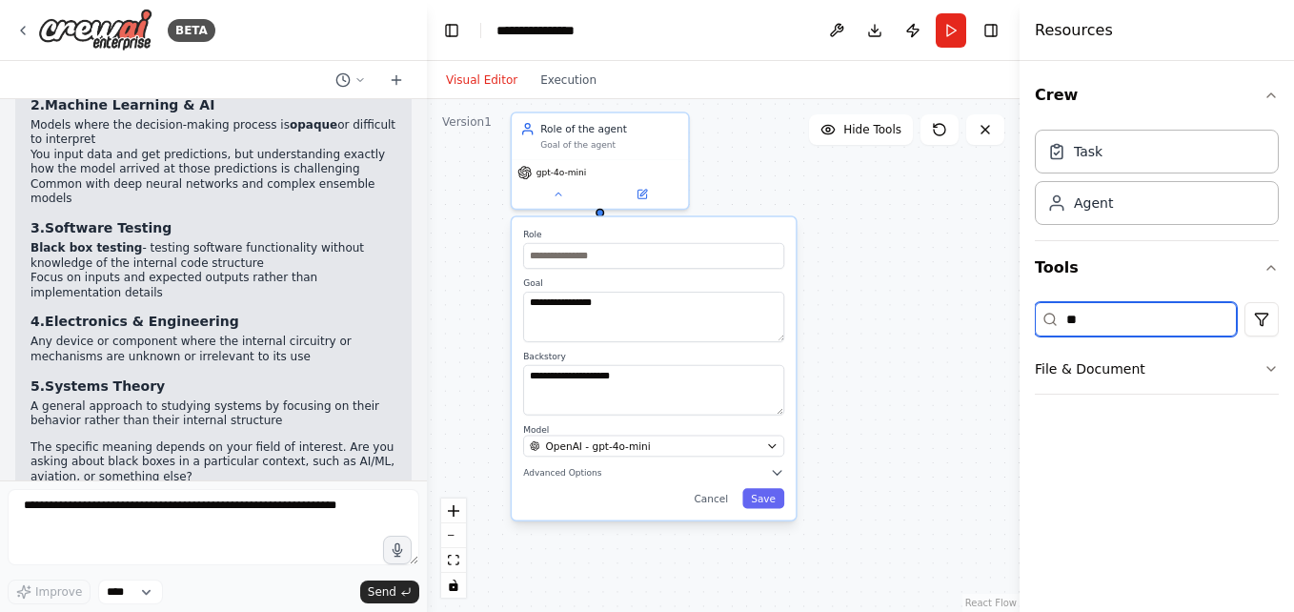
type input "*"
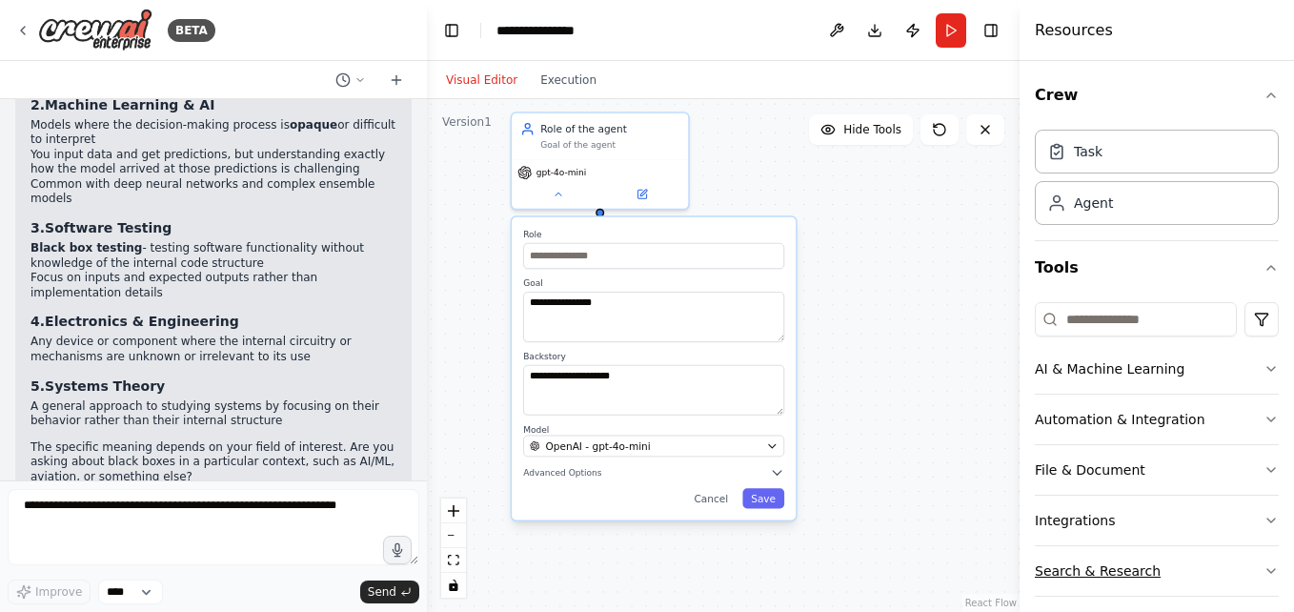
click at [1173, 563] on button "Search & Research" at bounding box center [1157, 571] width 244 height 50
click at [1150, 469] on button "File & Document" at bounding box center [1157, 470] width 244 height 50
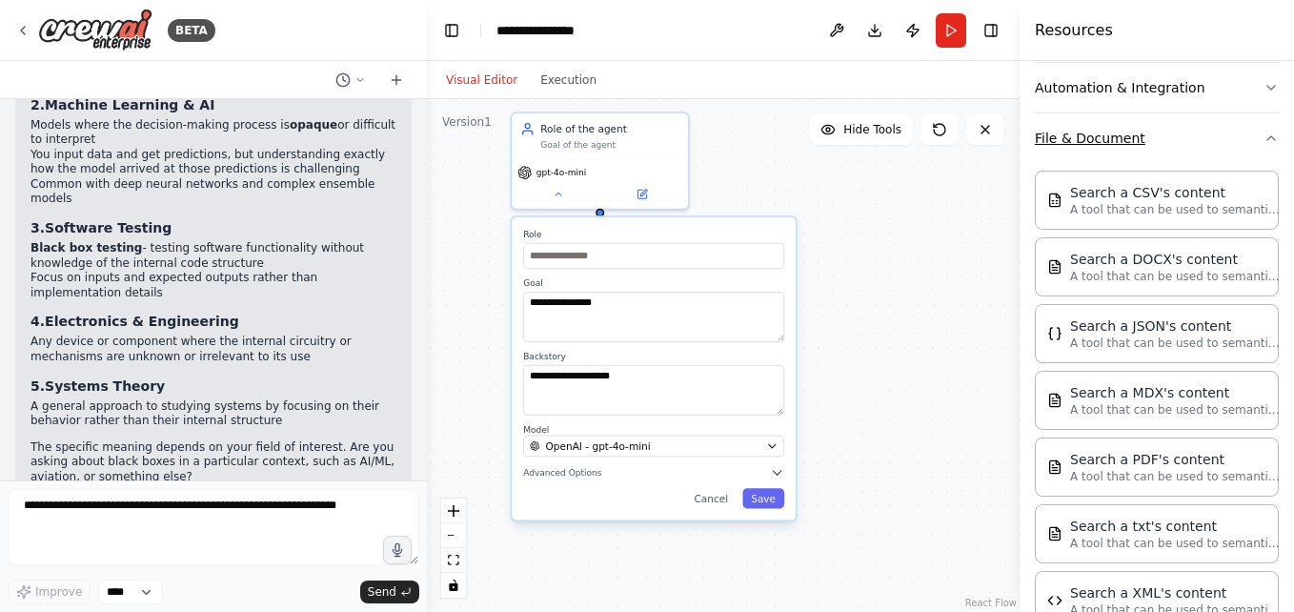
scroll to position [332, 0]
click at [1150, 469] on p "A tool that can be used to semantic search a query from a PDF's content." at bounding box center [1175, 475] width 210 height 15
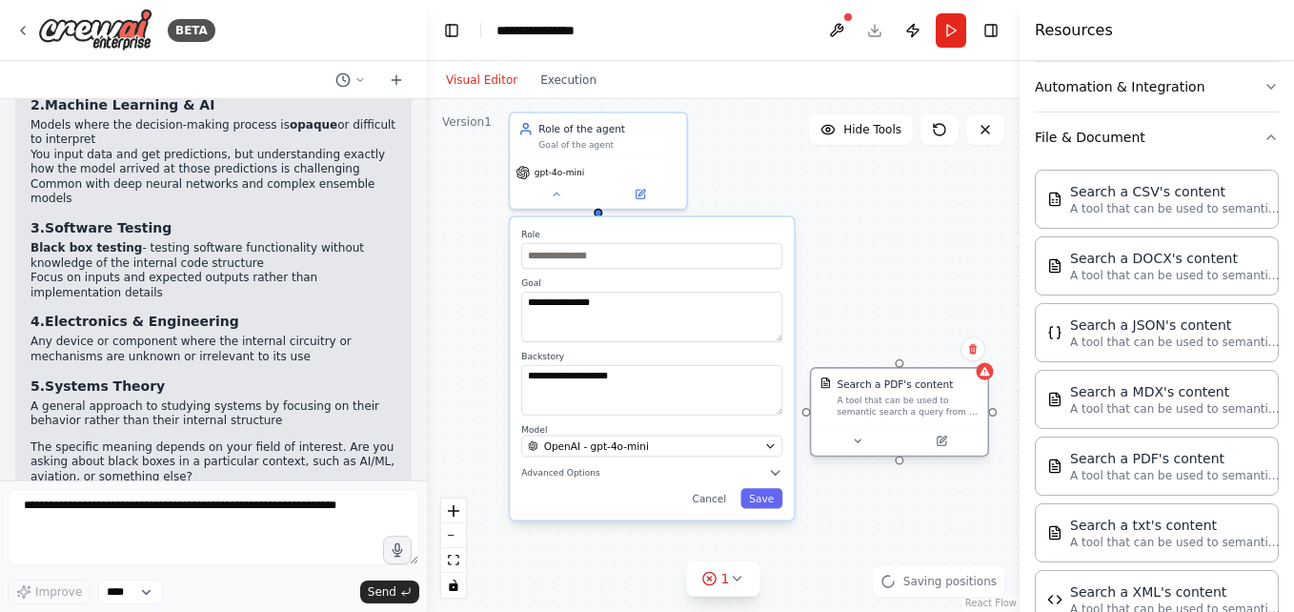
drag, startPoint x: 991, startPoint y: 443, endPoint x: 849, endPoint y: 396, distance: 149.4
click at [849, 396] on div "A tool that can be used to semantic search a query from a PDF's content." at bounding box center [907, 405] width 142 height 23
click at [854, 451] on div at bounding box center [899, 441] width 176 height 30
click at [862, 445] on icon at bounding box center [857, 440] width 11 height 11
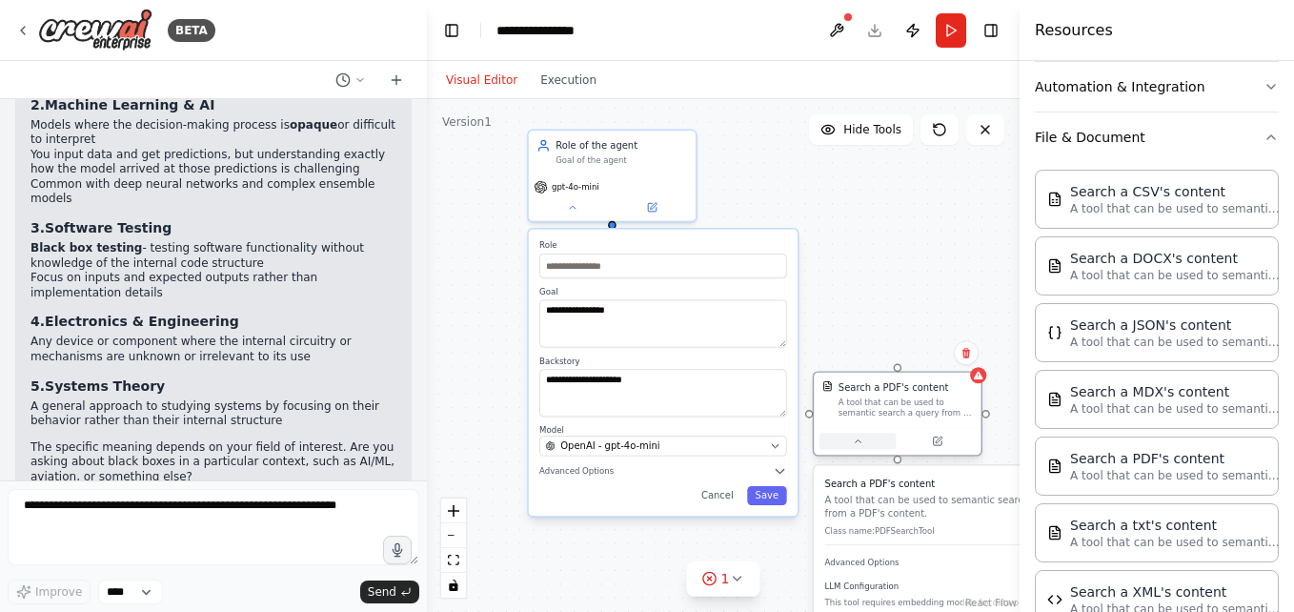
drag, startPoint x: 877, startPoint y: 534, endPoint x: 867, endPoint y: 437, distance: 97.7
drag, startPoint x: 867, startPoint y: 437, endPoint x: 835, endPoint y: 208, distance: 231.9
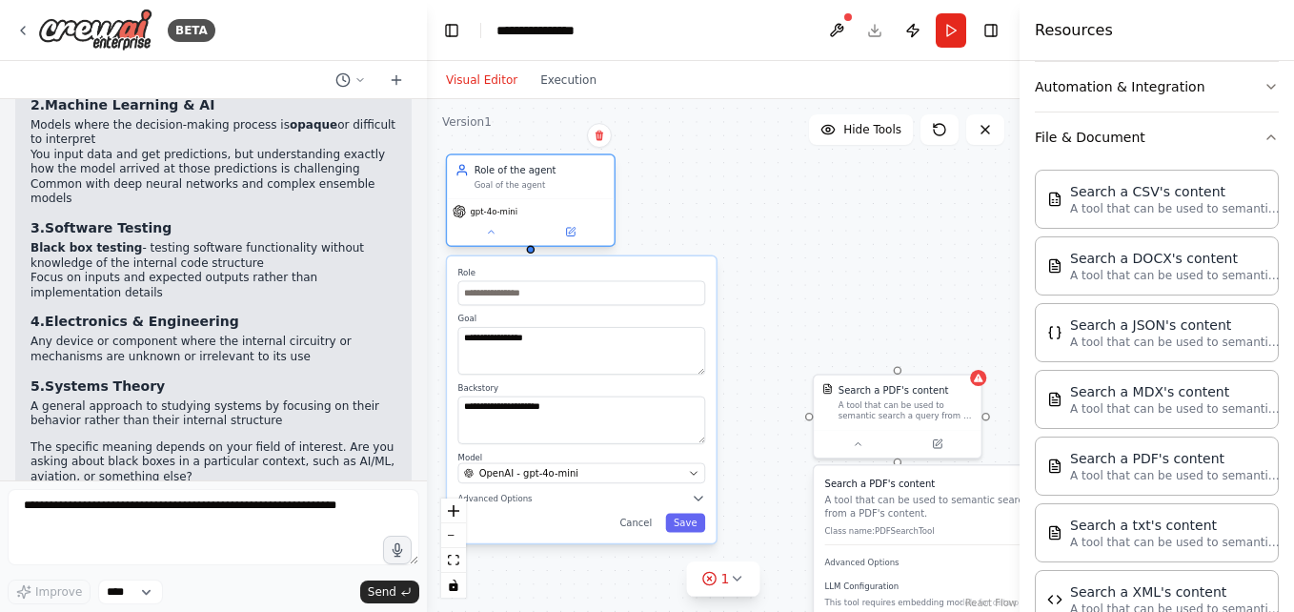
drag, startPoint x: 835, startPoint y: 208, endPoint x: 547, endPoint y: 173, distance: 289.7
click at [547, 173] on div "Role of the agent" at bounding box center [539, 169] width 131 height 13
drag, startPoint x: 839, startPoint y: 413, endPoint x: 852, endPoint y: 438, distance: 27.7
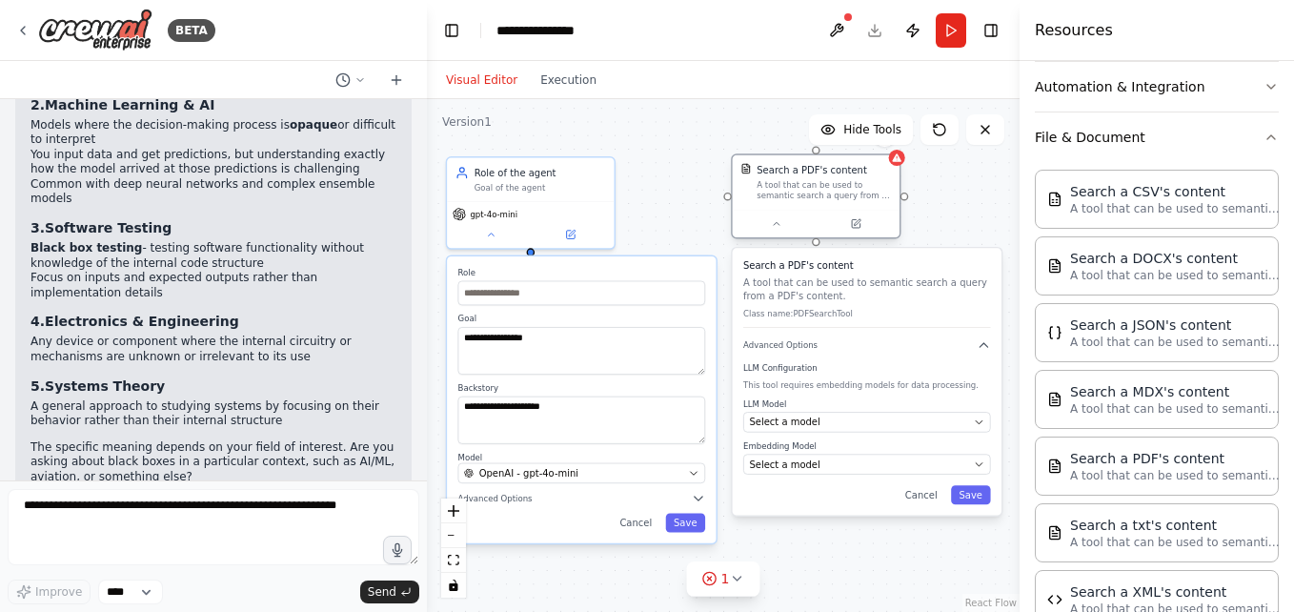
drag, startPoint x: 852, startPoint y: 438, endPoint x: 758, endPoint y: 166, distance: 288.0
click at [758, 166] on div "Search a PDF's content A tool that can be used to semantic search a query from …" at bounding box center [815, 182] width 151 height 38
click at [849, 419] on div "Select a model" at bounding box center [858, 421] width 219 height 13
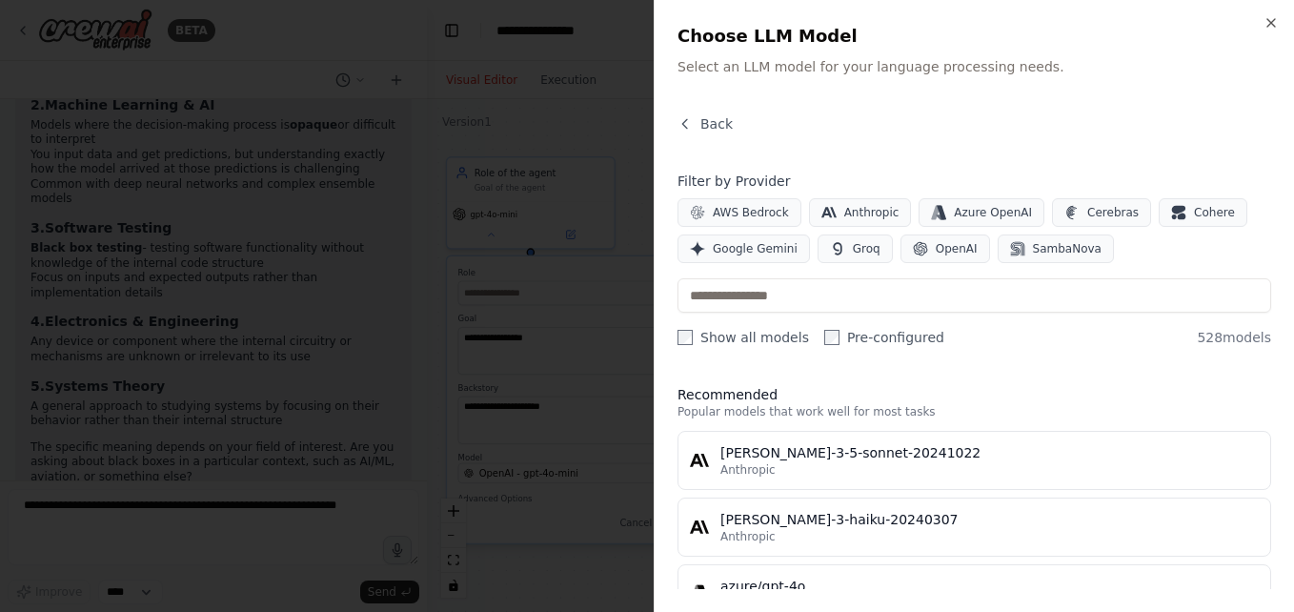
click at [621, 402] on div at bounding box center [647, 306] width 1294 height 612
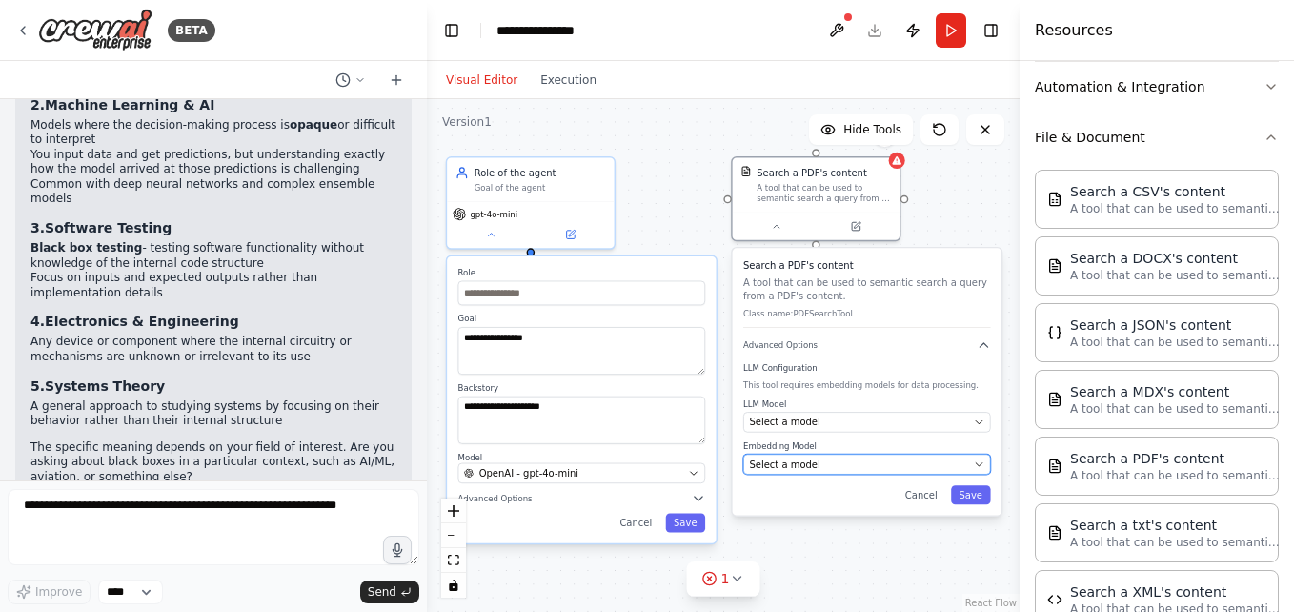
click at [838, 461] on div "Select a model" at bounding box center [858, 463] width 219 height 13
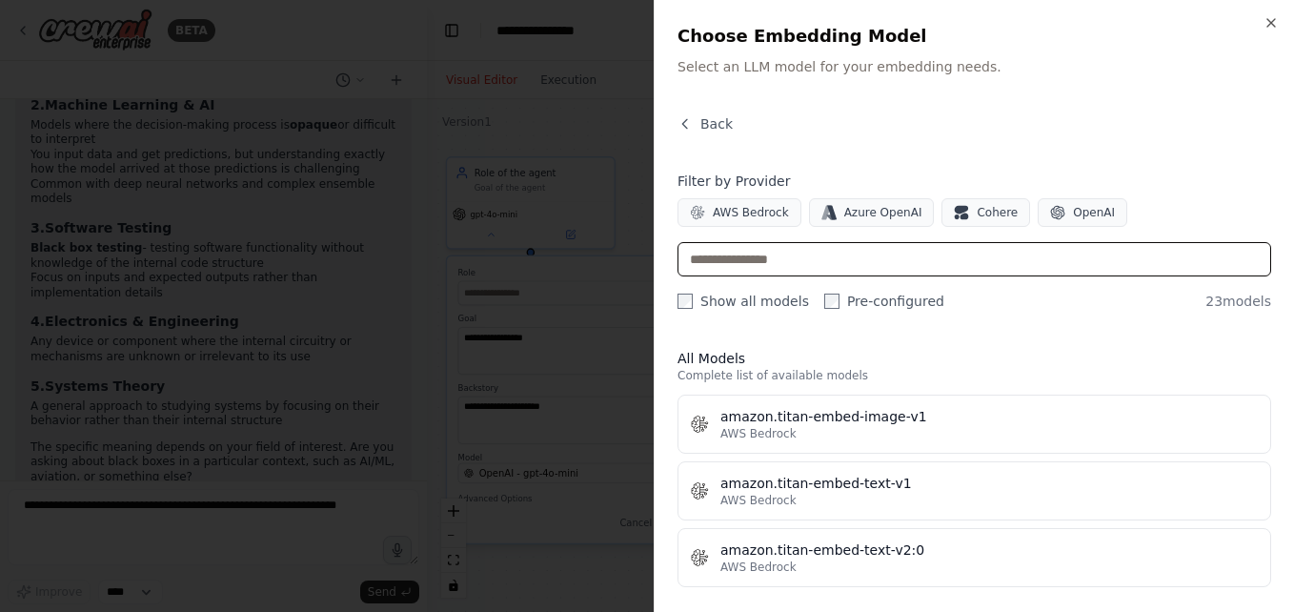
click at [853, 251] on input "text" at bounding box center [974, 259] width 594 height 34
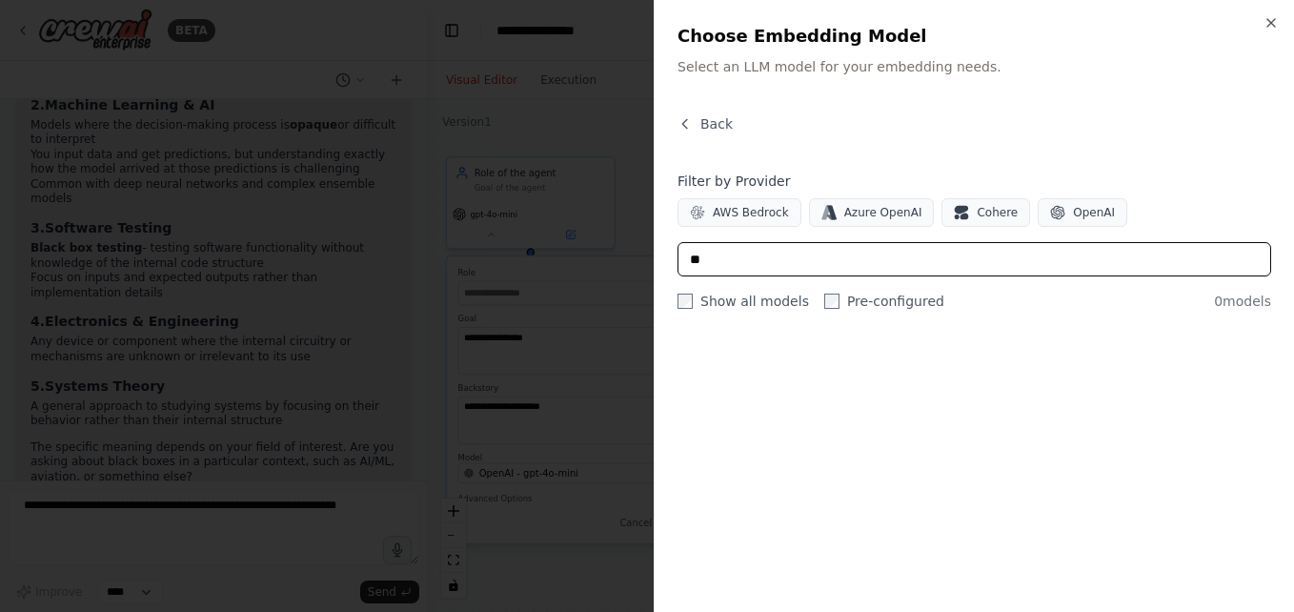
type input "*"
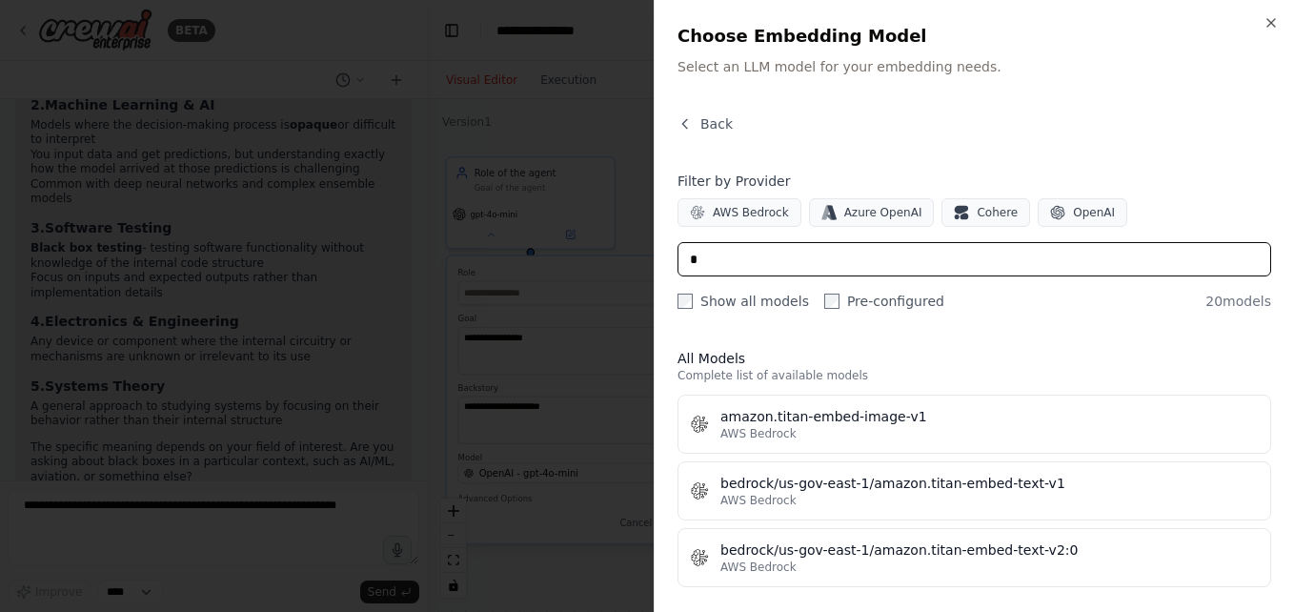
type input "*"
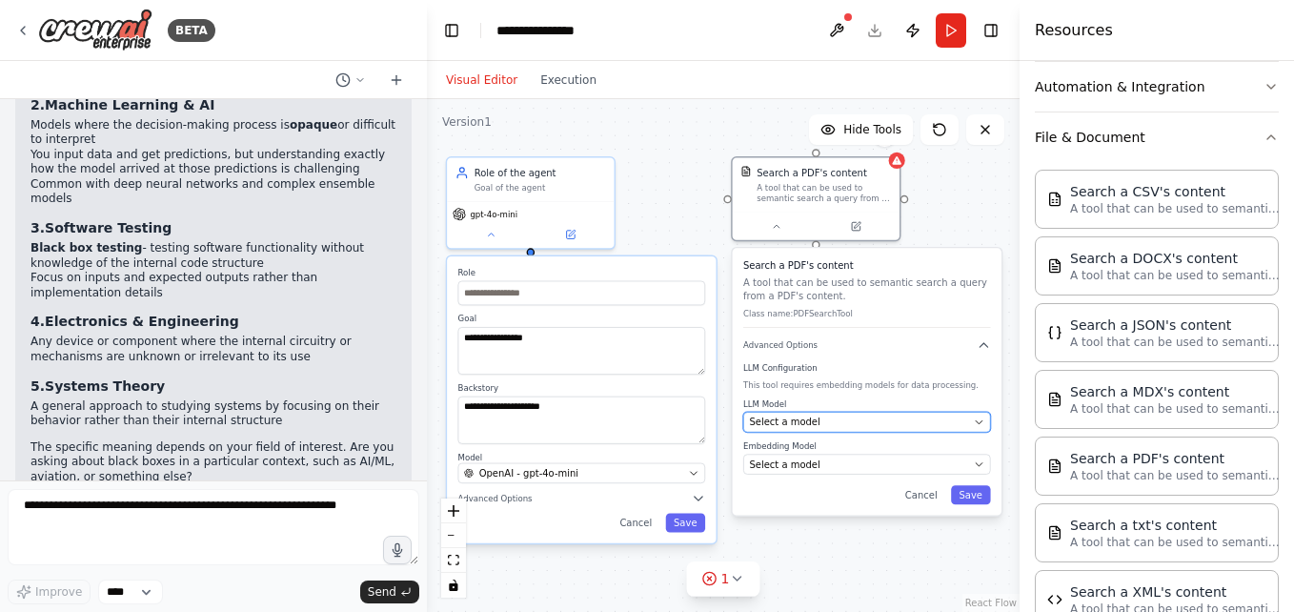
click at [776, 422] on span "Select a model" at bounding box center [784, 421] width 70 height 13
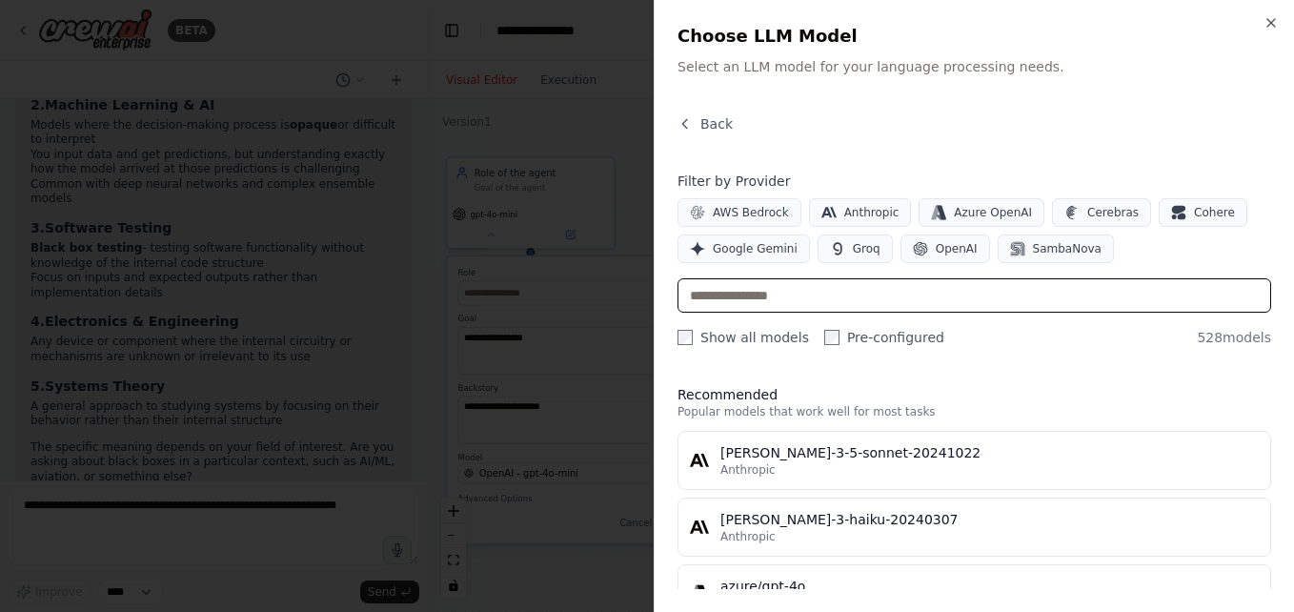
click at [741, 305] on input "text" at bounding box center [974, 295] width 594 height 34
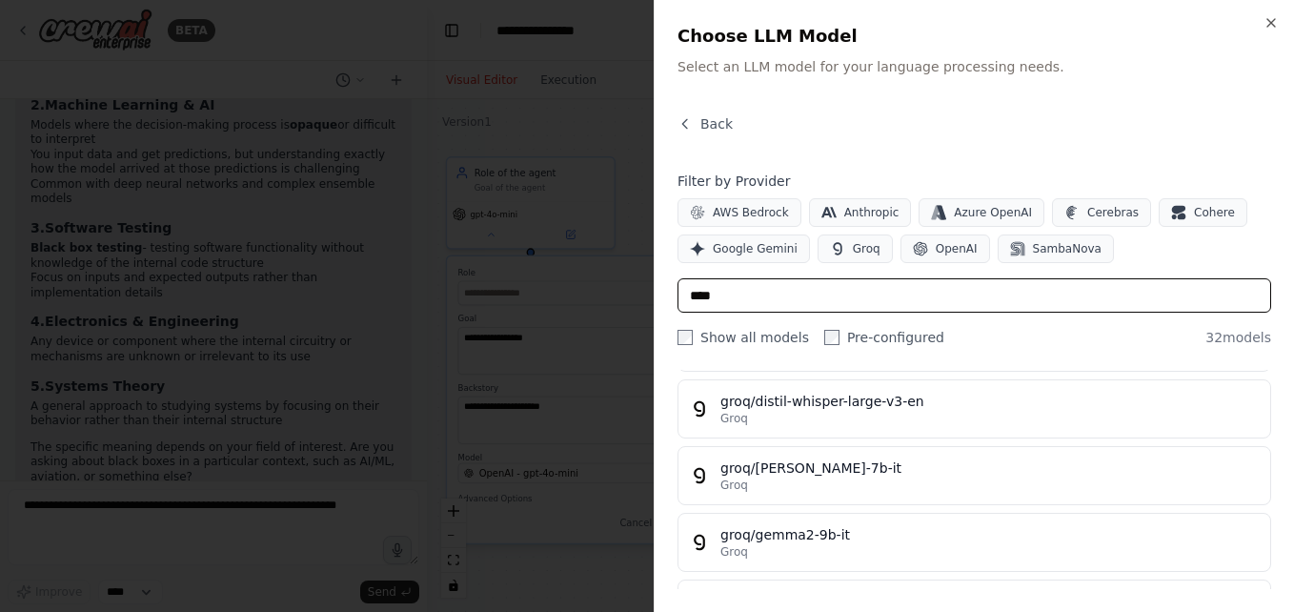
scroll to position [119, 0]
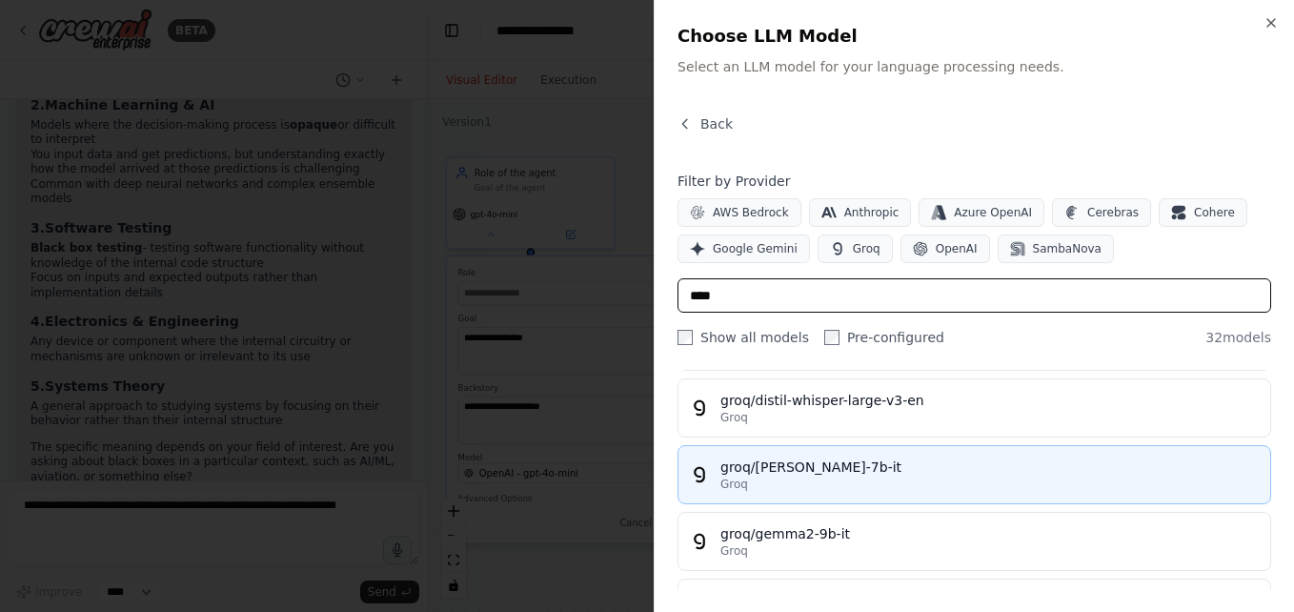
type input "****"
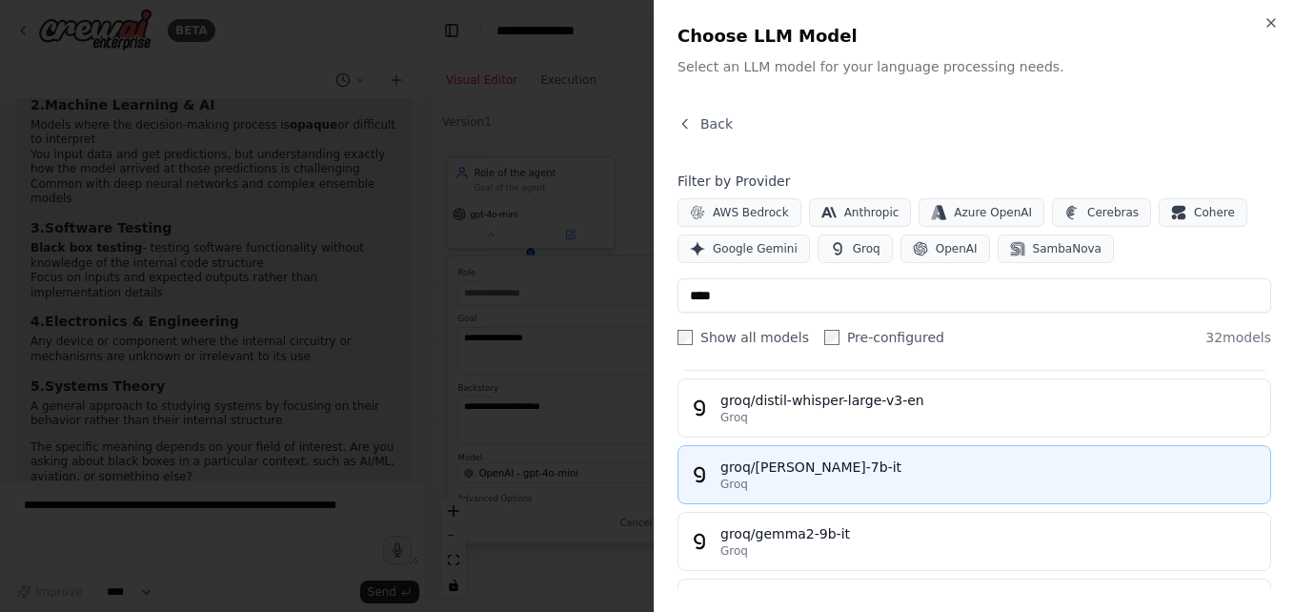
click at [781, 480] on div "Groq" at bounding box center [989, 483] width 538 height 15
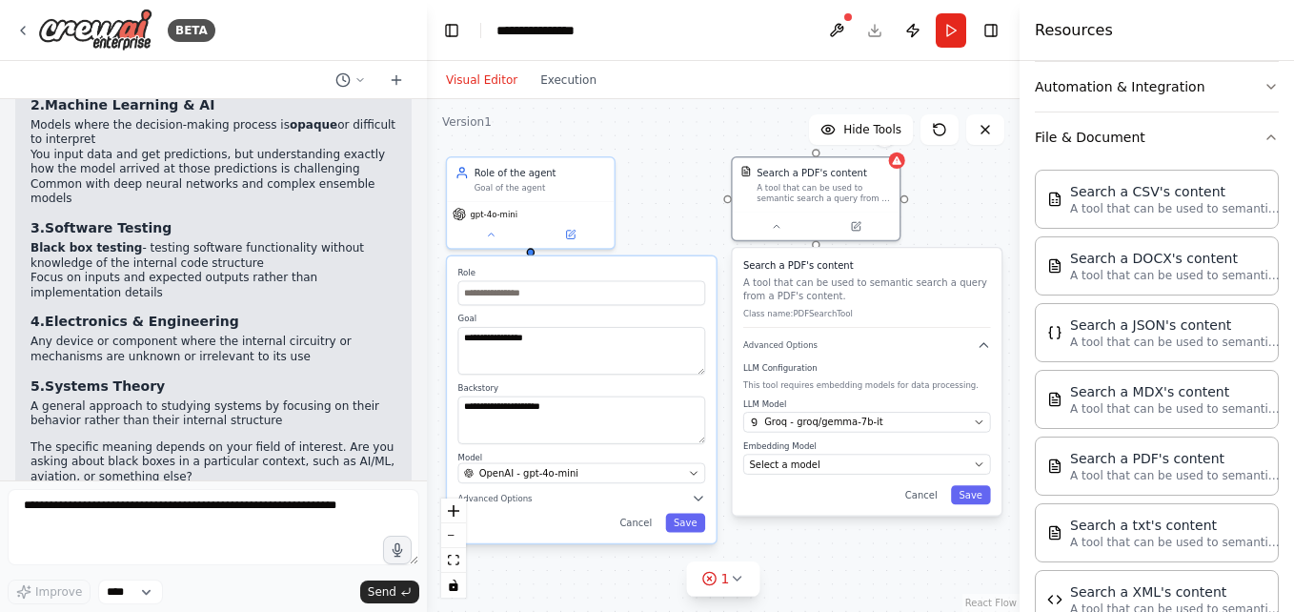
click at [795, 480] on div "Search a PDF's content A tool that can be used to semantic search a query from …" at bounding box center [867, 381] width 269 height 267
click at [795, 473] on button "Select a model" at bounding box center [867, 463] width 248 height 20
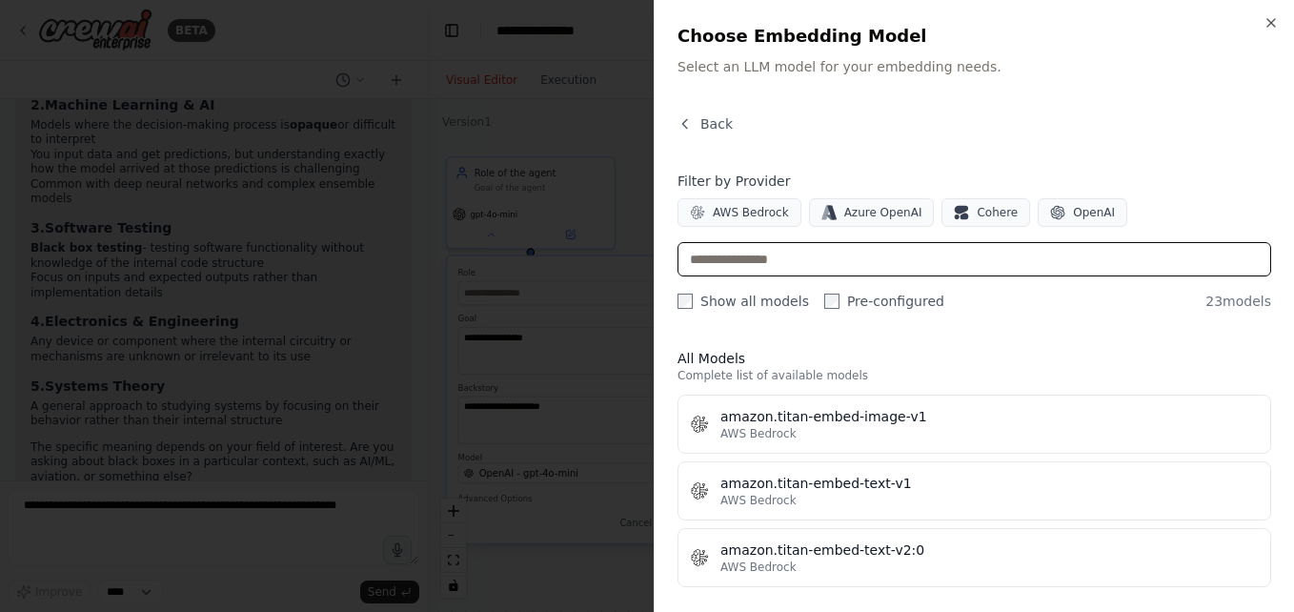
click at [727, 262] on input "text" at bounding box center [974, 259] width 594 height 34
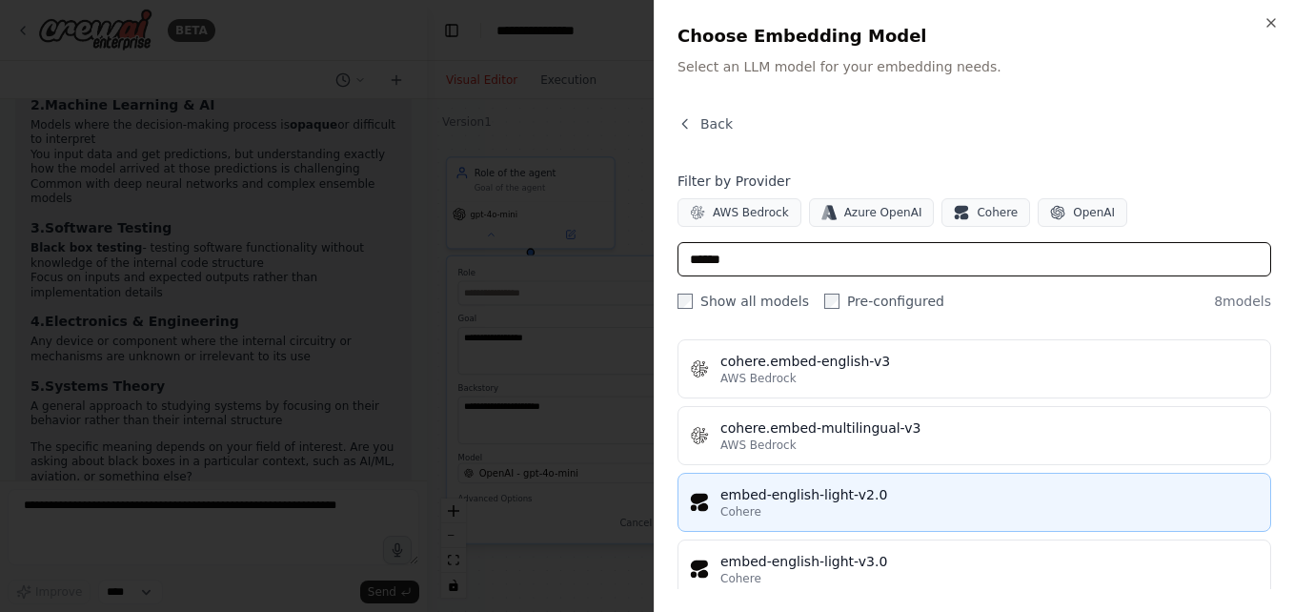
scroll to position [63, 0]
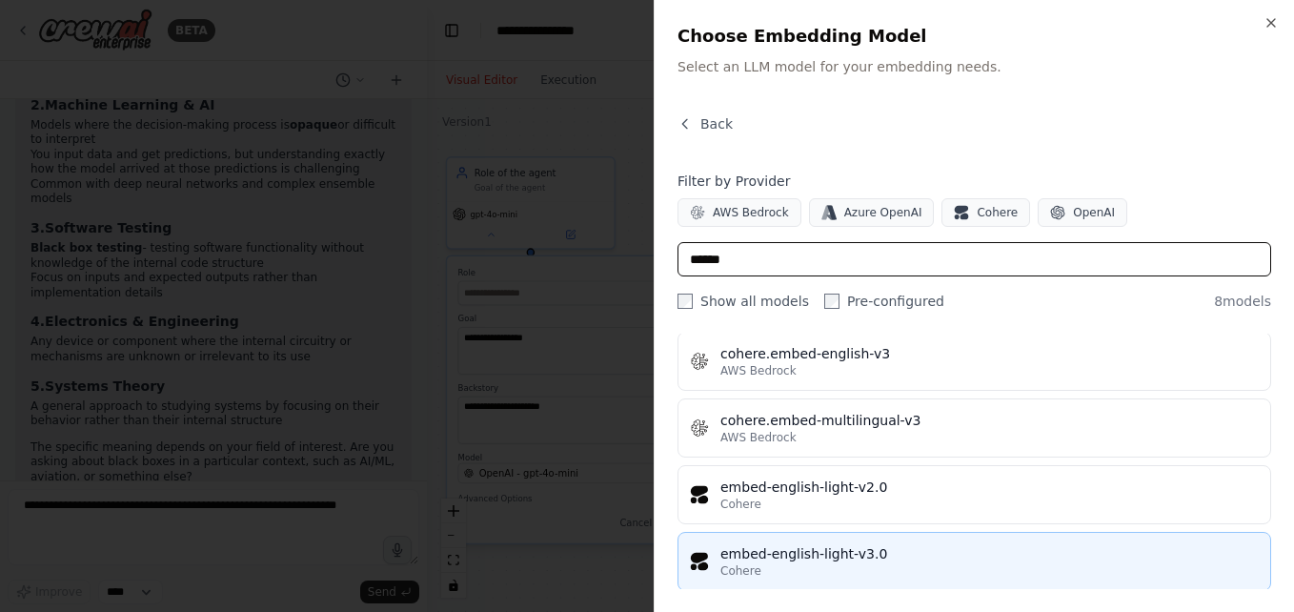
type input "******"
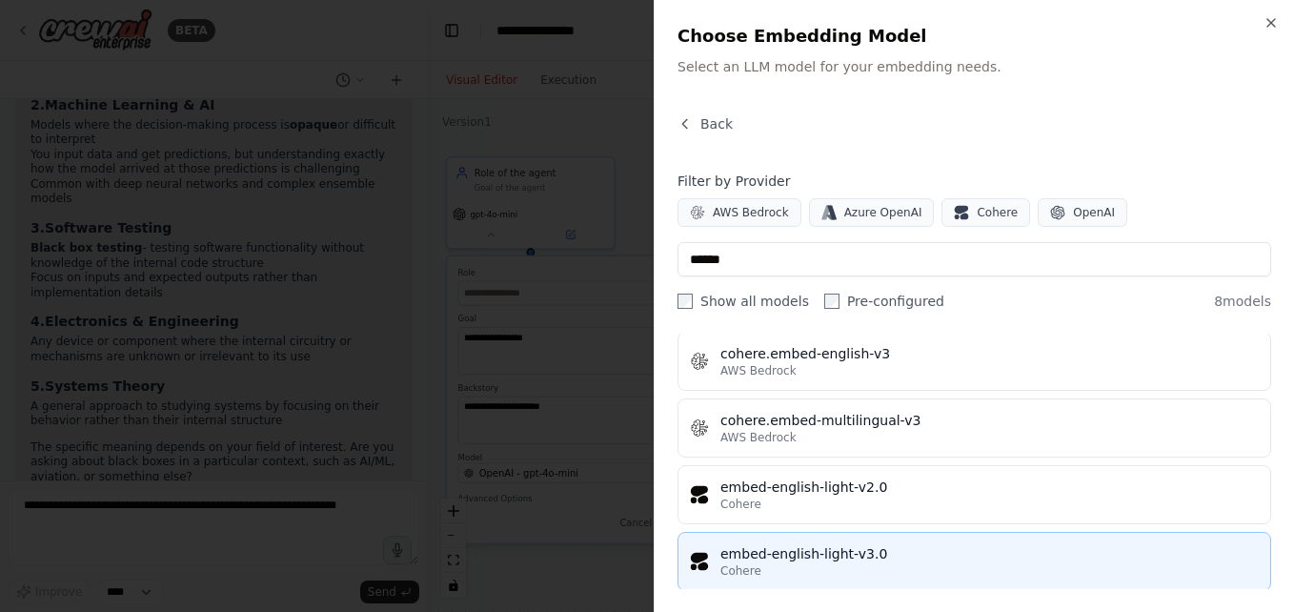
click at [816, 549] on div "embed-english-light-v3.0" at bounding box center [989, 553] width 538 height 19
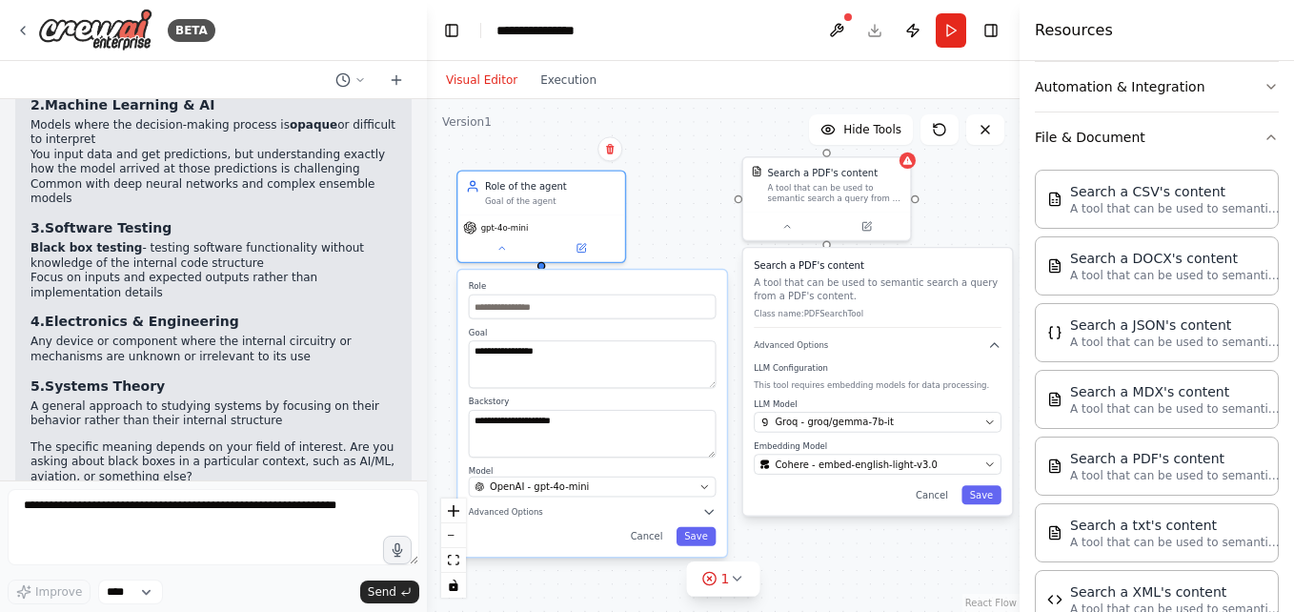
drag, startPoint x: 455, startPoint y: 270, endPoint x: 468, endPoint y: 281, distance: 16.9
click at [468, 281] on div "**********" at bounding box center [591, 413] width 269 height 287
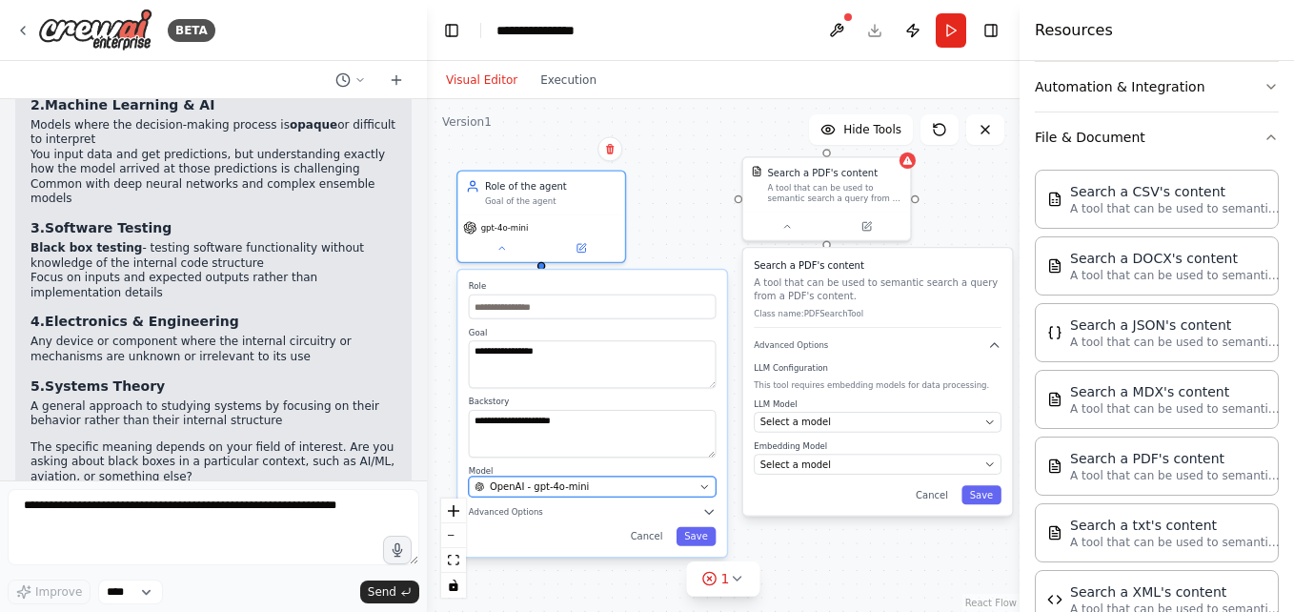
click at [569, 482] on span "OpenAI - gpt-4o-mini" at bounding box center [539, 486] width 99 height 13
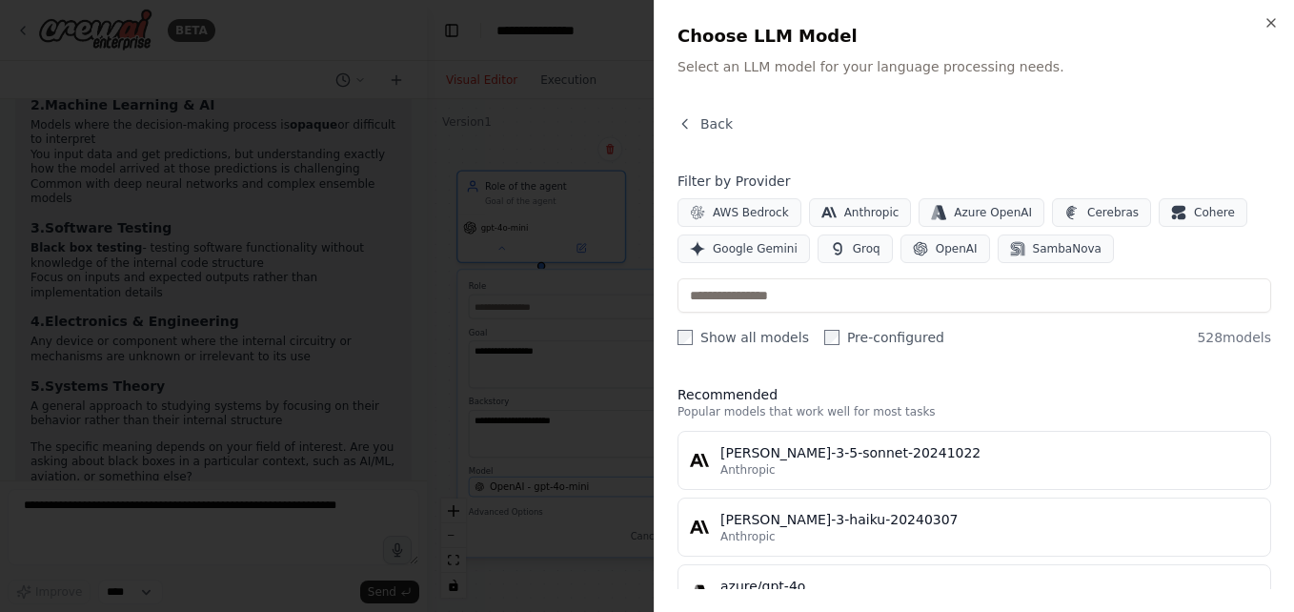
click at [569, 482] on div at bounding box center [647, 306] width 1294 height 612
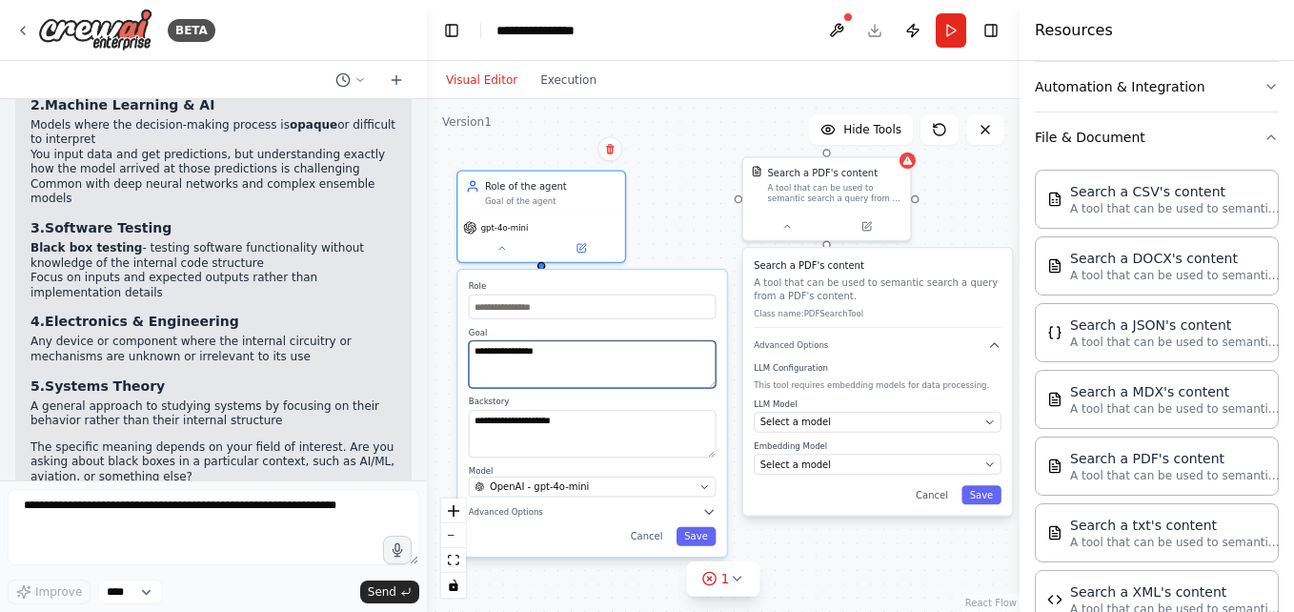
drag, startPoint x: 473, startPoint y: 356, endPoint x: 530, endPoint y: 390, distance: 65.4
click at [530, 390] on div "**********" at bounding box center [591, 413] width 269 height 287
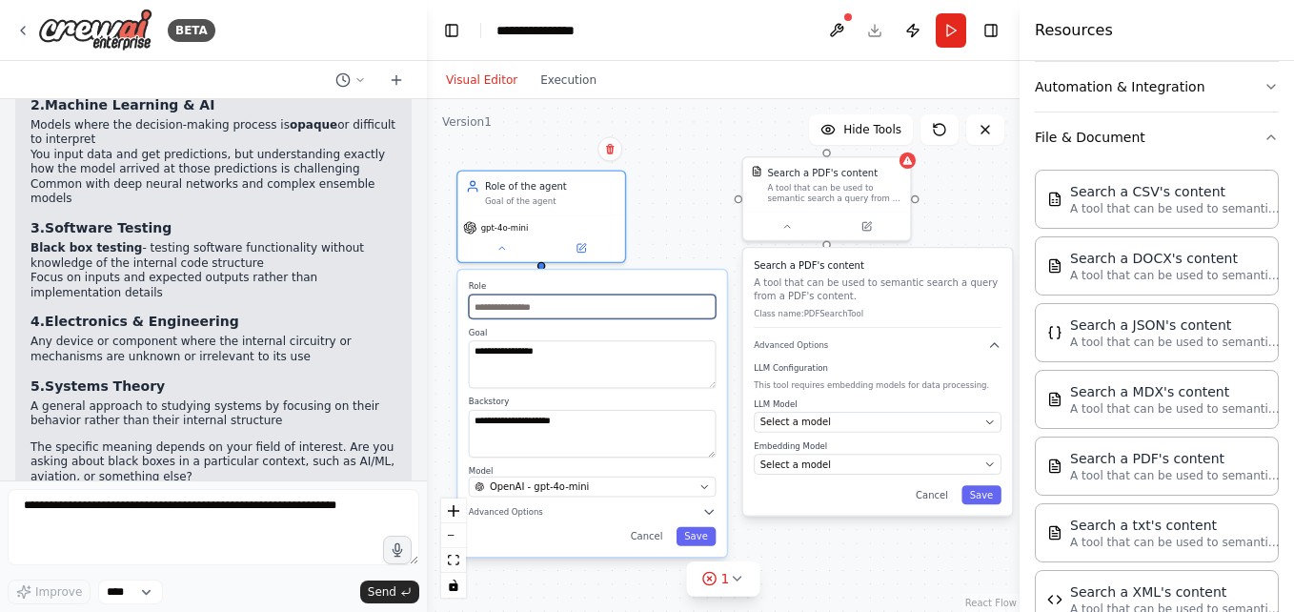
click at [538, 310] on input "text" at bounding box center [593, 306] width 248 height 25
paste input "**********"
click at [538, 310] on input "**********" at bounding box center [593, 306] width 248 height 25
type input "**********"
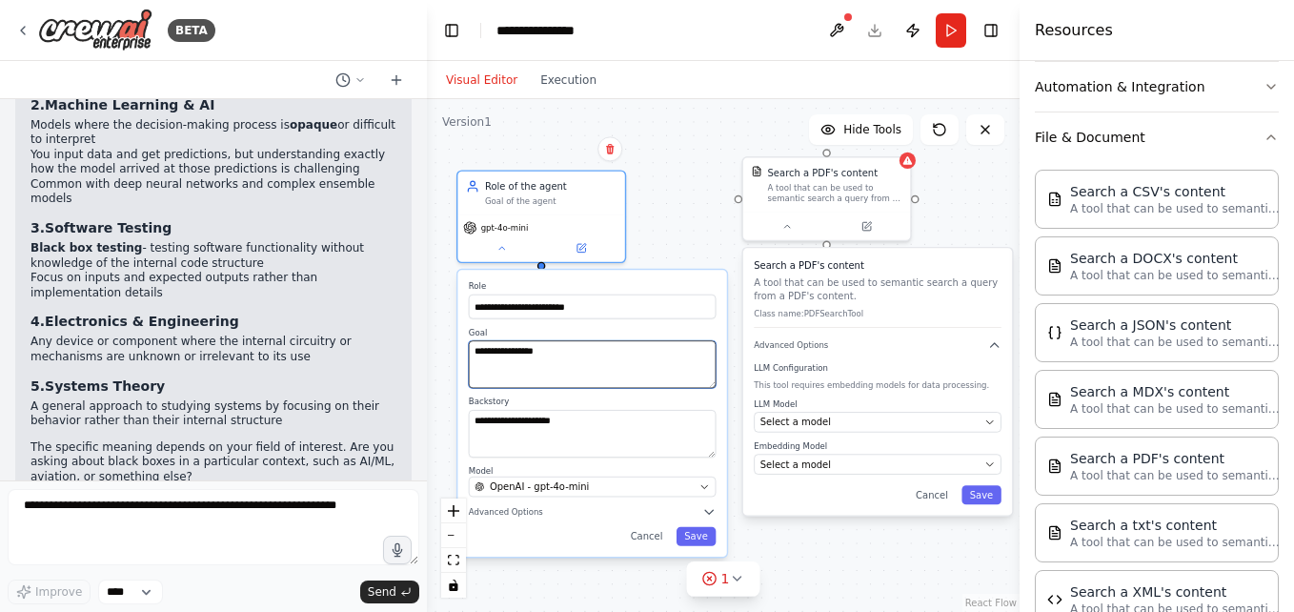
click at [543, 354] on textarea "**********" at bounding box center [593, 364] width 248 height 48
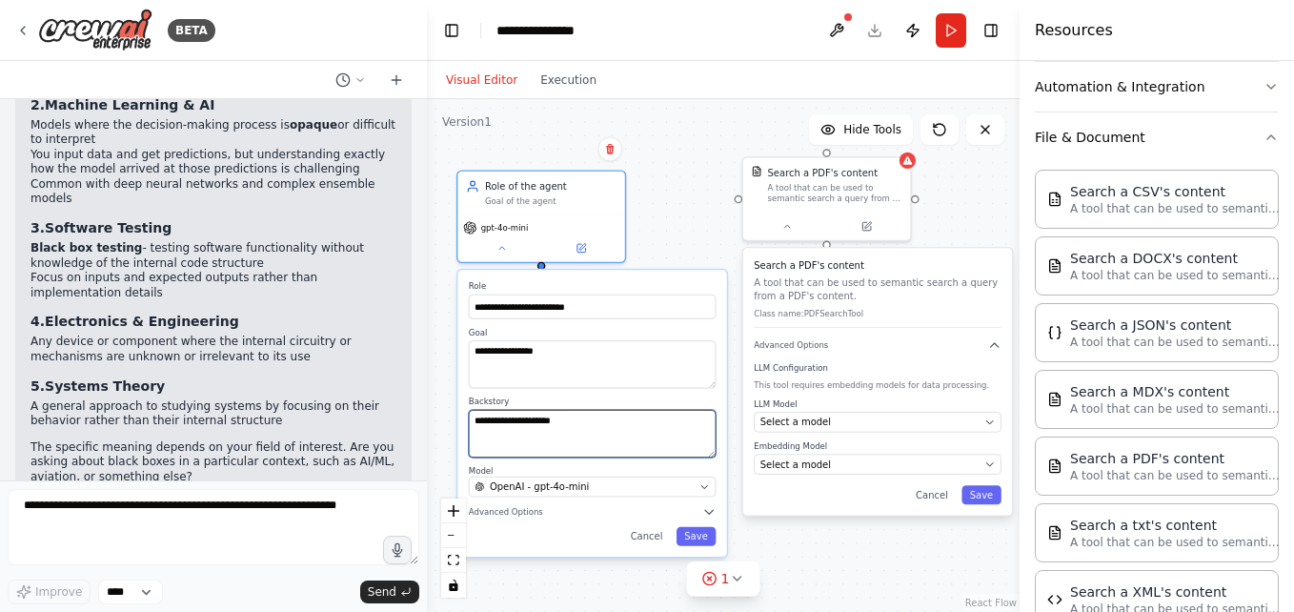
click at [653, 425] on textarea "**********" at bounding box center [593, 434] width 248 height 48
paste textarea "**********"
type textarea "**********"
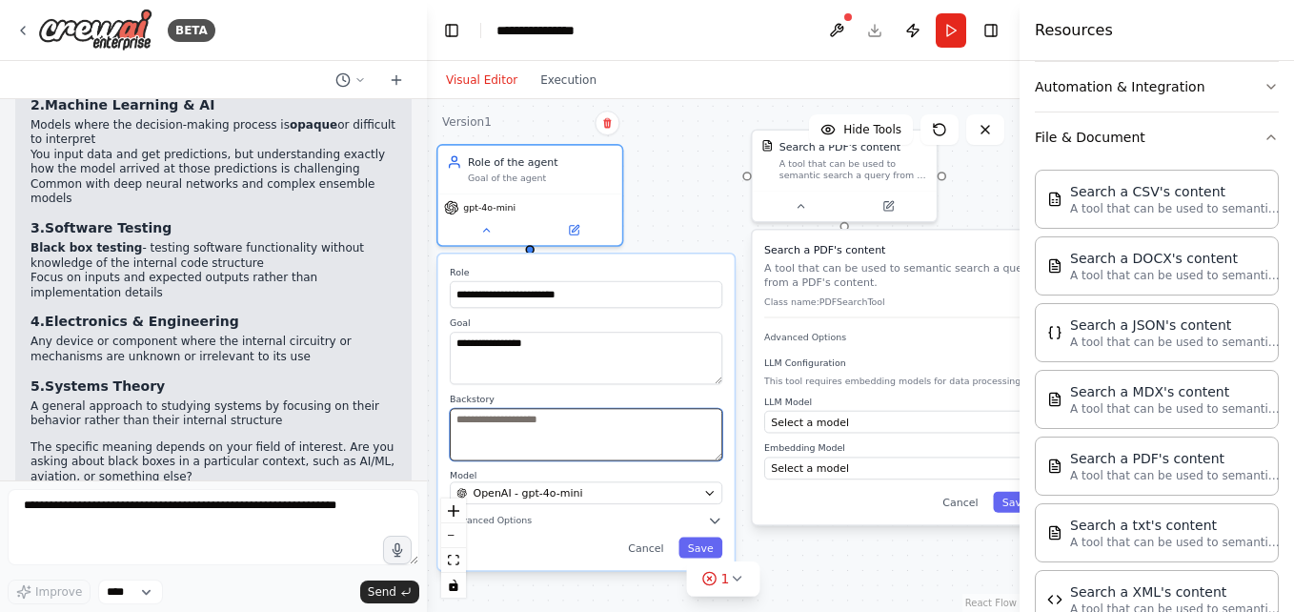
scroll to position [0, 0]
paste textarea "**********"
type textarea "**********"
click at [669, 447] on textarea "**********" at bounding box center [586, 434] width 272 height 52
drag, startPoint x: 669, startPoint y: 447, endPoint x: 232, endPoint y: 369, distance: 444.2
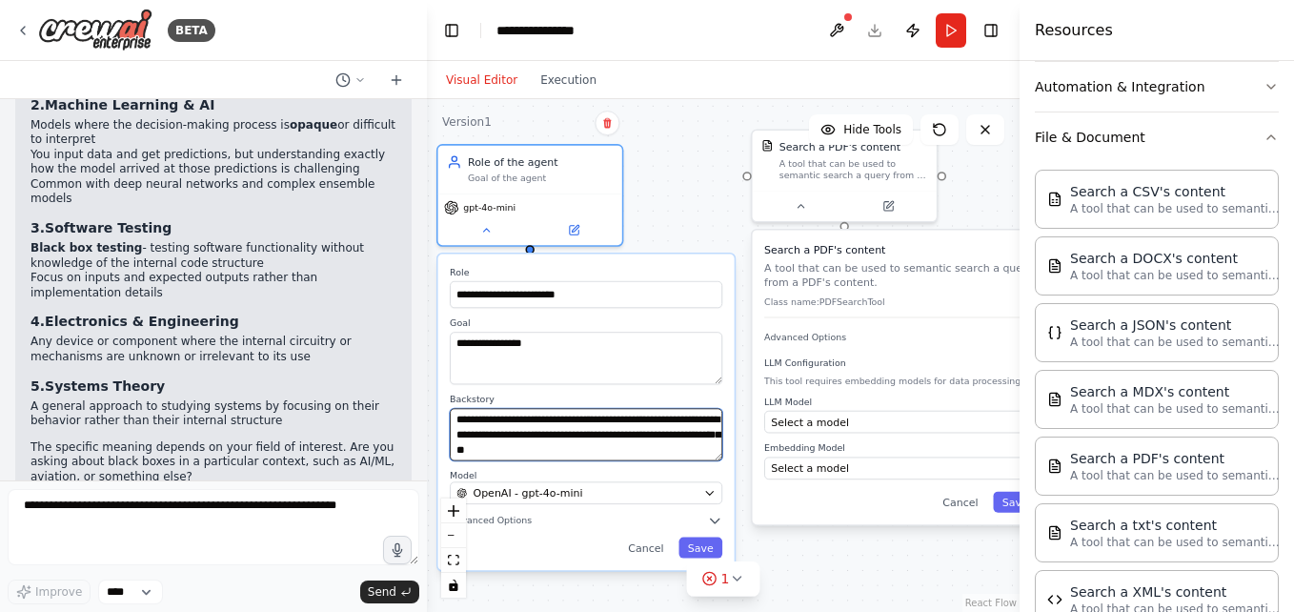
click at [232, 369] on div "BETA Hello! I'm the CrewAI assistant. What kind of automation do you want to bu…" at bounding box center [647, 306] width 1294 height 612
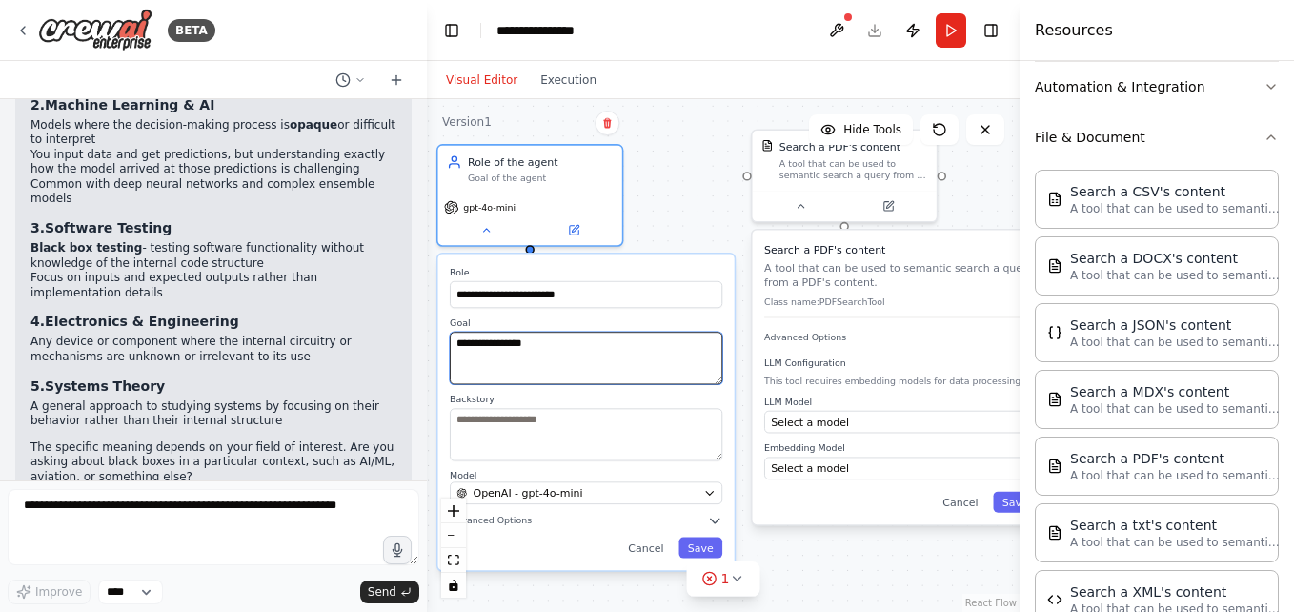
click at [543, 334] on textarea "**********" at bounding box center [586, 358] width 272 height 52
type textarea "*"
paste textarea "**********"
click at [543, 334] on textarea "**********" at bounding box center [586, 358] width 272 height 52
type textarea "**********"
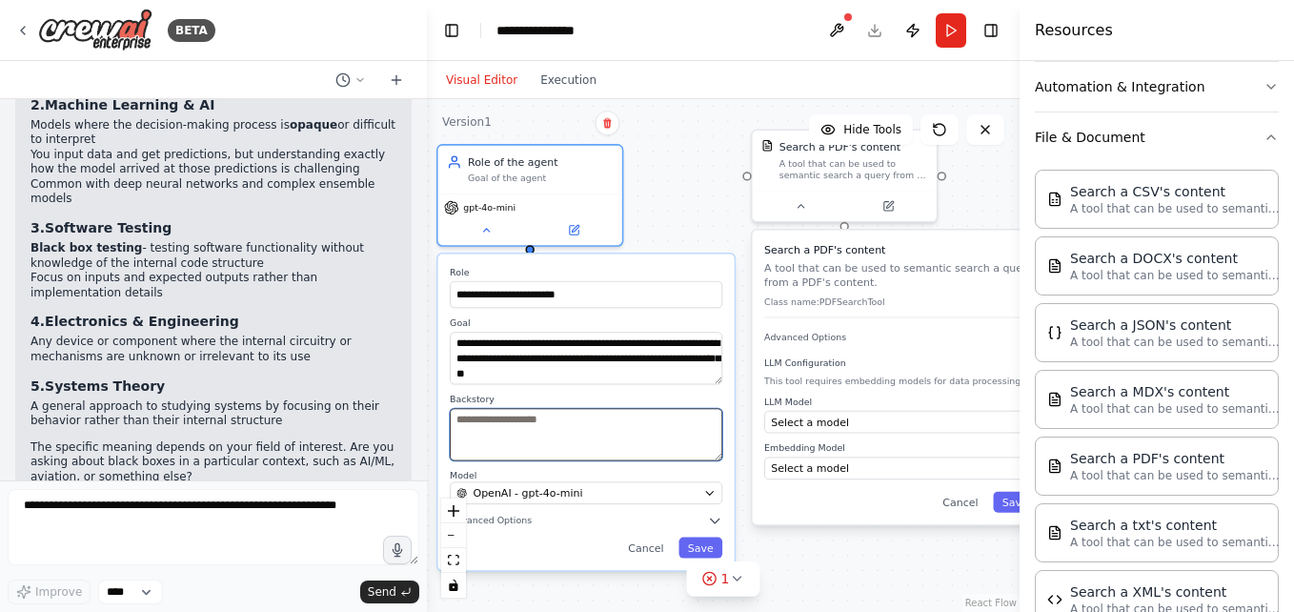
click at [561, 441] on textarea at bounding box center [586, 434] width 272 height 52
click at [666, 441] on textarea at bounding box center [586, 434] width 272 height 52
paste textarea "**********"
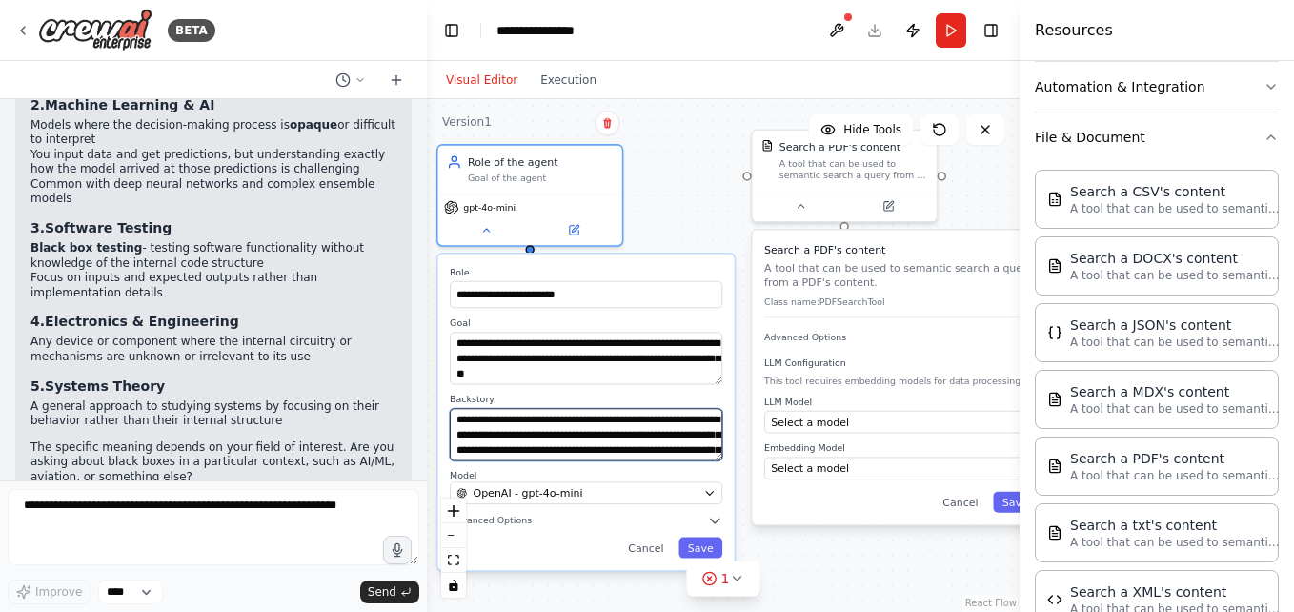
scroll to position [52, 0]
click at [666, 441] on textarea "**********" at bounding box center [586, 434] width 272 height 52
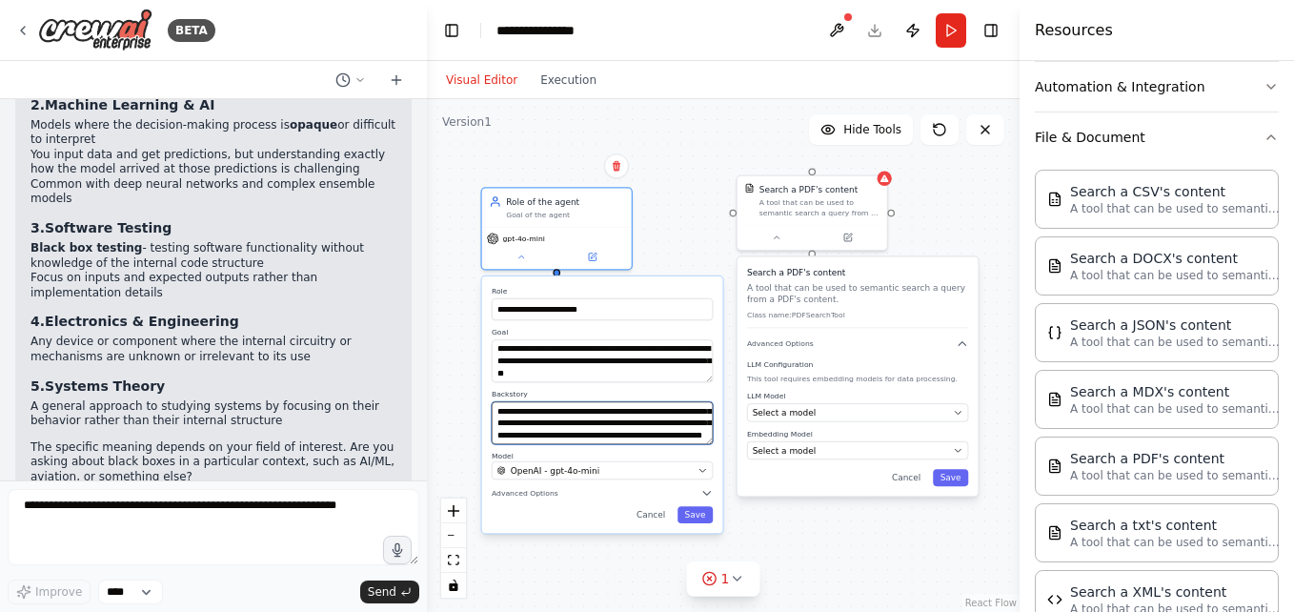
type textarea "**********"
click at [701, 529] on div "**********" at bounding box center [602, 404] width 241 height 256
click at [697, 516] on button "Save" at bounding box center [694, 514] width 35 height 17
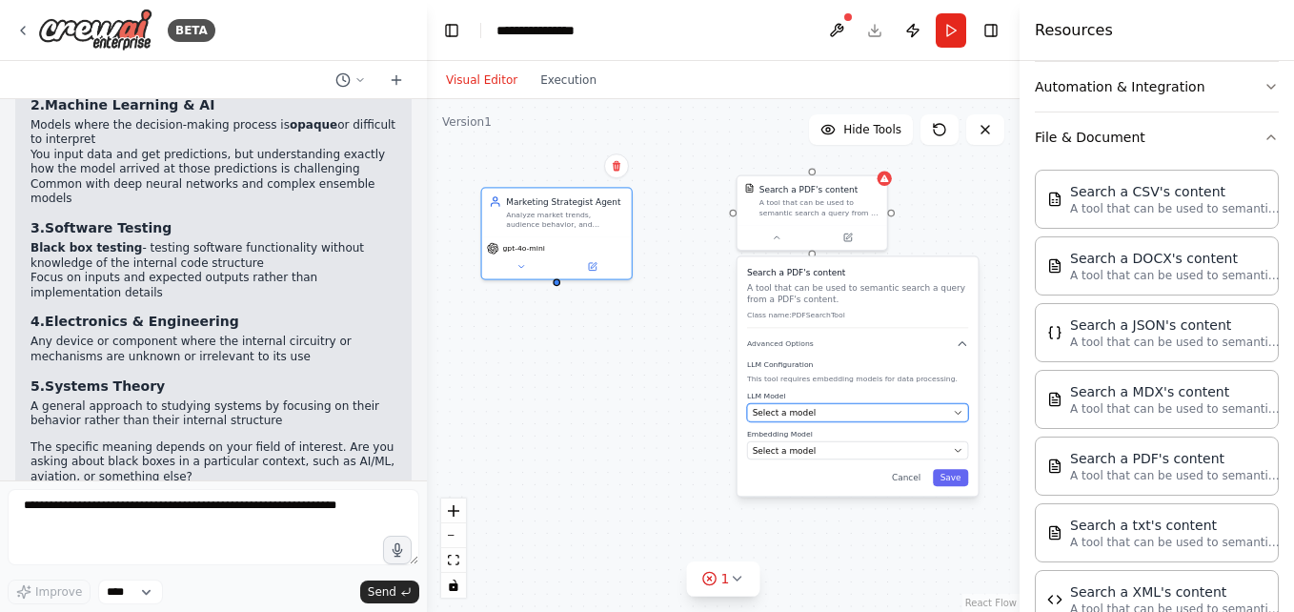
click at [825, 413] on div "Select a model" at bounding box center [850, 413] width 195 height 12
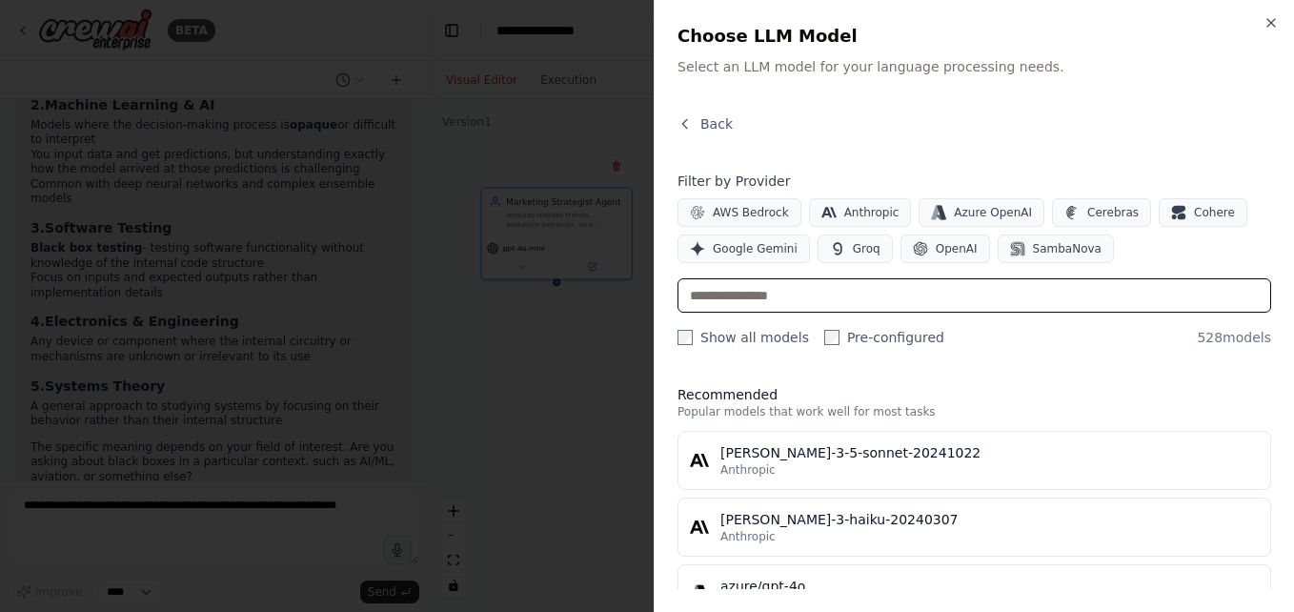
click at [790, 302] on input "text" at bounding box center [974, 295] width 594 height 34
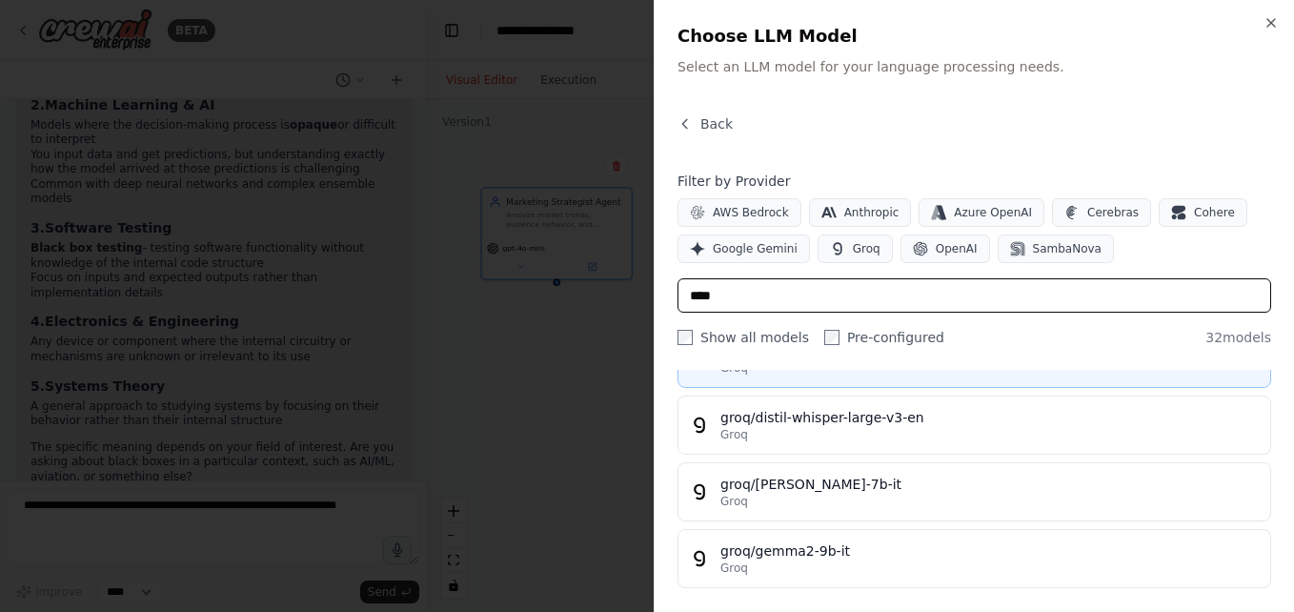
scroll to position [103, 0]
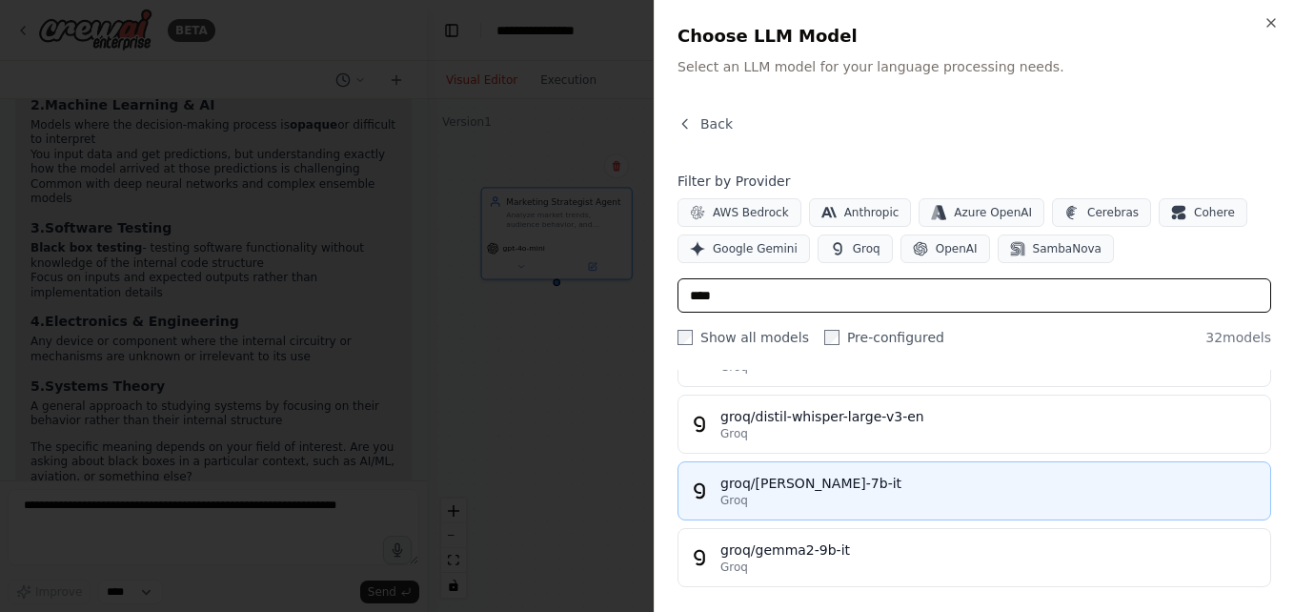
type input "****"
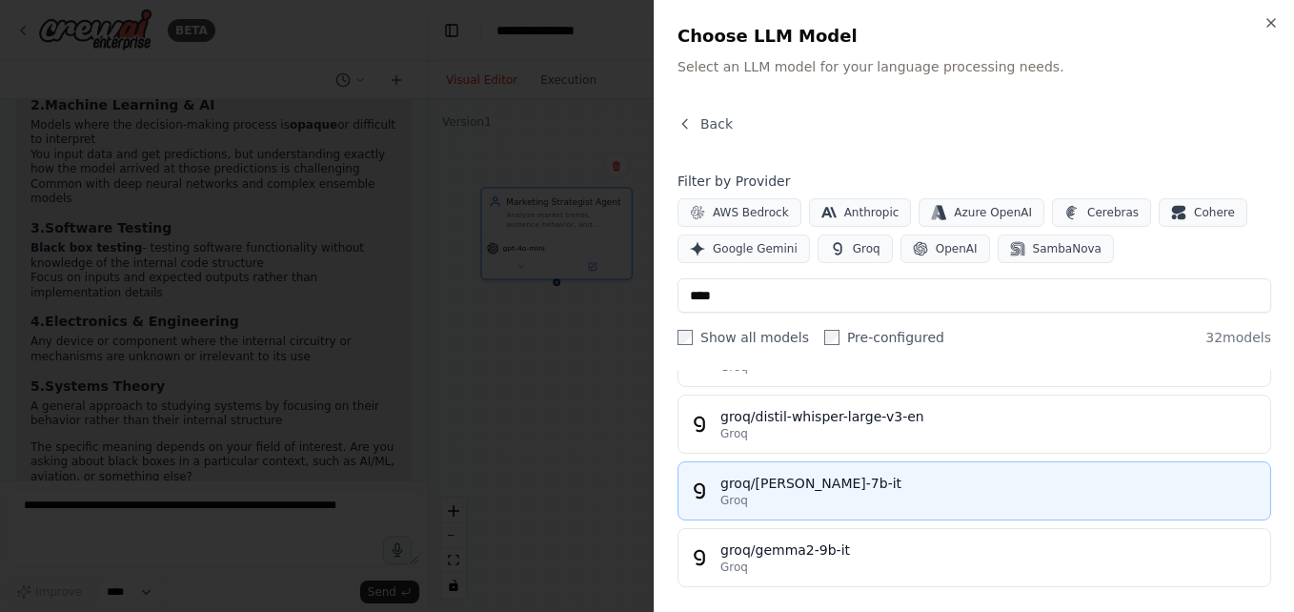
click at [825, 474] on div "groq/[PERSON_NAME]-7b-it" at bounding box center [989, 482] width 538 height 19
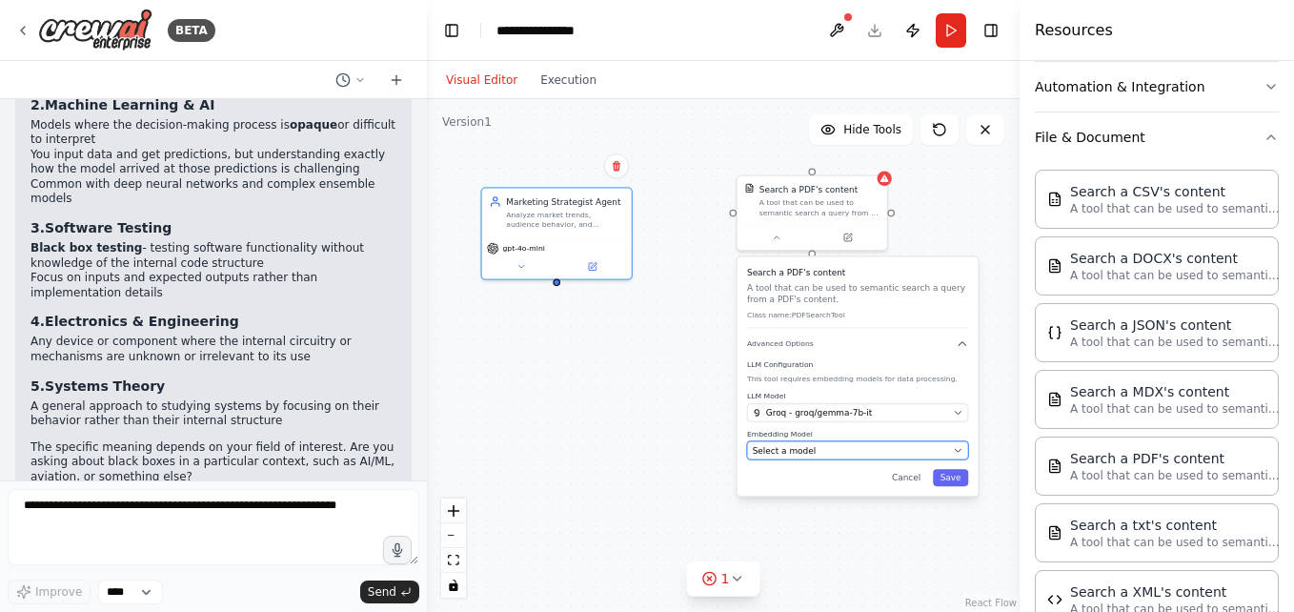
click at [837, 453] on div "Select a model" at bounding box center [850, 450] width 195 height 12
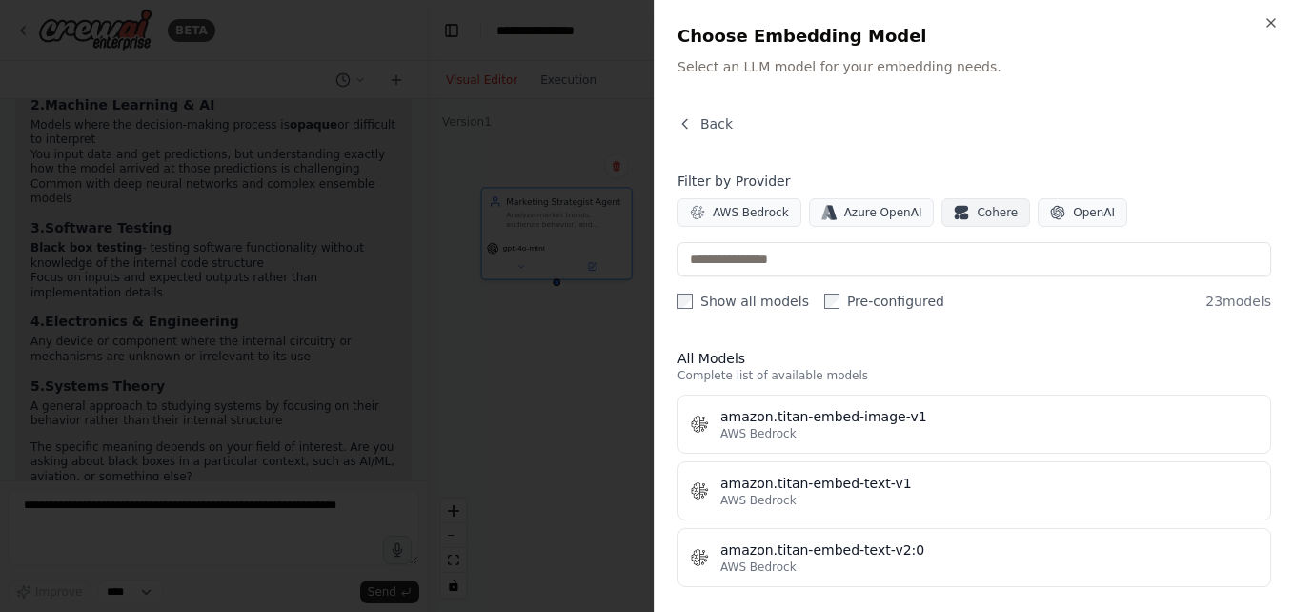
click at [955, 209] on icon "button" at bounding box center [961, 210] width 13 height 9
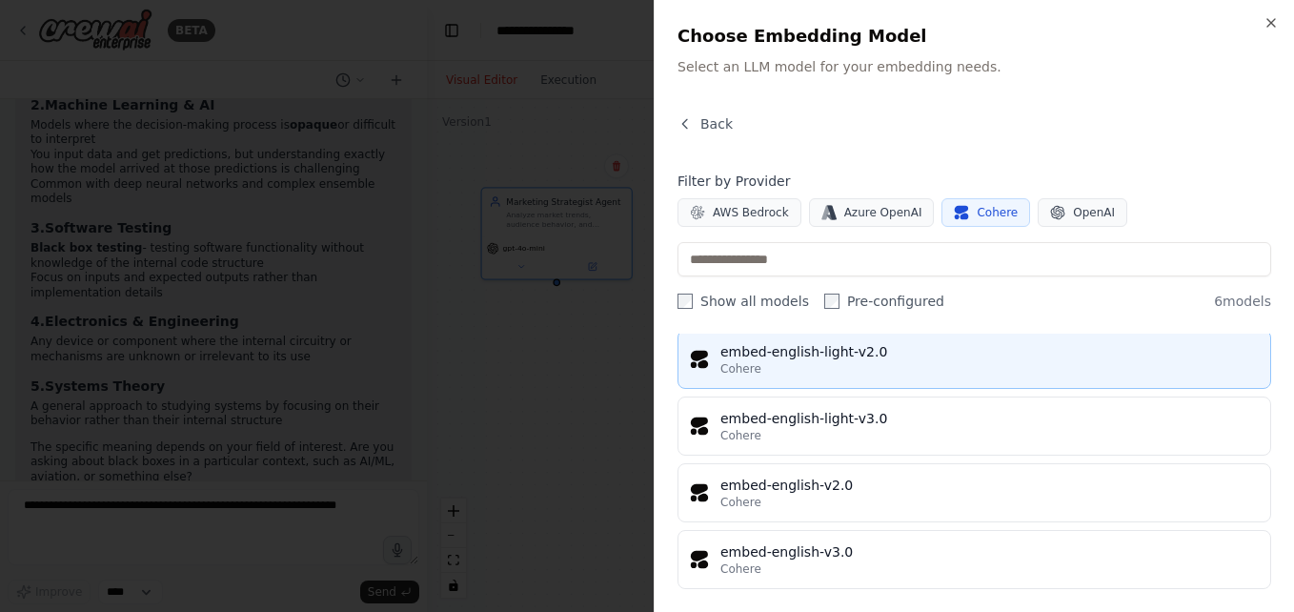
scroll to position [67, 0]
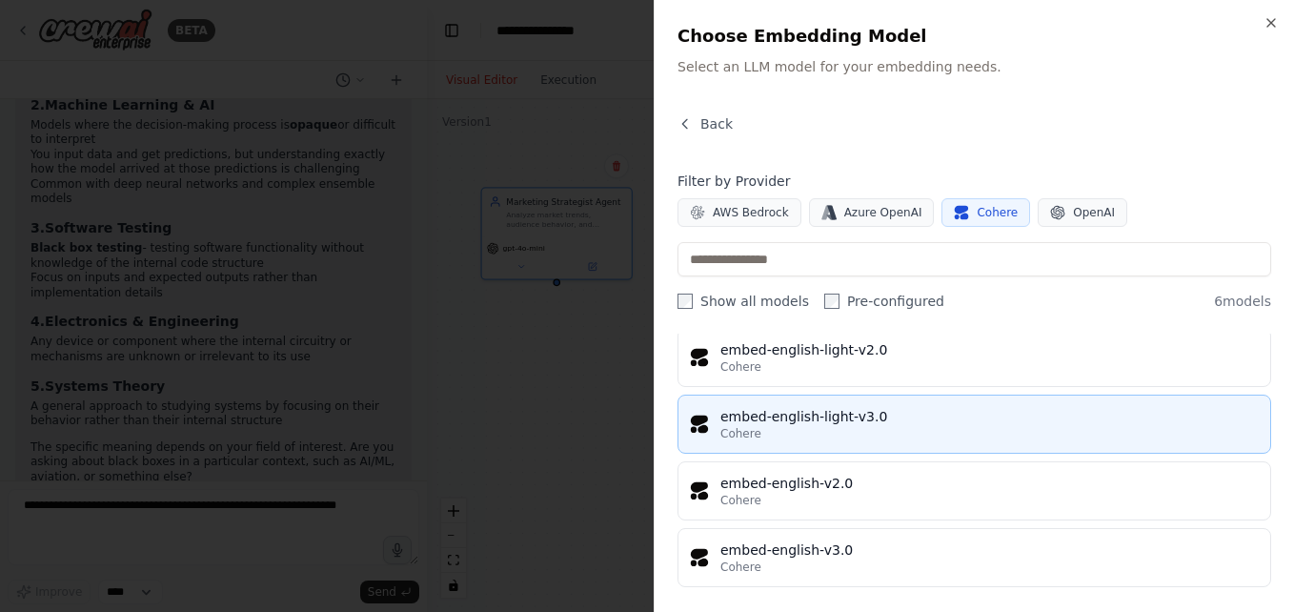
click at [904, 421] on div "embed-english-light-v3.0" at bounding box center [989, 416] width 538 height 19
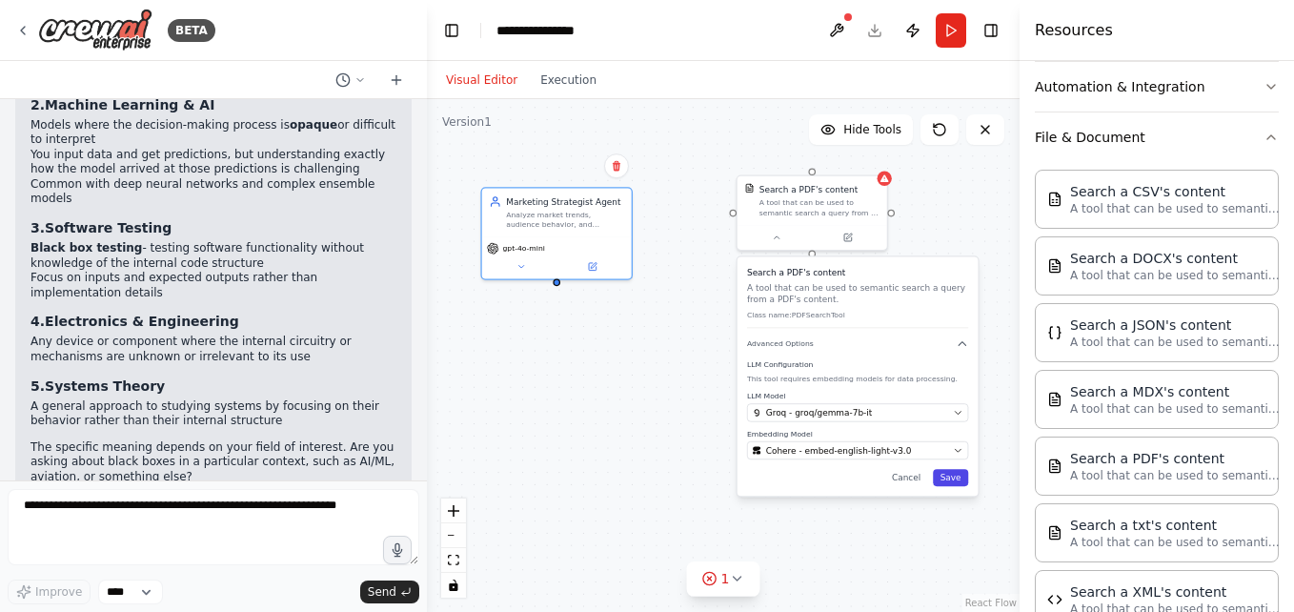
click at [955, 480] on button "Save" at bounding box center [950, 477] width 35 height 17
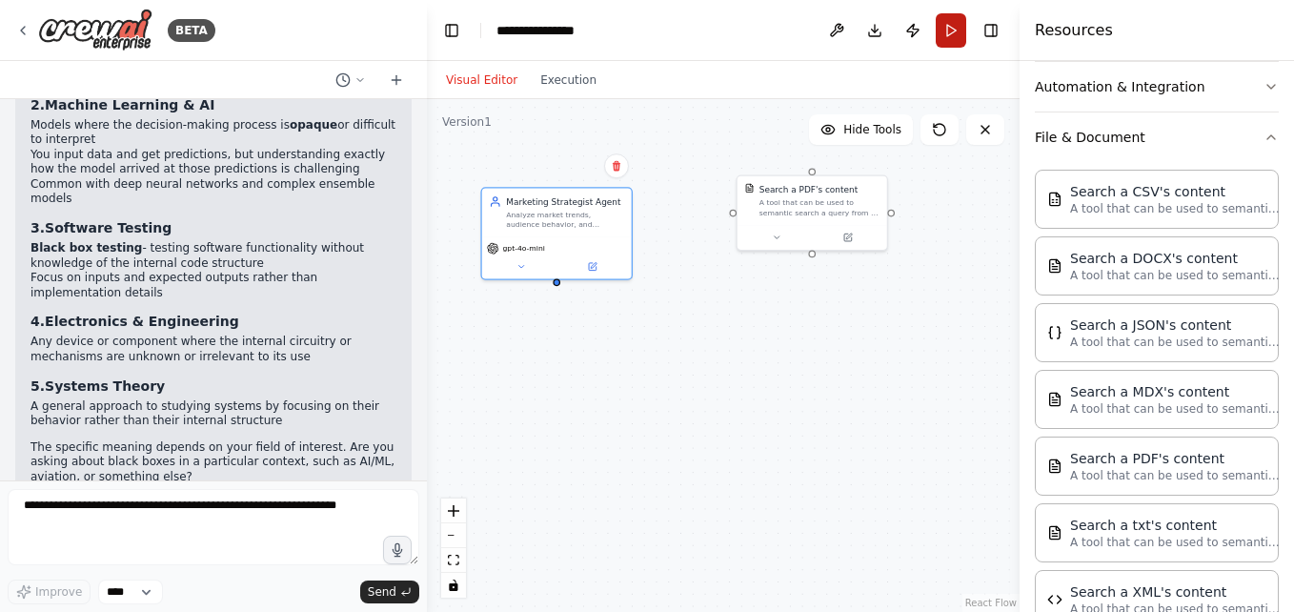
click at [940, 38] on button "Run" at bounding box center [951, 30] width 30 height 34
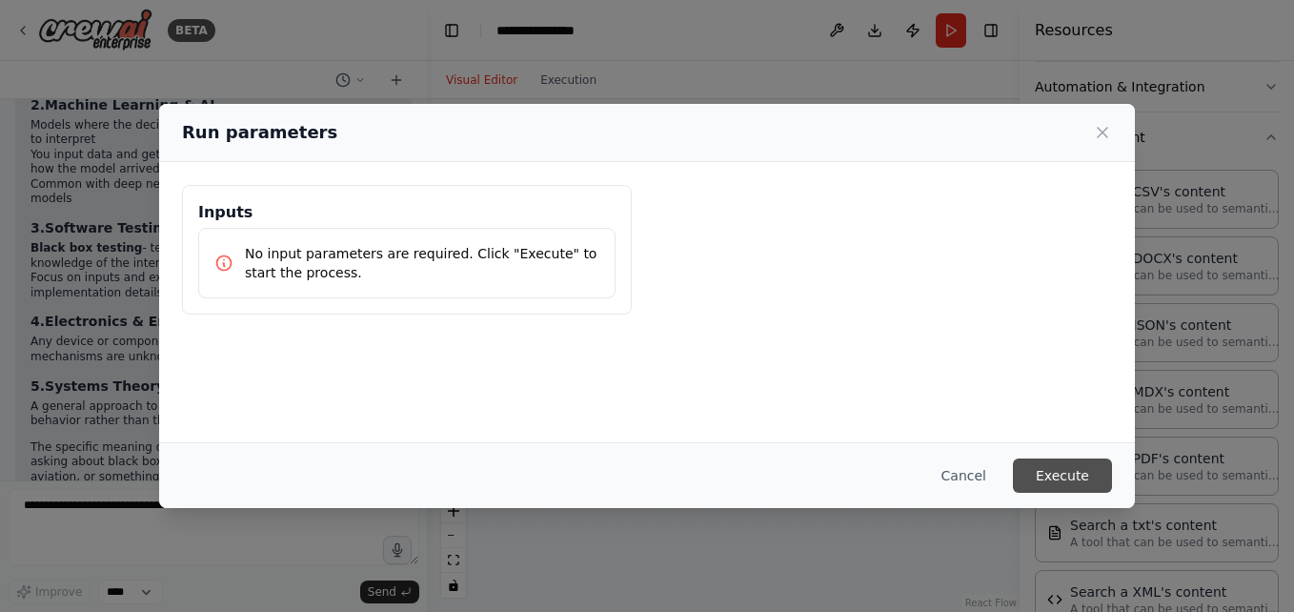
click at [1080, 469] on button "Execute" at bounding box center [1062, 475] width 99 height 34
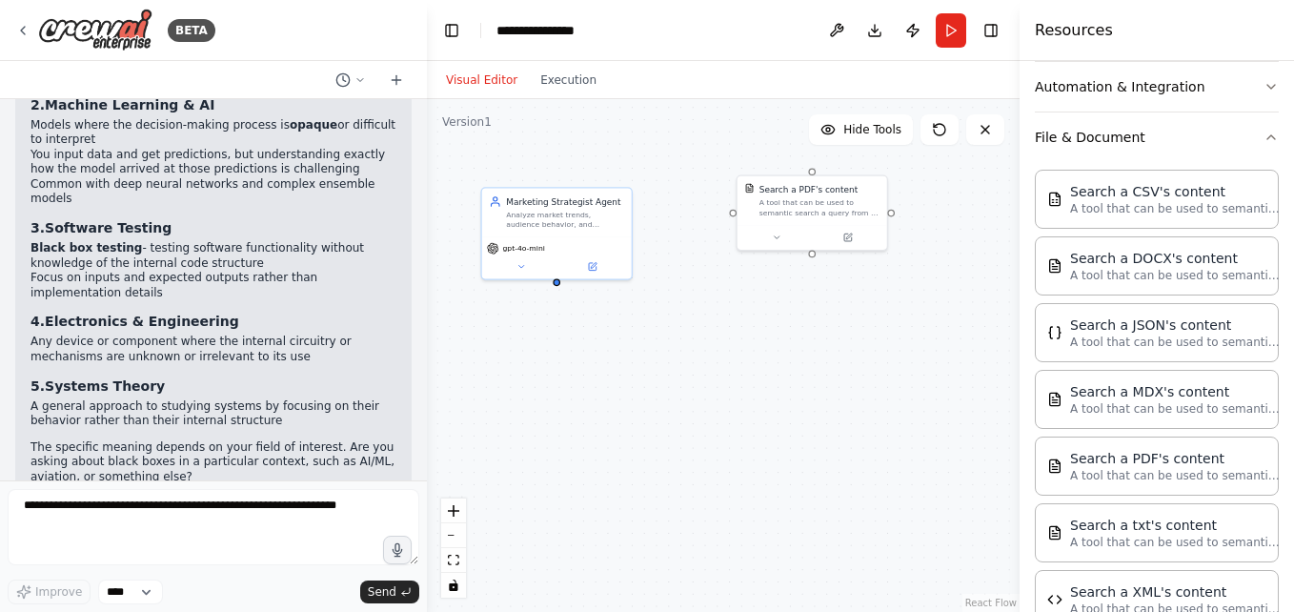
click at [967, 25] on header "**********" at bounding box center [723, 30] width 593 height 61
click at [941, 41] on button "Run" at bounding box center [951, 30] width 30 height 34
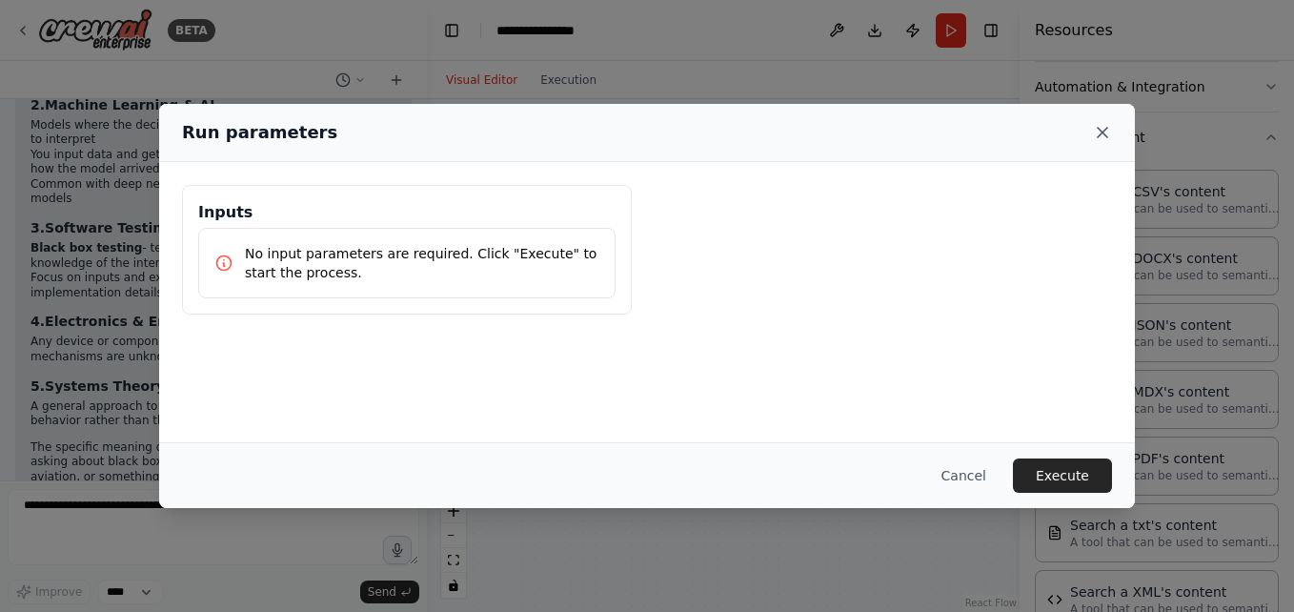
click at [1098, 131] on icon at bounding box center [1102, 132] width 19 height 19
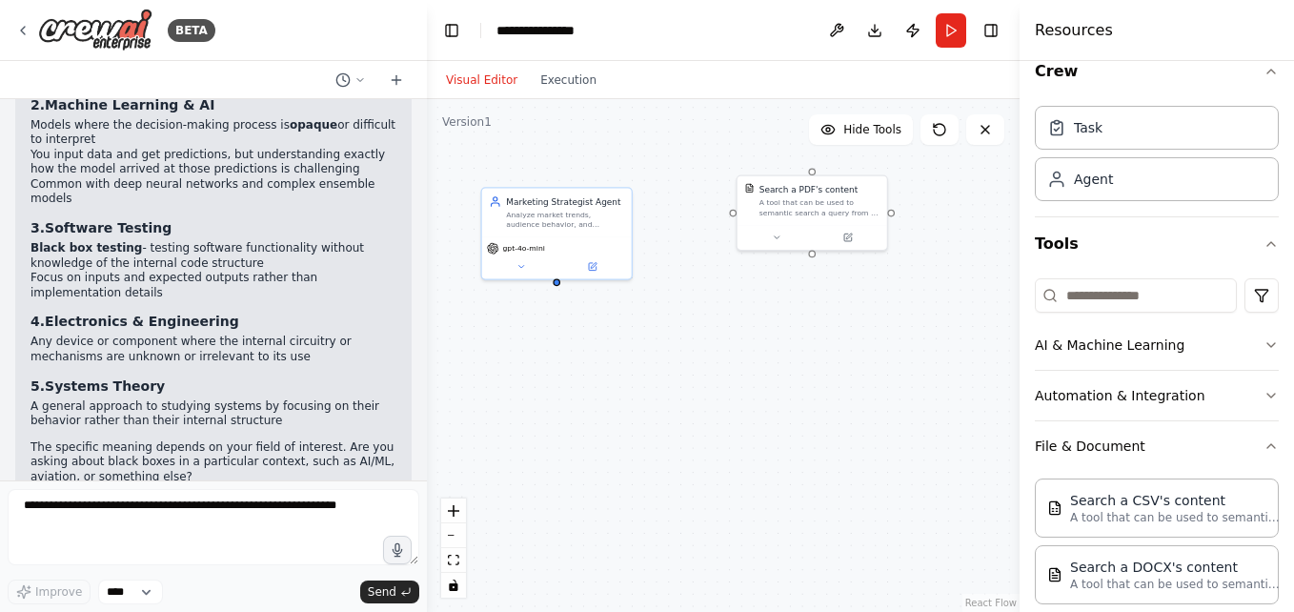
scroll to position [23, 0]
drag, startPoint x: 816, startPoint y: 364, endPoint x: 645, endPoint y: 360, distance: 171.5
click at [645, 360] on div "Role of the agent Goal of the agent gpt-4o-mini Marketing Strategist Agent Anal…" at bounding box center [723, 355] width 593 height 513
click at [855, 380] on button at bounding box center [848, 380] width 42 height 14
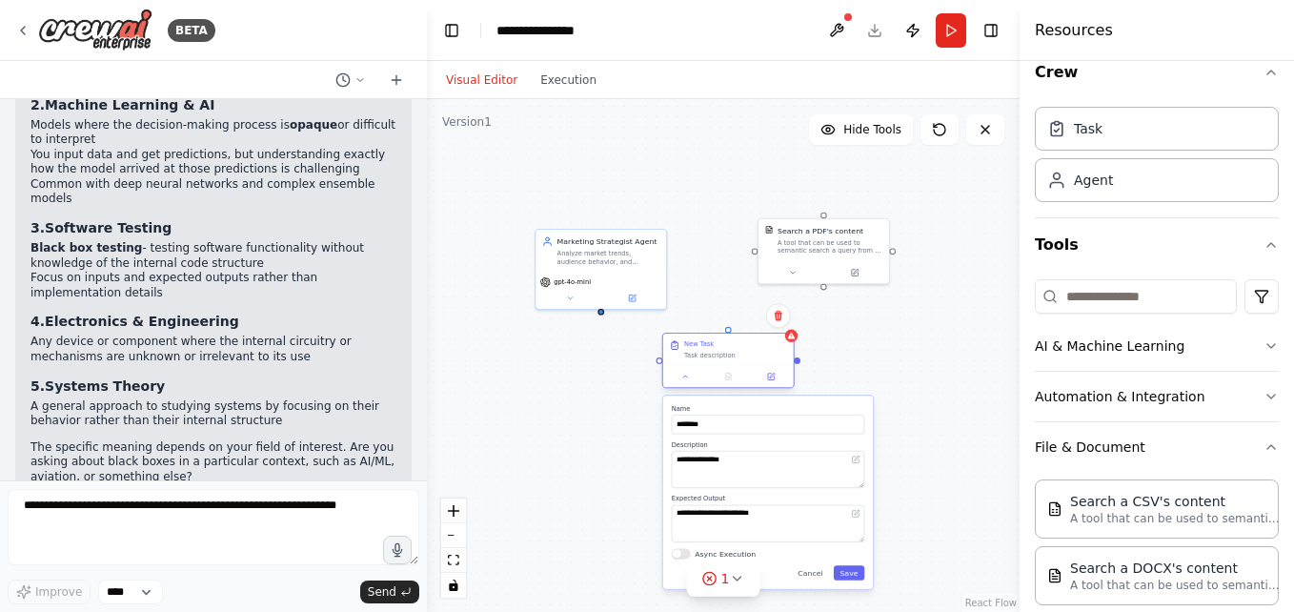
drag, startPoint x: 885, startPoint y: 383, endPoint x: 711, endPoint y: 356, distance: 176.4
click at [711, 356] on div "New Task Task description" at bounding box center [728, 348] width 131 height 31
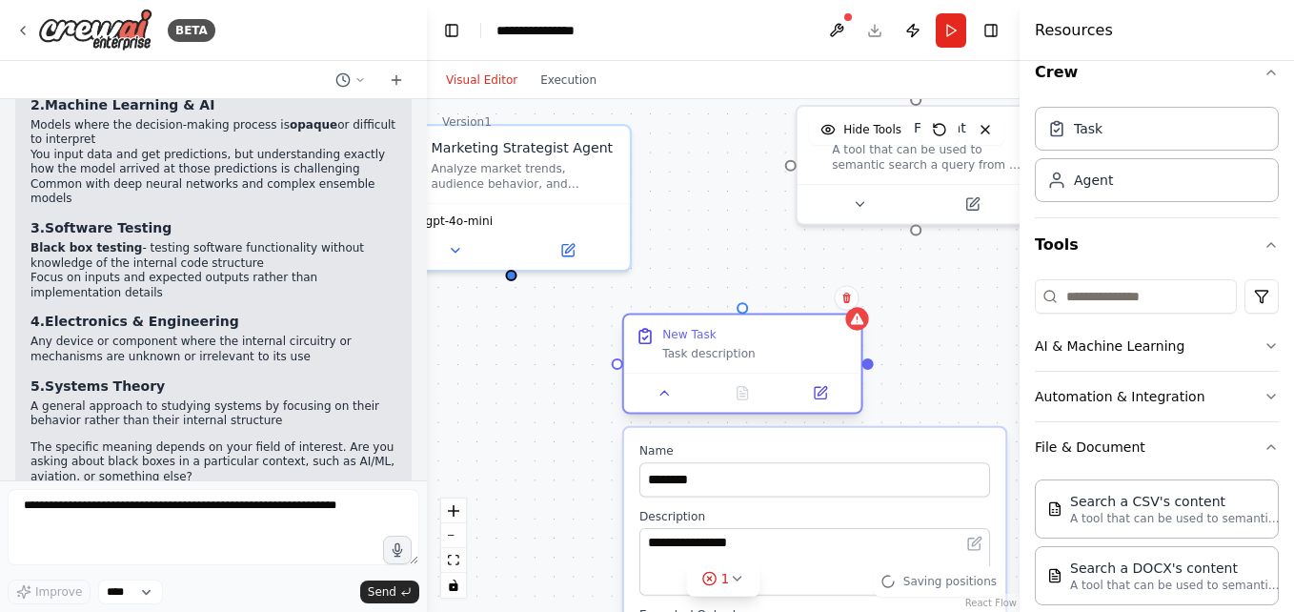
click at [711, 356] on div "Task description" at bounding box center [755, 353] width 187 height 15
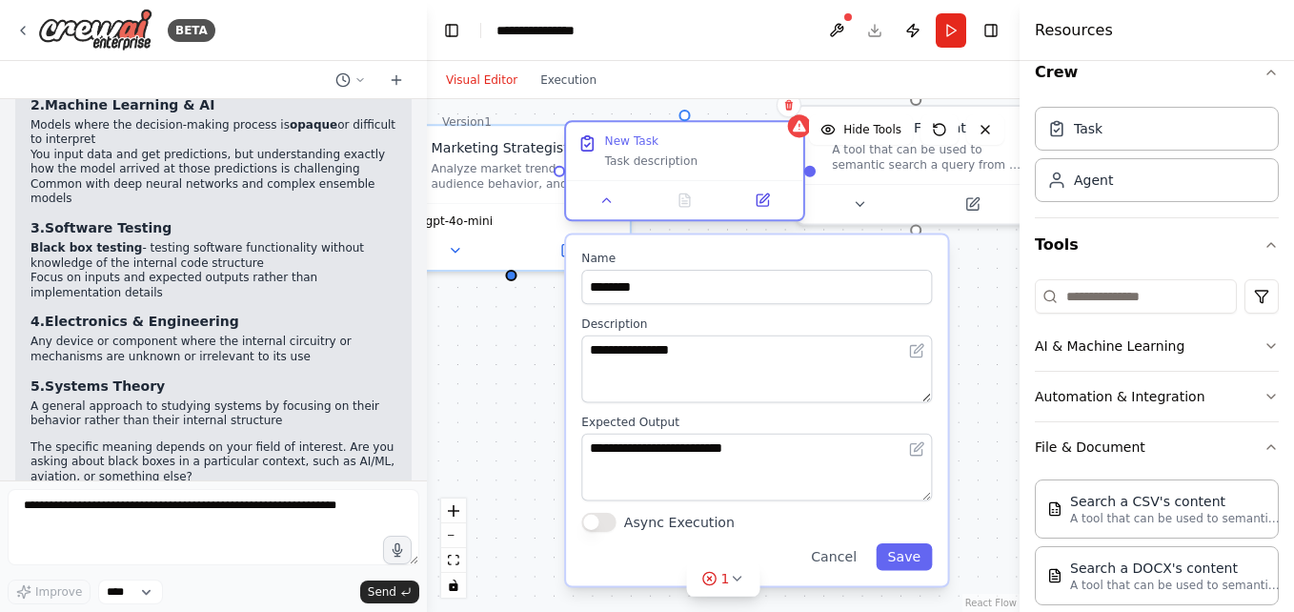
drag, startPoint x: 711, startPoint y: 356, endPoint x: 659, endPoint y: 168, distance: 195.5
click at [659, 168] on div "Task description" at bounding box center [698, 160] width 187 height 15
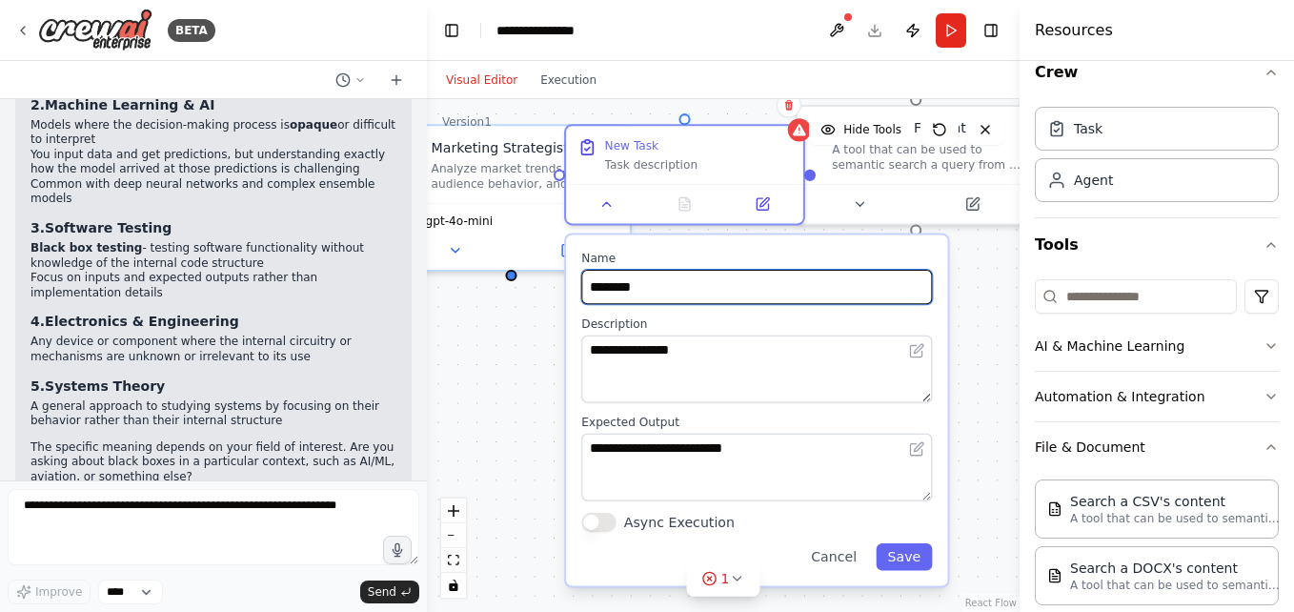
click at [711, 276] on input "********" at bounding box center [756, 287] width 351 height 34
type input "*"
paste input "**********"
type input "**********"
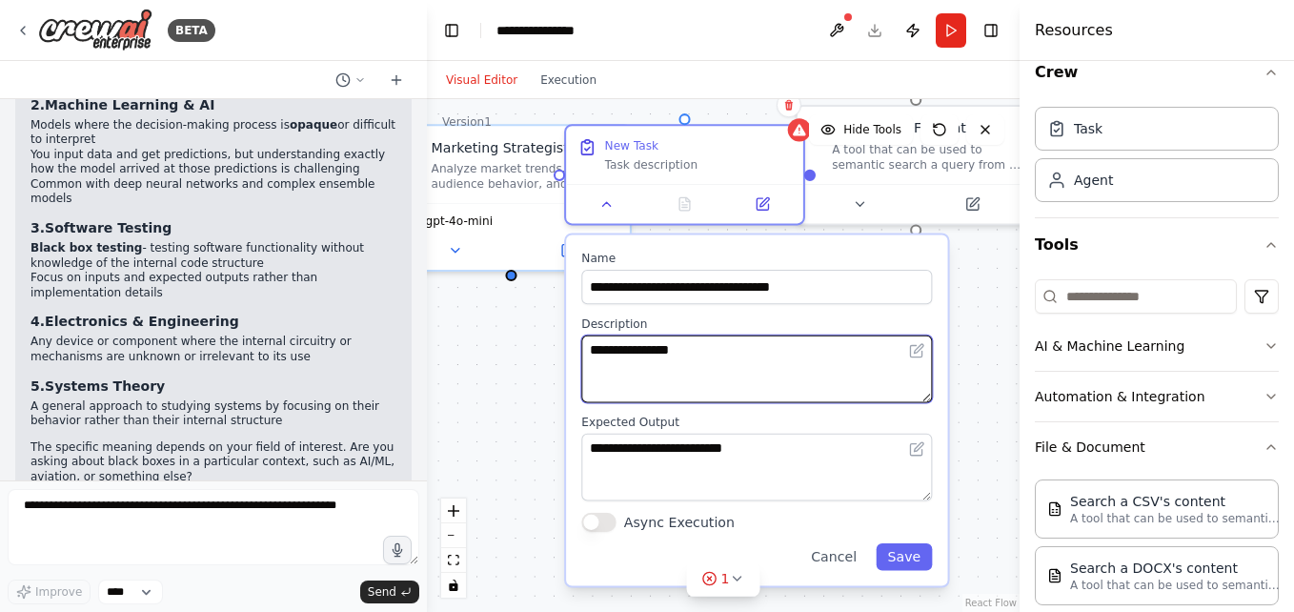
drag, startPoint x: 689, startPoint y: 352, endPoint x: 526, endPoint y: 346, distance: 163.0
click at [526, 346] on div "**********" at bounding box center [723, 355] width 593 height 513
type textarea "*"
paste textarea "**********"
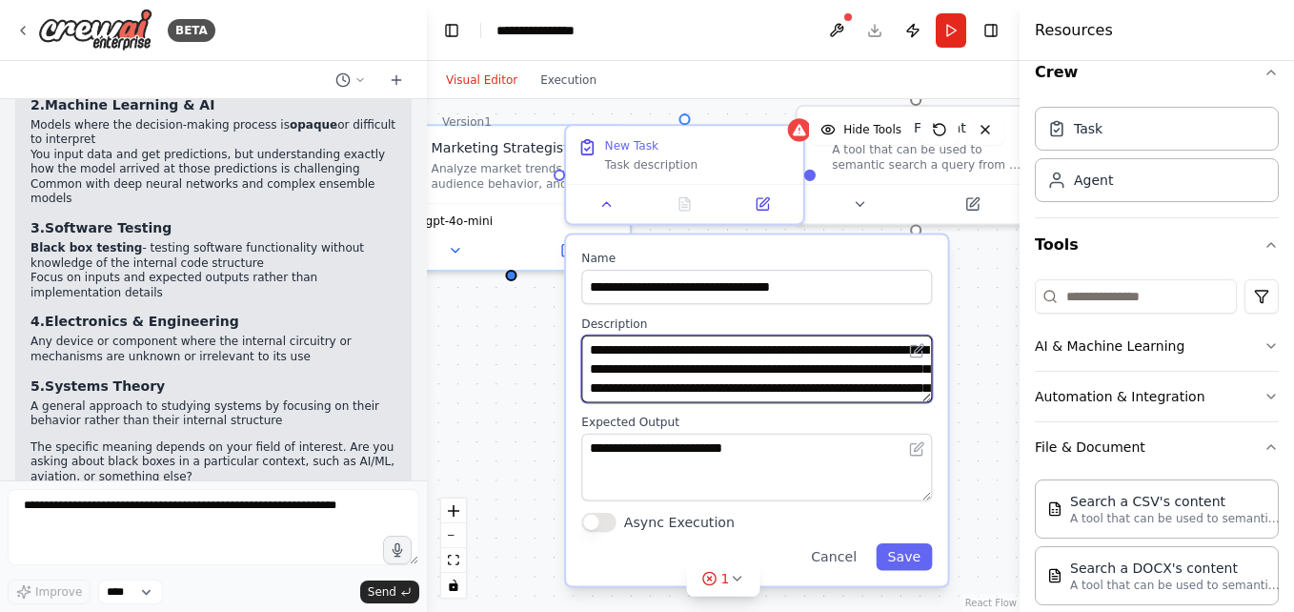
scroll to position [33, 0]
type textarea "**********"
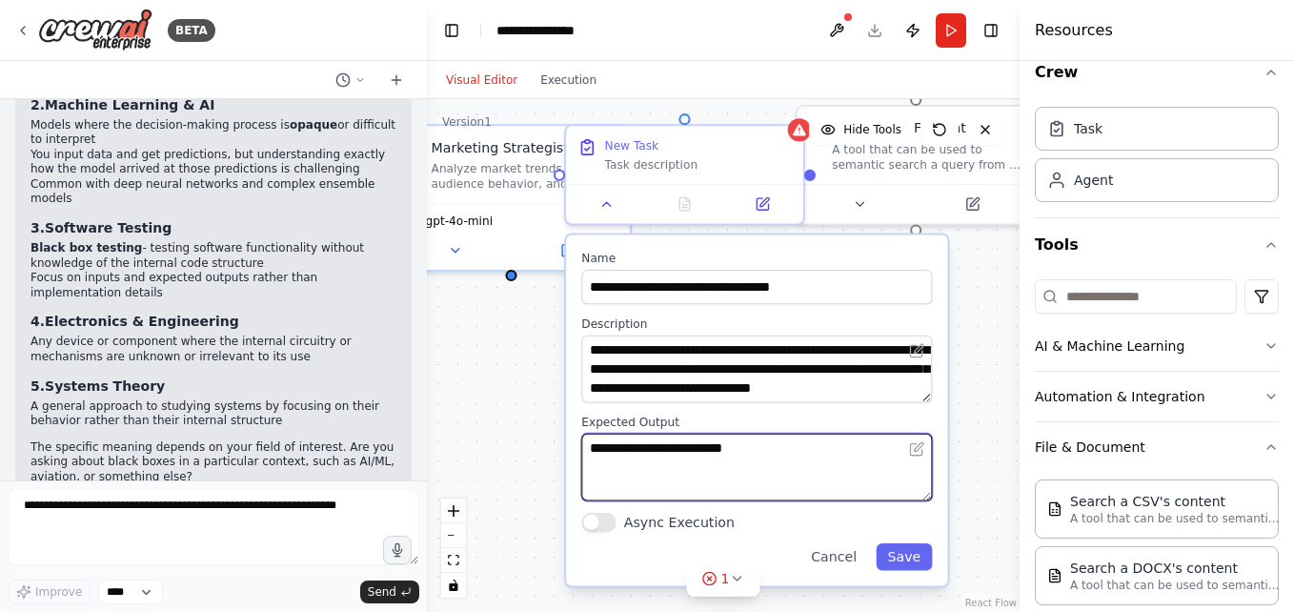
click at [786, 446] on textarea "**********" at bounding box center [756, 467] width 351 height 68
type textarea "*"
click at [713, 435] on textarea at bounding box center [756, 467] width 351 height 68
paste textarea "**********"
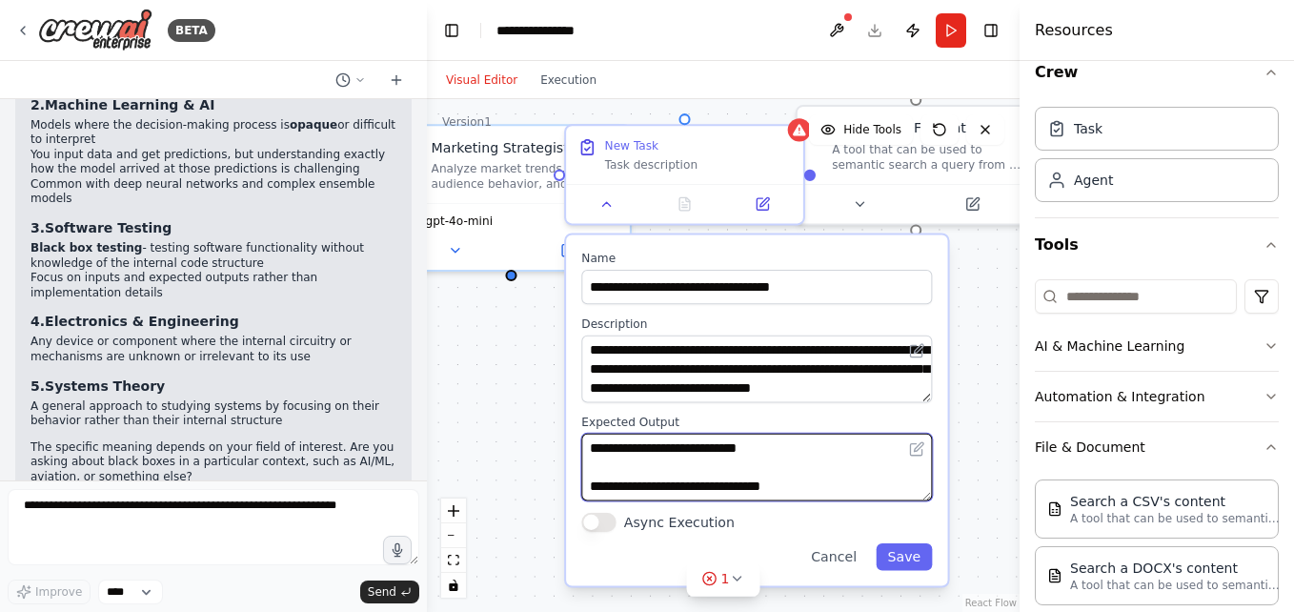
type textarea "**********"
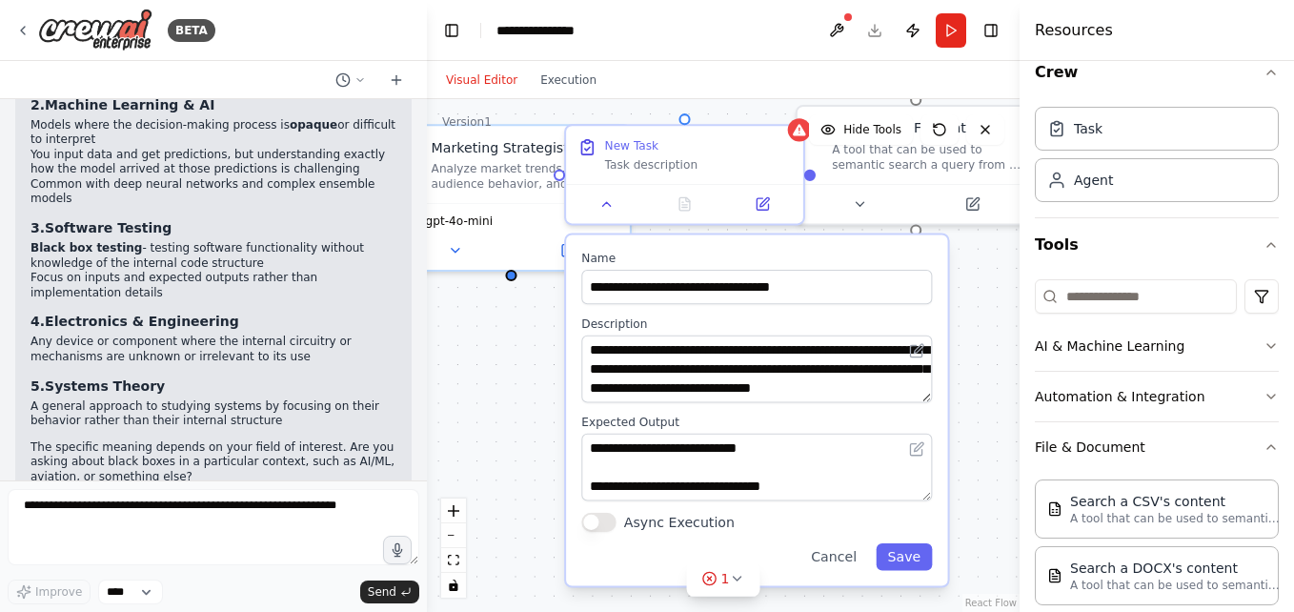
click at [613, 524] on button "Async Execution" at bounding box center [598, 522] width 34 height 19
click at [904, 567] on button "Save" at bounding box center [904, 556] width 56 height 27
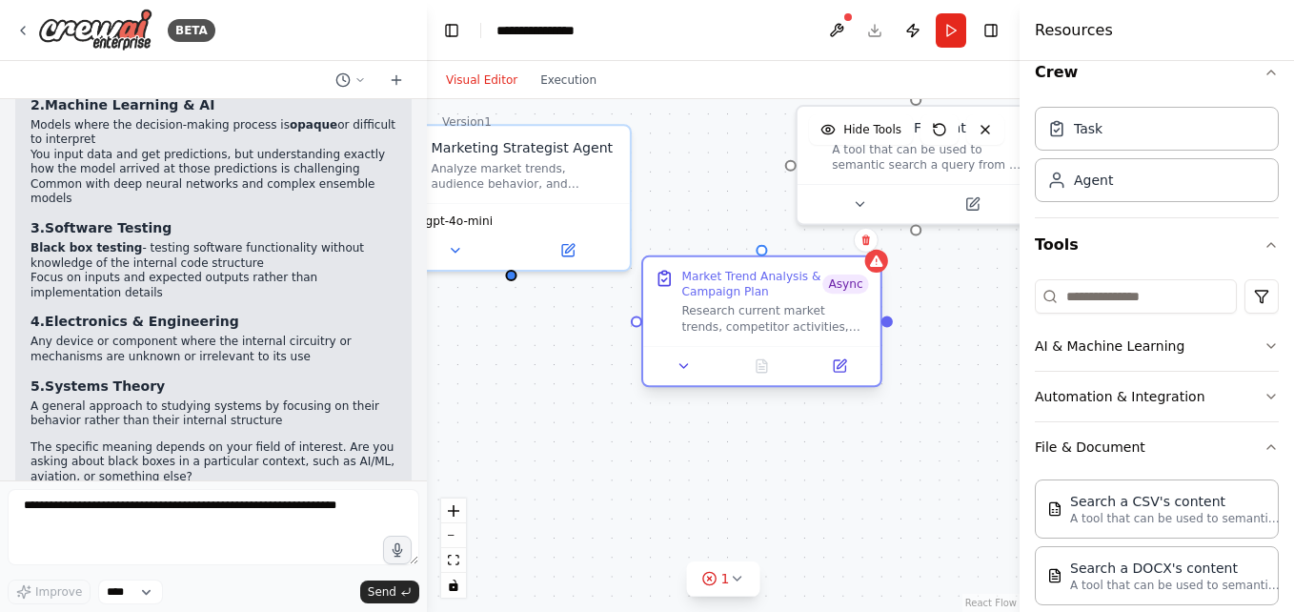
drag, startPoint x: 677, startPoint y: 177, endPoint x: 745, endPoint y: 312, distance: 150.4
click at [745, 312] on div "Research current market trends, competitor activities, and audience preferences…" at bounding box center [774, 318] width 187 height 30
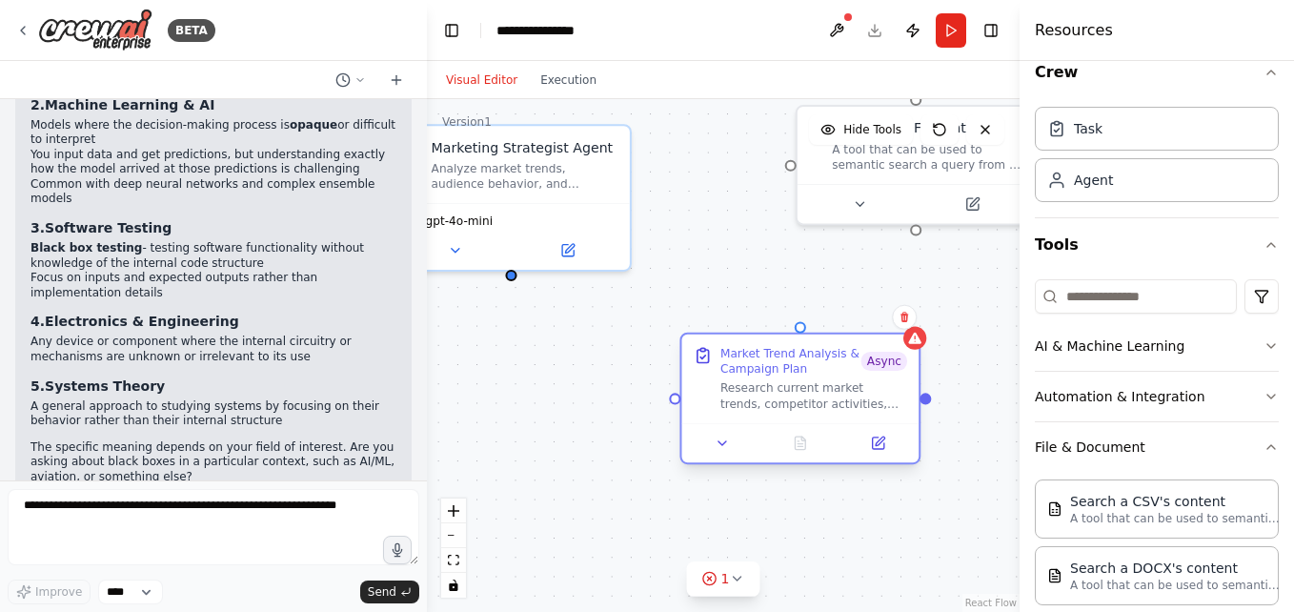
drag, startPoint x: 770, startPoint y: 297, endPoint x: 833, endPoint y: 380, distance: 104.0
click at [833, 380] on div "Market Trend Analysis & Campaign Plan Async Research current market trends, com…" at bounding box center [813, 379] width 187 height 66
click at [803, 332] on div "Market Trend Analysis & Campaign Plan Async Research current market trends, com…" at bounding box center [799, 398] width 241 height 132
drag, startPoint x: 800, startPoint y: 329, endPoint x: 916, endPoint y: 227, distance: 153.9
click at [916, 227] on div "Role of the agent Goal of the agent gpt-4o-mini Marketing Strategist Agent Anal…" at bounding box center [723, 355] width 593 height 513
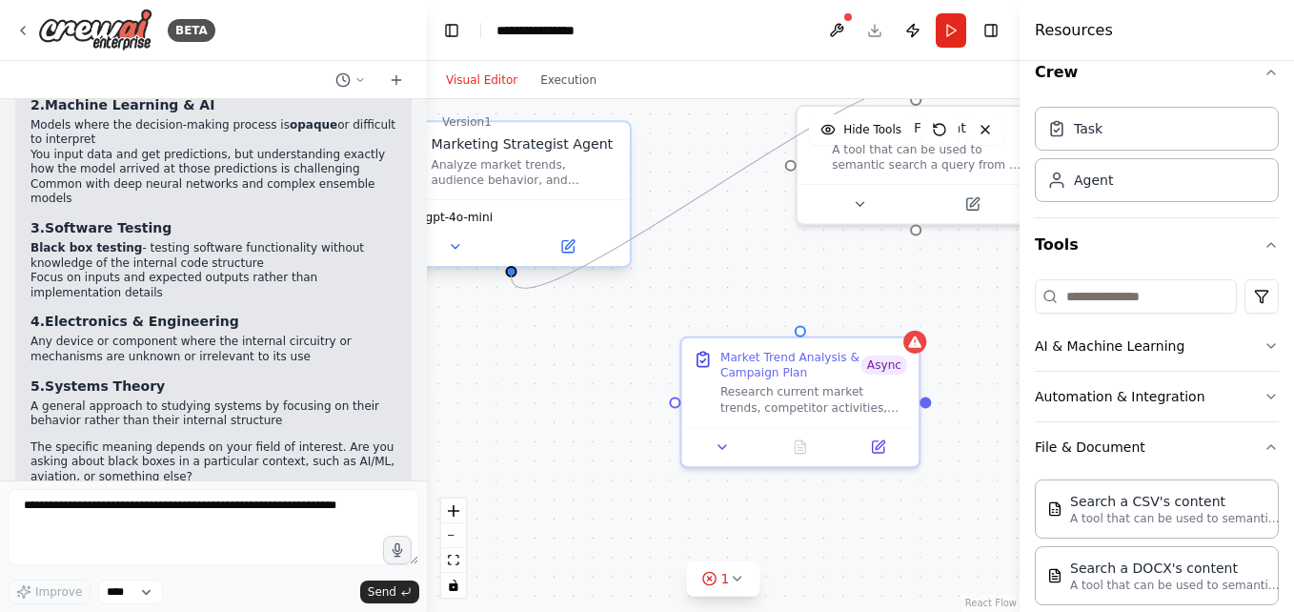
drag, startPoint x: 789, startPoint y: 159, endPoint x: 512, endPoint y: 278, distance: 301.7
click at [512, 278] on div "Role of the agent Goal of the agent gpt-4o-mini Marketing Strategist Agent Anal…" at bounding box center [723, 355] width 593 height 513
drag, startPoint x: 511, startPoint y: 272, endPoint x: 925, endPoint y: 406, distance: 435.3
click at [925, 406] on div ".deletable-edge-delete-btn { width: 20px; height: 20px; border: 0px solid #ffff…" at bounding box center [723, 355] width 593 height 513
click at [930, 401] on div ".deletable-edge-delete-btn { width: 20px; height: 20px; border: 0px solid #ffff…" at bounding box center [723, 355] width 593 height 513
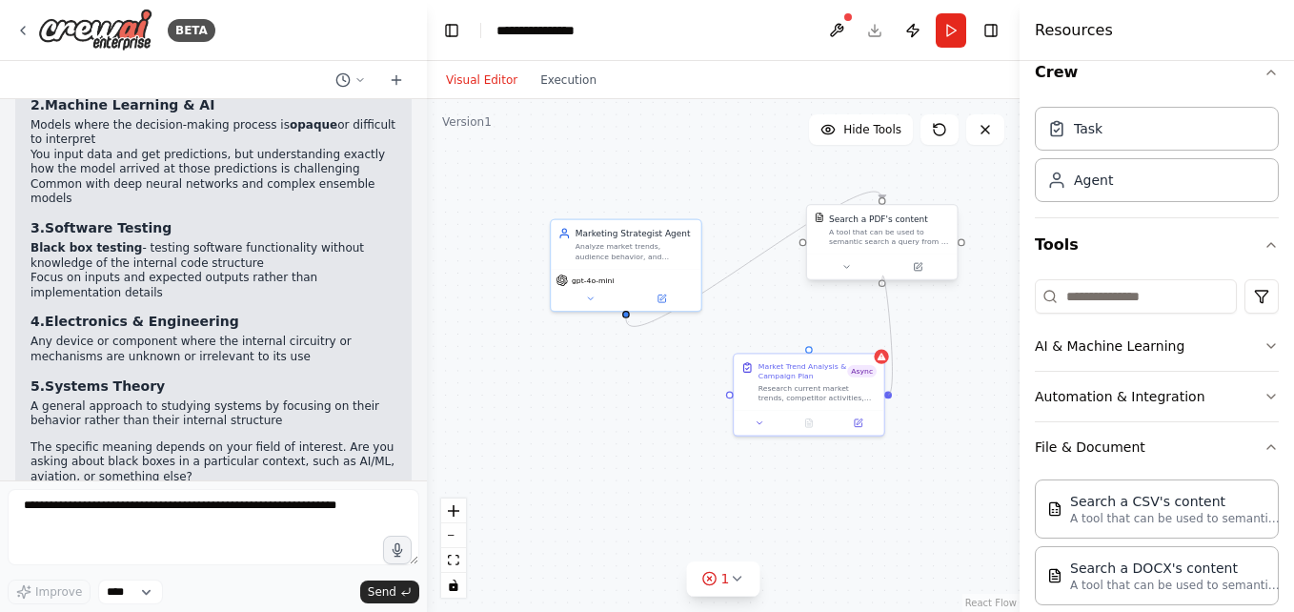
drag, startPoint x: 887, startPoint y: 395, endPoint x: 885, endPoint y: 286, distance: 109.6
click at [885, 286] on div ".deletable-edge-delete-btn { width: 20px; height: 20px; border: 0px solid #ffff…" at bounding box center [723, 355] width 593 height 513
drag, startPoint x: 890, startPoint y: 393, endPoint x: 627, endPoint y: 311, distance: 275.4
click at [627, 311] on div "Role of the agent Goal of the agent gpt-4o-mini Marketing Strategist Agent Anal…" at bounding box center [763, 212] width 379 height 328
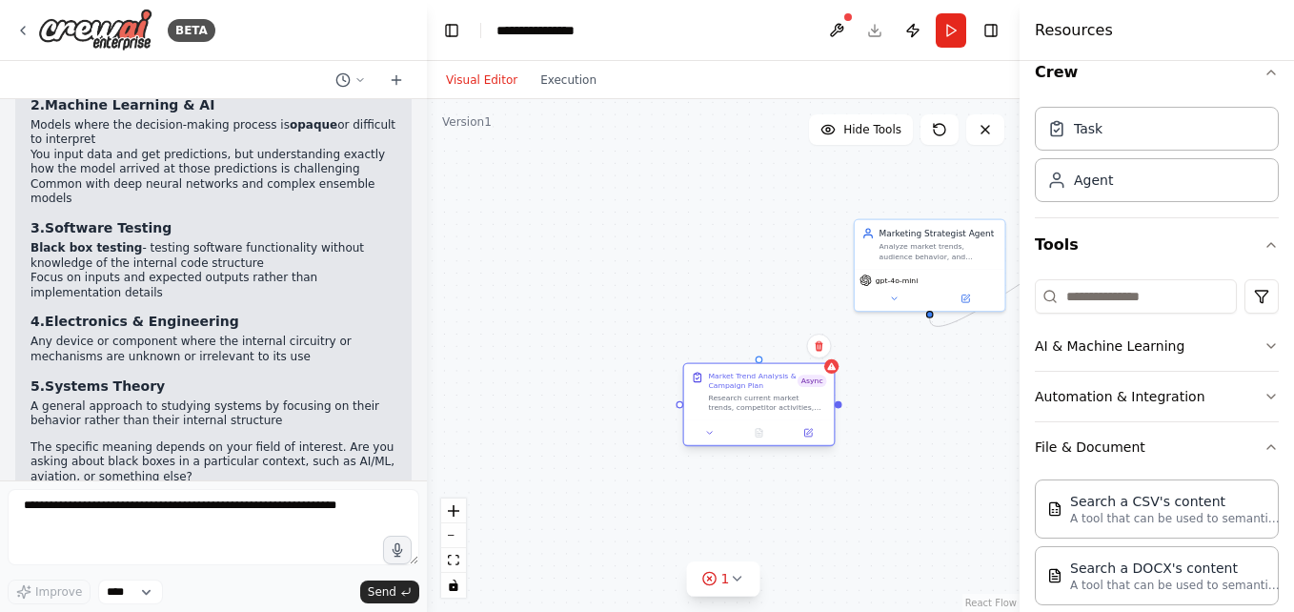
drag, startPoint x: 786, startPoint y: 383, endPoint x: 724, endPoint y: 393, distance: 62.8
click at [724, 393] on div "Research current market trends, competitor activities, and audience preferences…" at bounding box center [767, 402] width 118 height 19
drag, startPoint x: 825, startPoint y: 405, endPoint x: 935, endPoint y: 315, distance: 141.5
click at [935, 315] on div ".deletable-edge-delete-btn { width: 20px; height: 20px; border: 0px solid #ffff…" at bounding box center [723, 355] width 593 height 513
drag, startPoint x: 929, startPoint y: 313, endPoint x: 822, endPoint y: 409, distance: 143.0
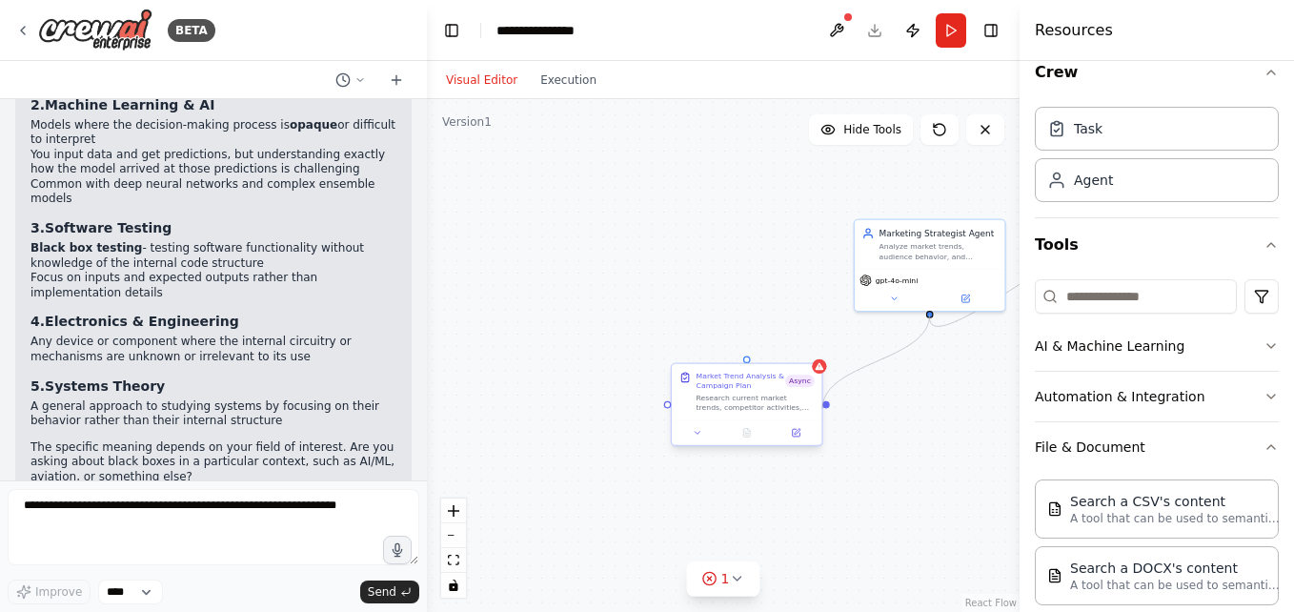
click at [877, 375] on div "Role of the agent Goal of the agent gpt-4o-mini Marketing Strategist Agent Anal…" at bounding box center [1066, 212] width 379 height 328
click at [941, 29] on button "Run" at bounding box center [951, 30] width 30 height 34
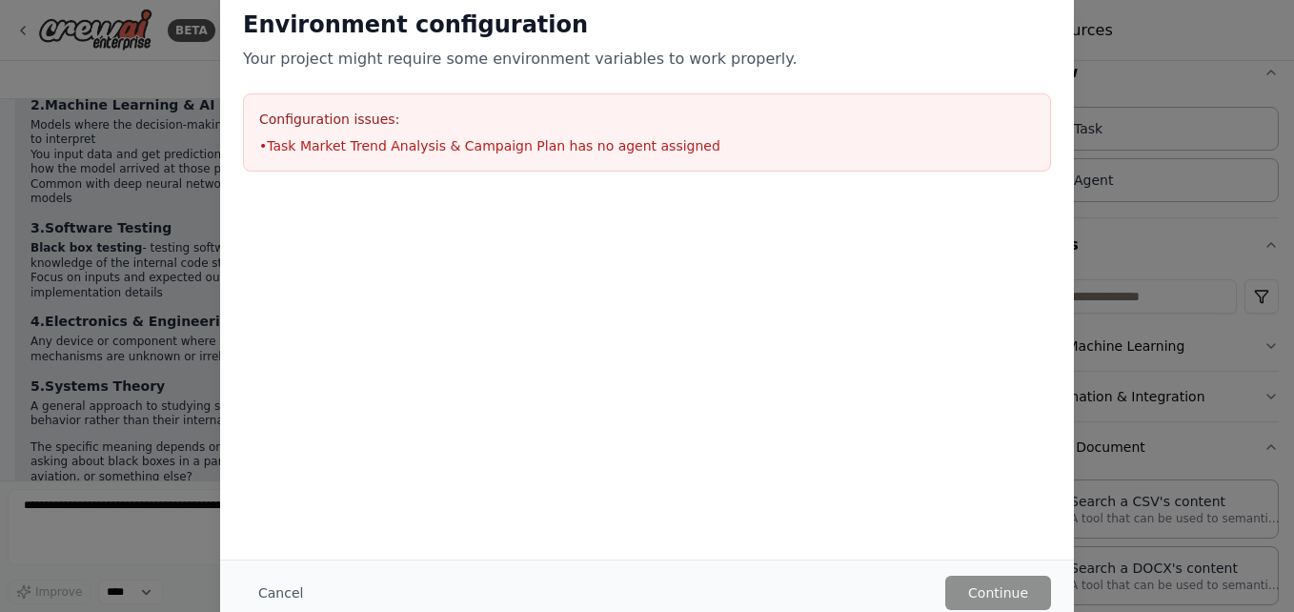
click at [812, 399] on div "Environment configuration Your project might require some environment variables…" at bounding box center [647, 306] width 854 height 638
click at [281, 596] on button "Cancel" at bounding box center [280, 592] width 75 height 34
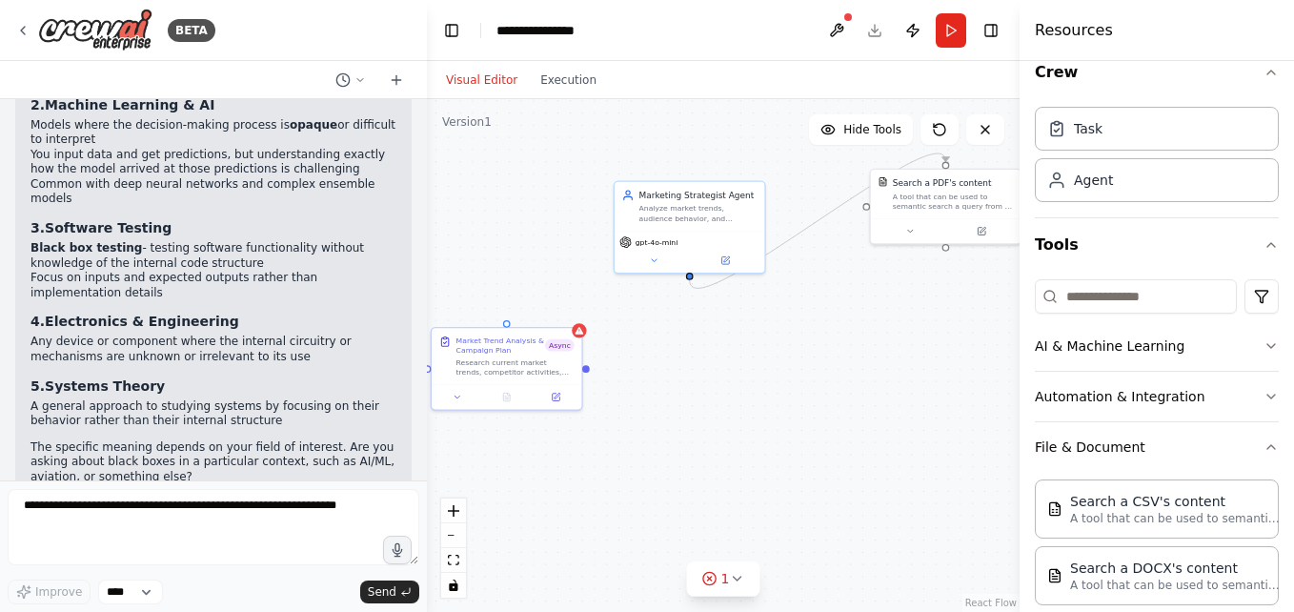
drag, startPoint x: 885, startPoint y: 399, endPoint x: 645, endPoint y: 362, distance: 242.9
click at [645, 362] on div ".deletable-edge-delete-btn { width: 20px; height: 20px; border: 0px solid #ffff…" at bounding box center [723, 355] width 593 height 513
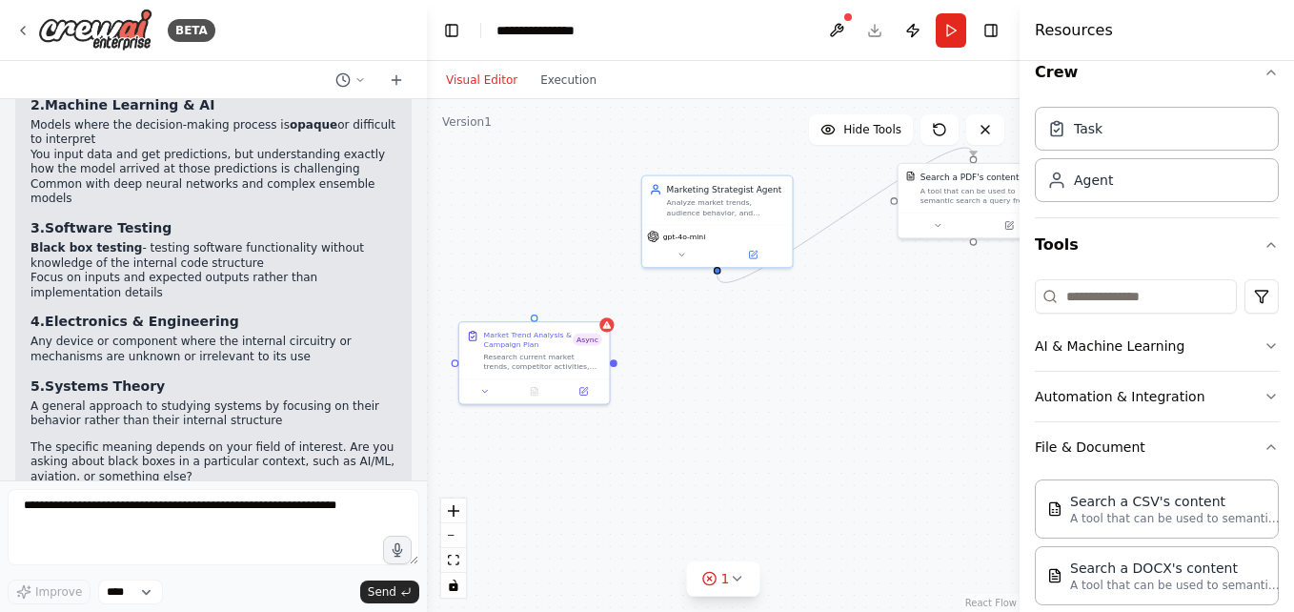
drag, startPoint x: 645, startPoint y: 362, endPoint x: 673, endPoint y: 355, distance: 28.4
click at [673, 355] on div ".deletable-edge-delete-btn { width: 20px; height: 20px; border: 0px solid #ffff…" at bounding box center [723, 355] width 593 height 513
drag, startPoint x: 719, startPoint y: 272, endPoint x: 606, endPoint y: 369, distance: 148.7
click at [665, 332] on div "Role of the agent Goal of the agent gpt-4o-mini Marketing Strategist Agent Anal…" at bounding box center [854, 168] width 379 height 328
click at [715, 272] on div ".deletable-edge-delete-btn { width: 20px; height: 20px; border: 0px solid #ffff…" at bounding box center [723, 355] width 593 height 513
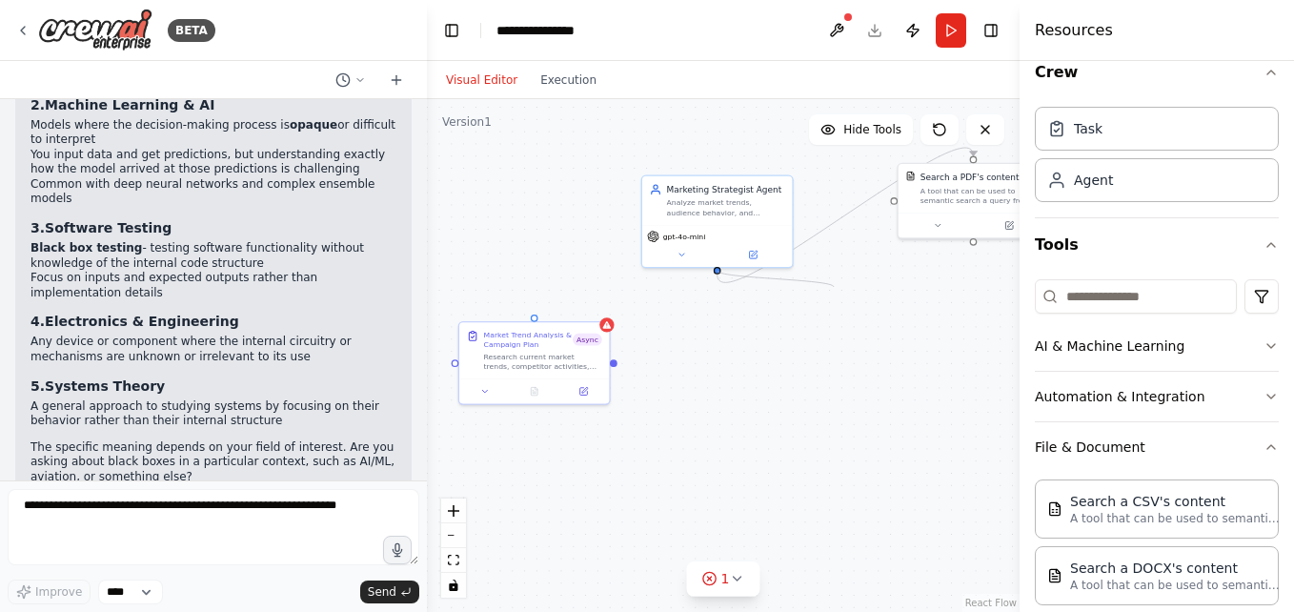
drag, startPoint x: 719, startPoint y: 268, endPoint x: 834, endPoint y: 287, distance: 115.9
click at [834, 287] on div ".deletable-edge-delete-btn { width: 20px; height: 20px; border: 0px solid #ffff…" at bounding box center [723, 355] width 593 height 513
drag, startPoint x: 973, startPoint y: 156, endPoint x: 921, endPoint y: 187, distance: 59.8
click at [921, 187] on div "Search a PDF's content A tool that can be used to semantic search a query from …" at bounding box center [972, 198] width 152 height 76
drag, startPoint x: 960, startPoint y: 194, endPoint x: 902, endPoint y: 365, distance: 180.2
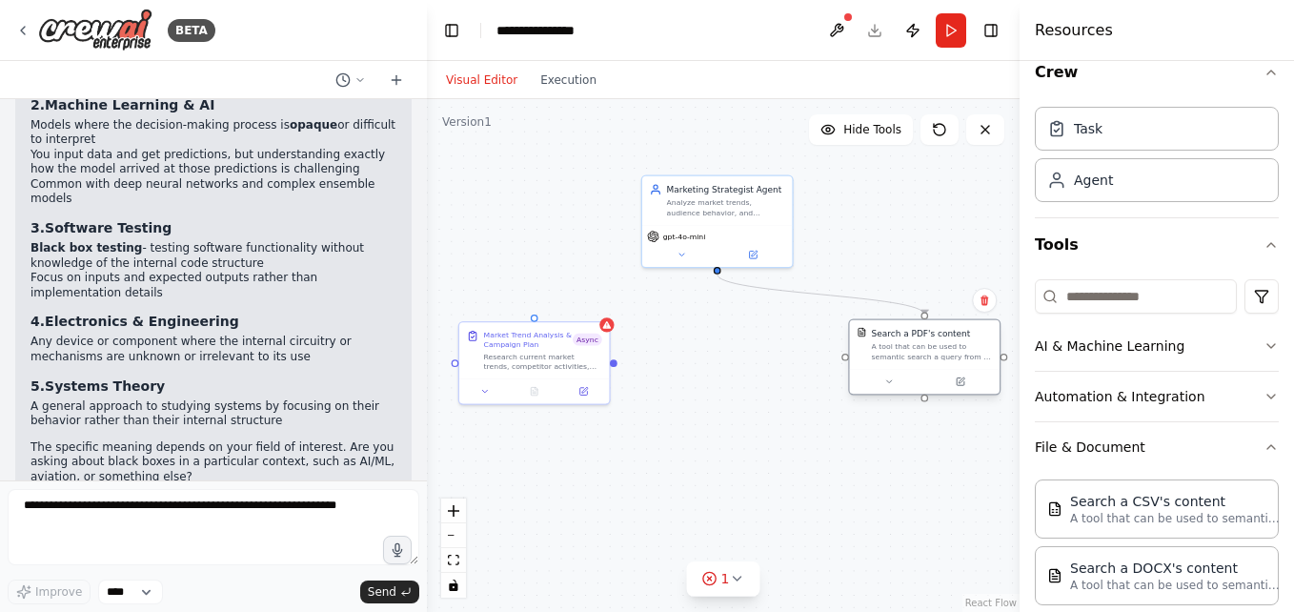
click at [902, 365] on div "Search a PDF's content A tool that can be used to semantic search a query from …" at bounding box center [925, 344] width 150 height 49
click at [910, 314] on div at bounding box center [913, 316] width 8 height 8
click at [898, 303] on icon "Edge from a3b5098d-1fa4-437a-990c-5a3863df1545 to 6f2a3b0a-d5f4-421e-85d4-310f8…" at bounding box center [814, 294] width 195 height 40
click at [815, 293] on icon at bounding box center [815, 294] width 10 height 10
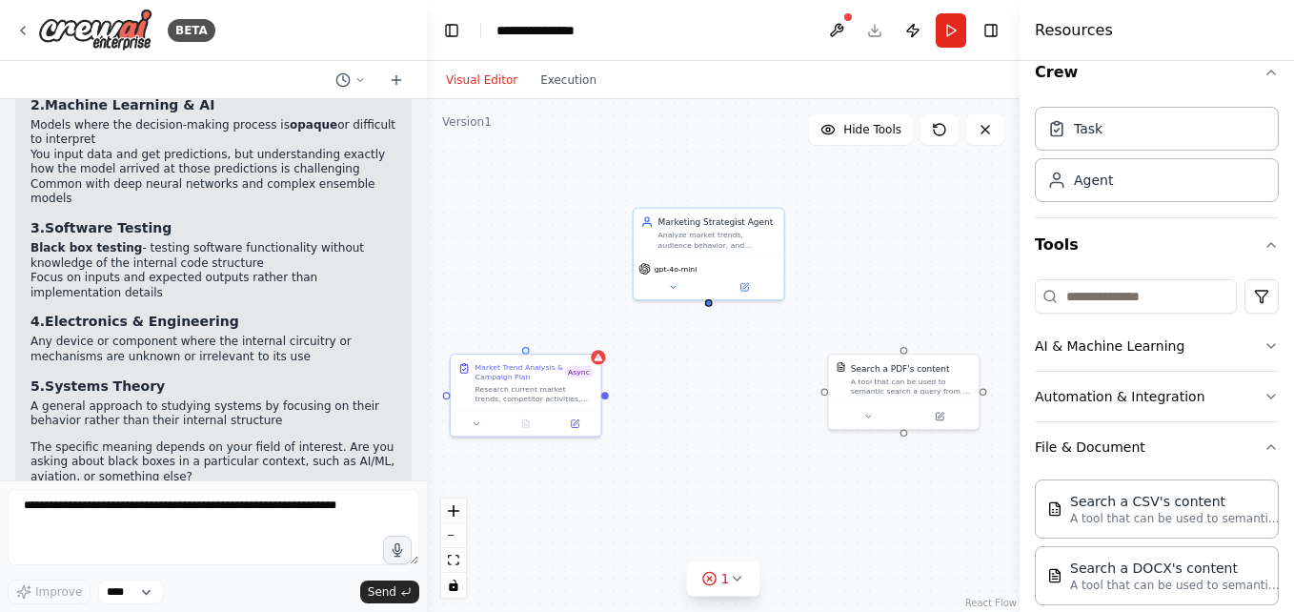
drag, startPoint x: 718, startPoint y: 273, endPoint x: 710, endPoint y: 306, distance: 33.5
click at [710, 306] on div "Role of the agent Goal of the agent gpt-4o-mini Marketing Strategist Agent Anal…" at bounding box center [723, 355] width 593 height 513
drag, startPoint x: 710, startPoint y: 300, endPoint x: 601, endPoint y: 401, distance: 148.3
click at [656, 364] on div "Role of the agent Goal of the agent gpt-4o-mini Marketing Strategist Agent Anal…" at bounding box center [845, 200] width 379 height 328
drag, startPoint x: 710, startPoint y: 301, endPoint x: 526, endPoint y: 354, distance: 191.5
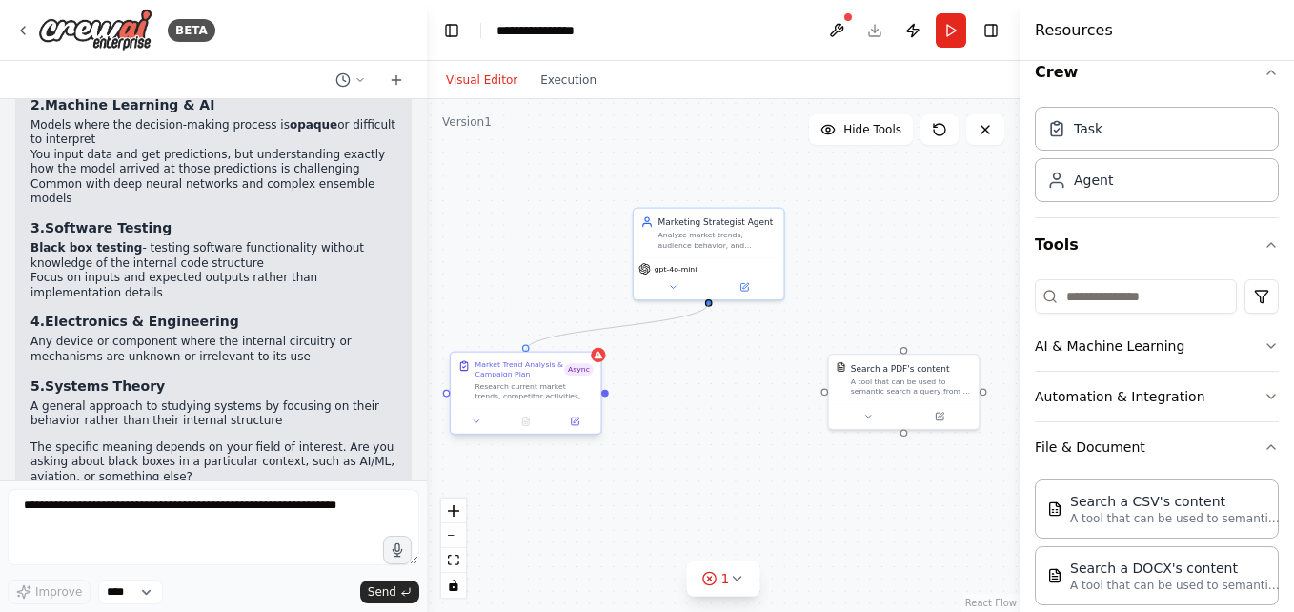
click at [656, 354] on div "Role of the agent Goal of the agent gpt-4o-mini Marketing Strategist Agent Anal…" at bounding box center [845, 200] width 379 height 328
drag, startPoint x: 906, startPoint y: 348, endPoint x: 712, endPoint y: 300, distance: 200.1
click at [712, 300] on div "Role of the agent Goal of the agent gpt-4o-mini Marketing Strategist Agent Anal…" at bounding box center [845, 200] width 379 height 328
click at [947, 47] on button "Run" at bounding box center [951, 30] width 30 height 34
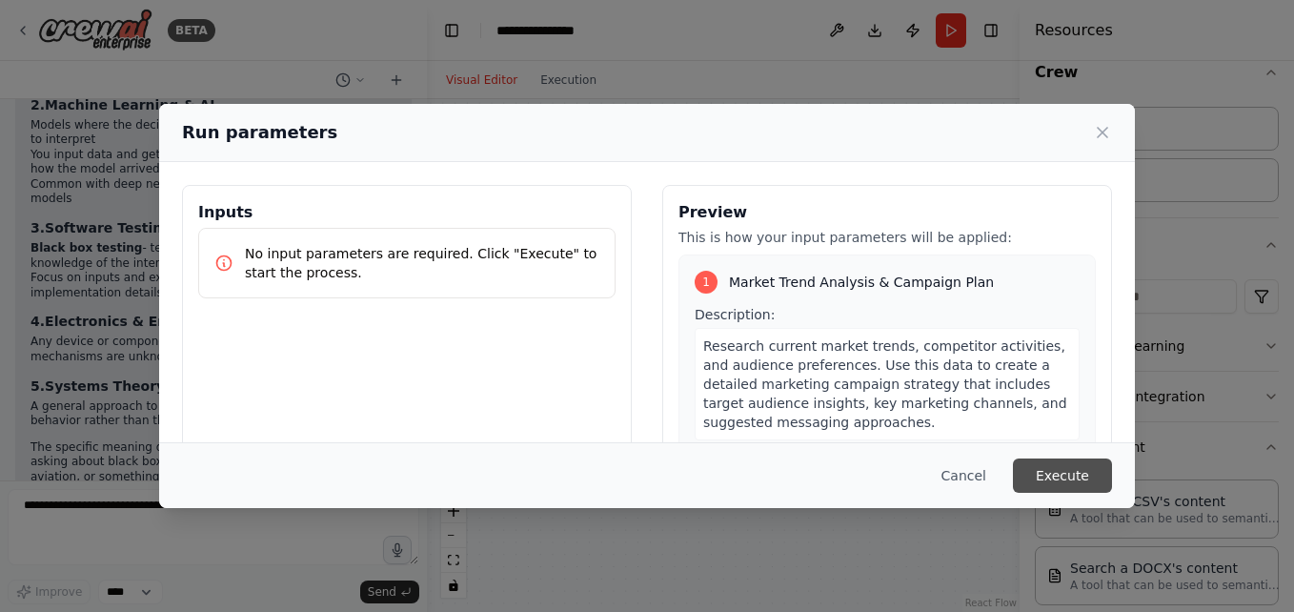
click at [1048, 458] on button "Execute" at bounding box center [1062, 475] width 99 height 34
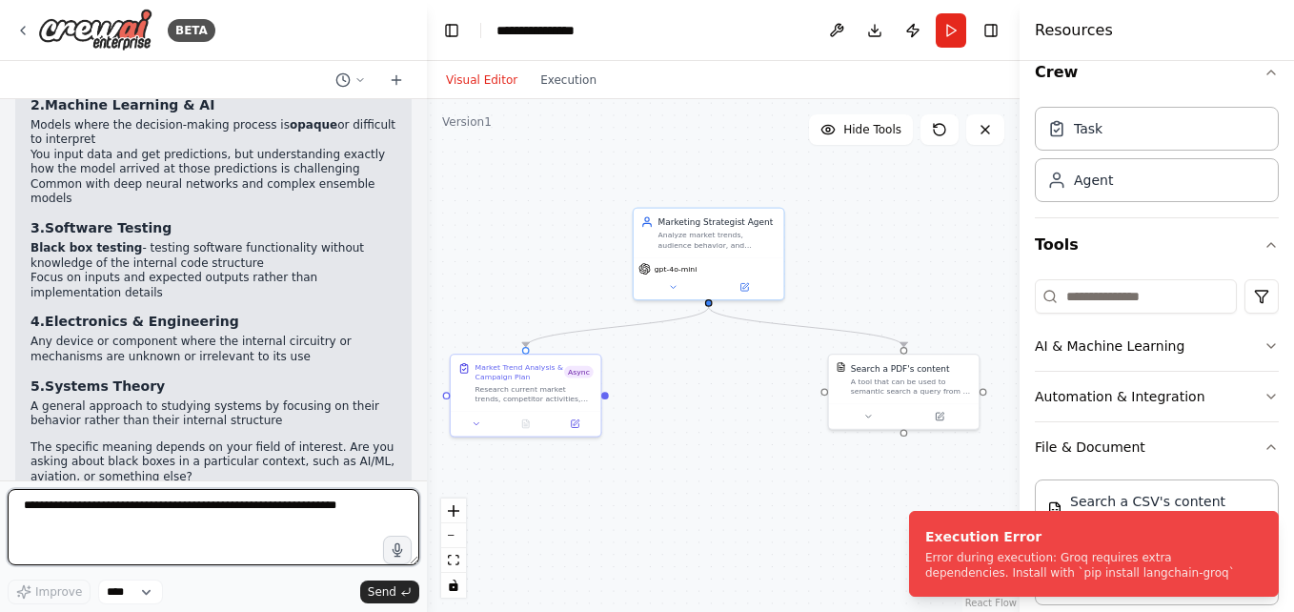
click at [236, 519] on textarea at bounding box center [214, 527] width 412 height 76
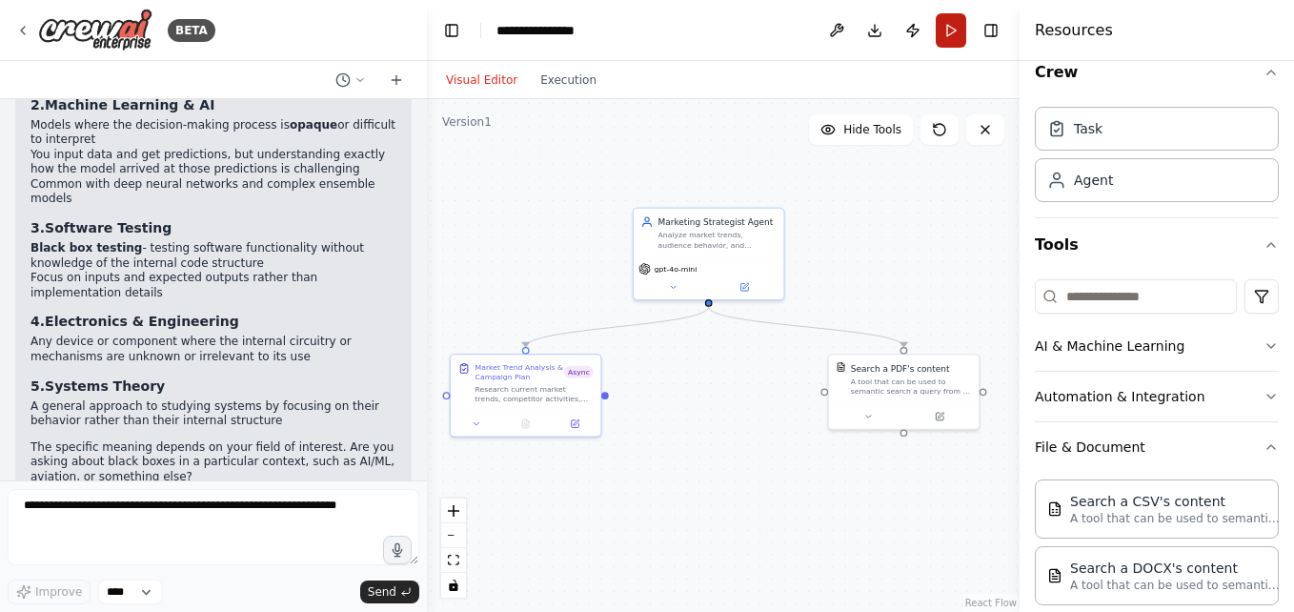
click at [950, 36] on button "Run" at bounding box center [951, 30] width 30 height 34
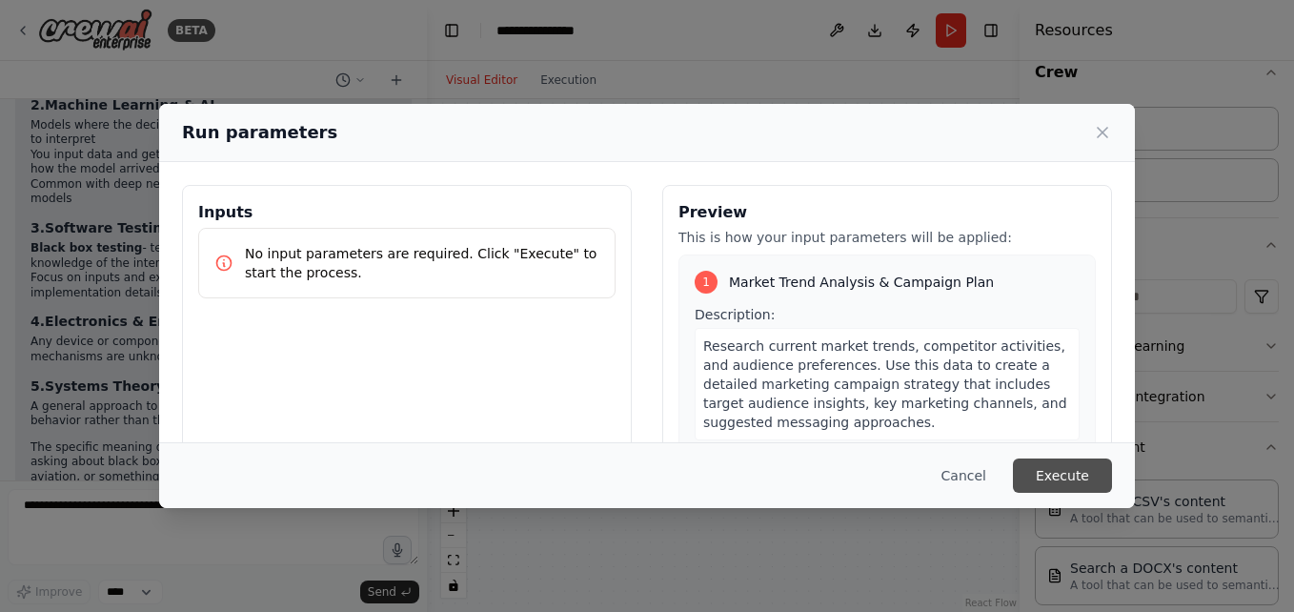
click at [1060, 465] on button "Execute" at bounding box center [1062, 475] width 99 height 34
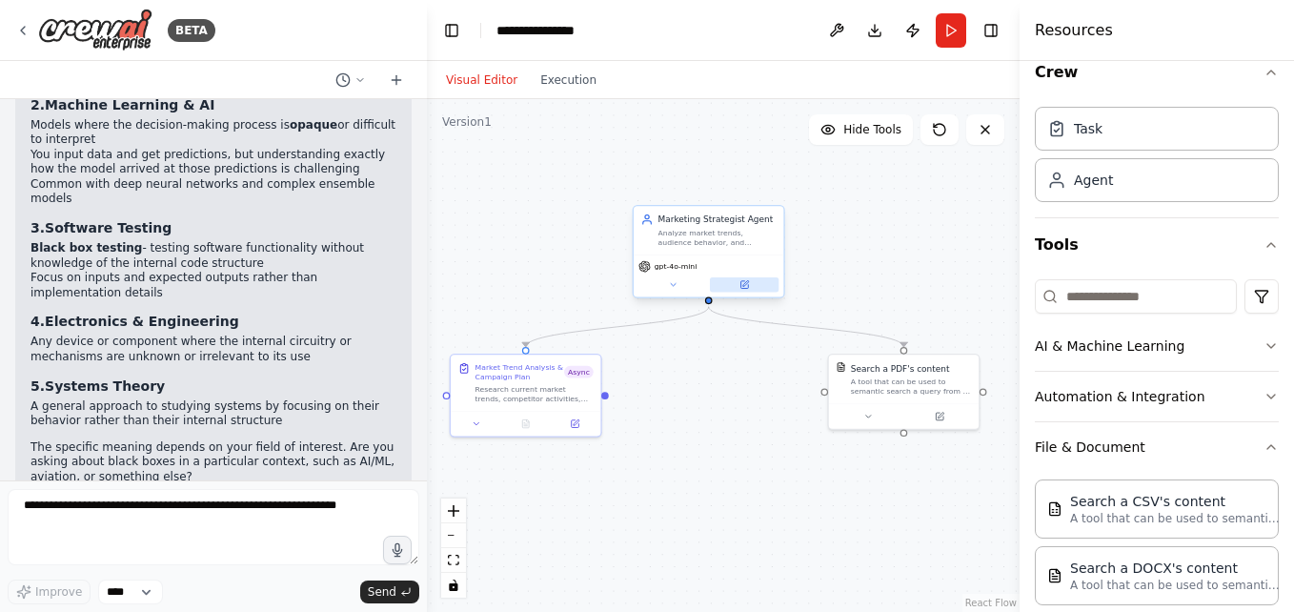
click at [742, 284] on icon at bounding box center [744, 285] width 8 height 8
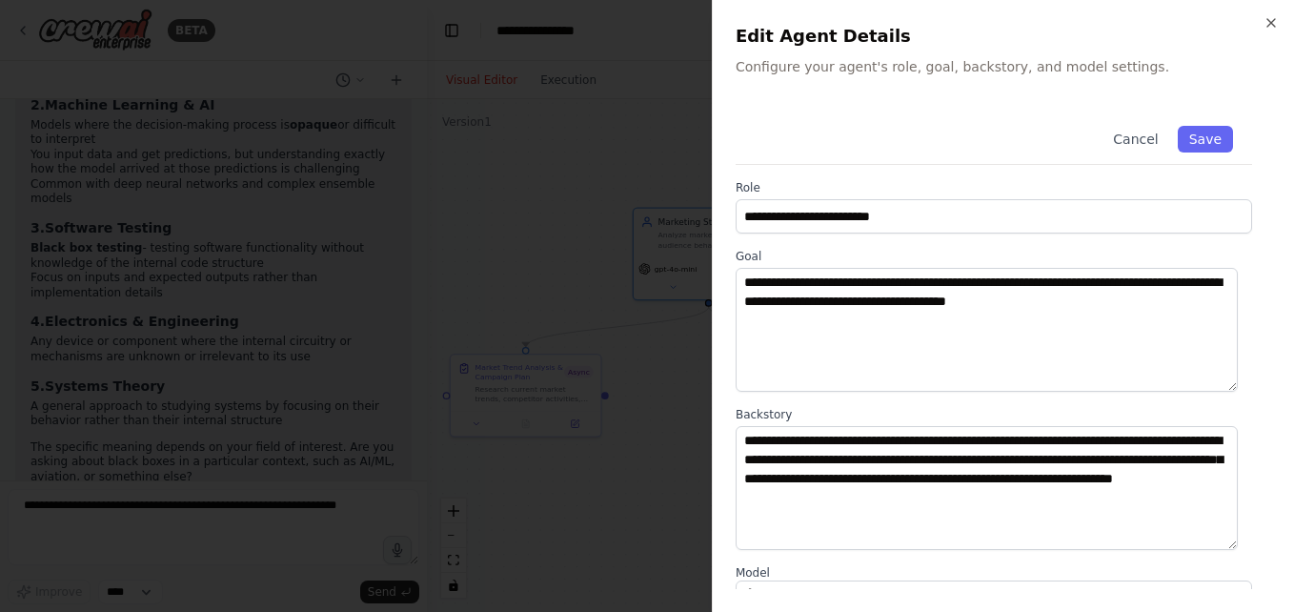
scroll to position [252, 0]
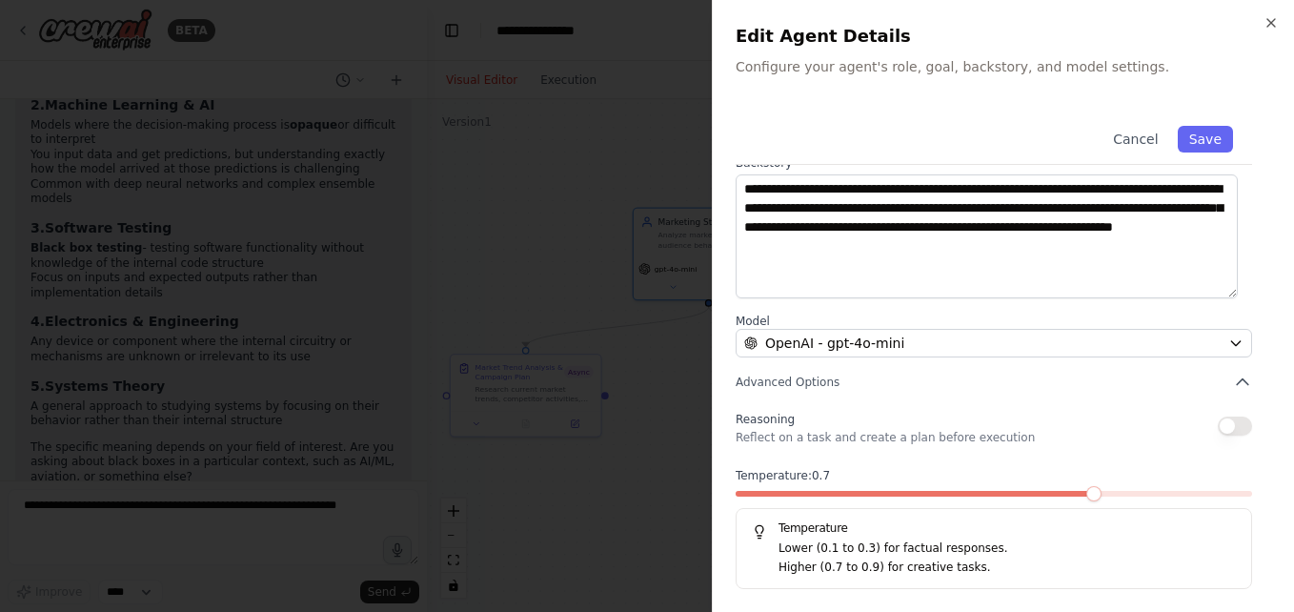
click at [1219, 425] on button "button" at bounding box center [1235, 425] width 34 height 19
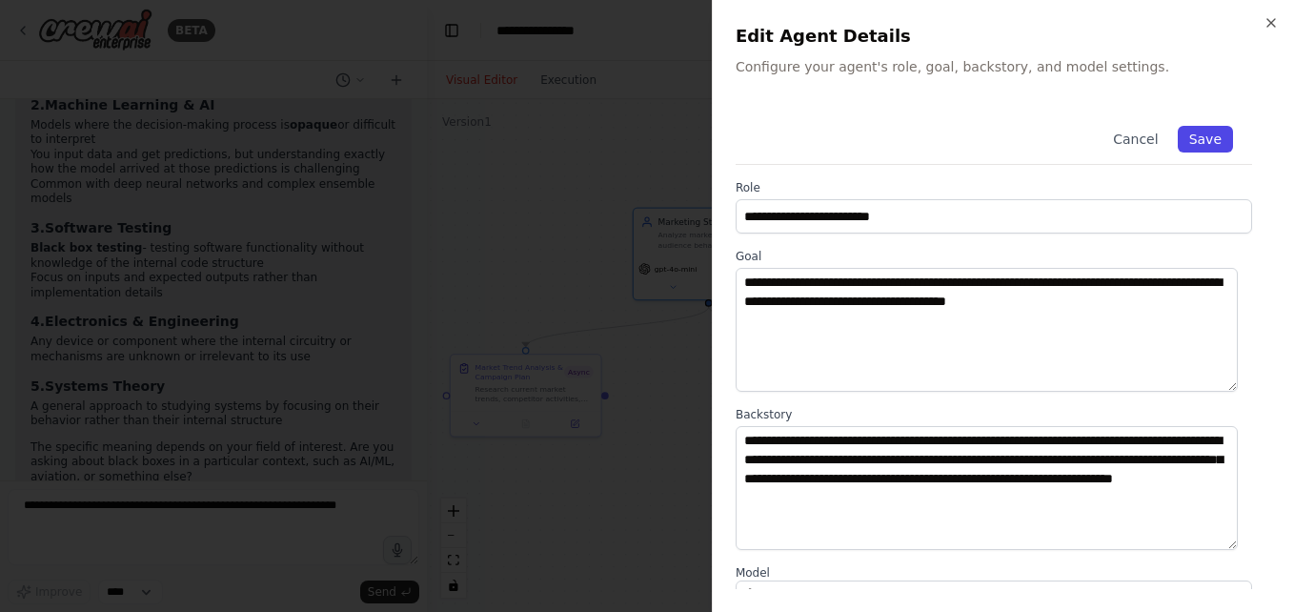
click at [1200, 145] on button "Save" at bounding box center [1205, 139] width 55 height 27
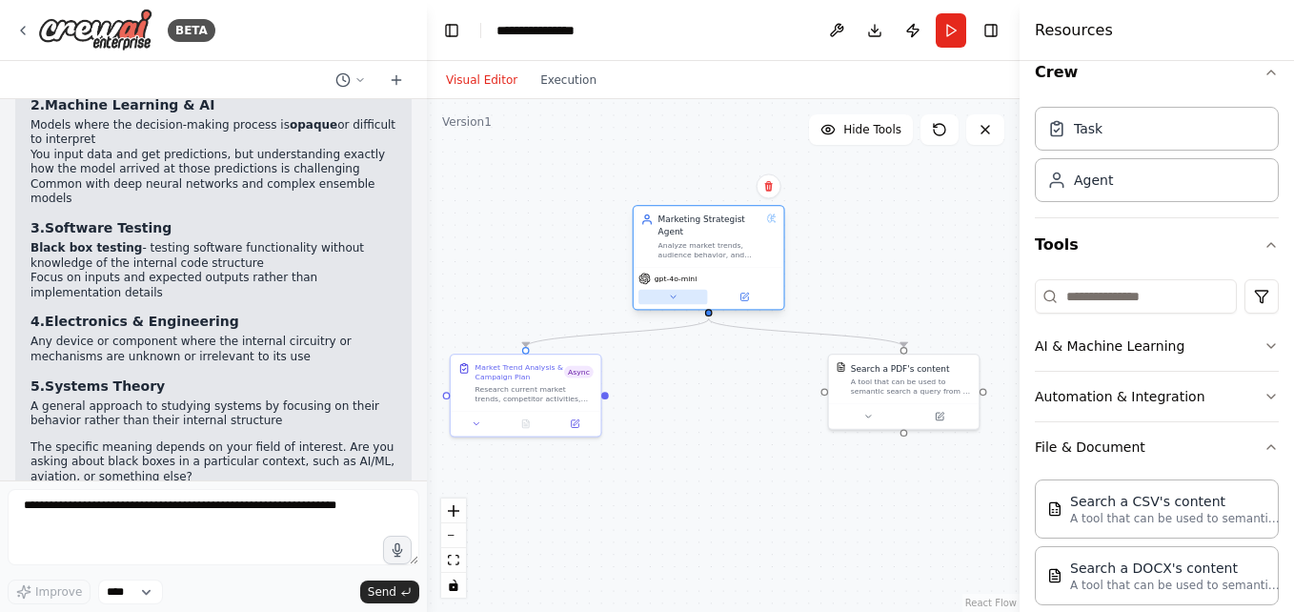
click at [677, 295] on icon at bounding box center [673, 297] width 10 height 10
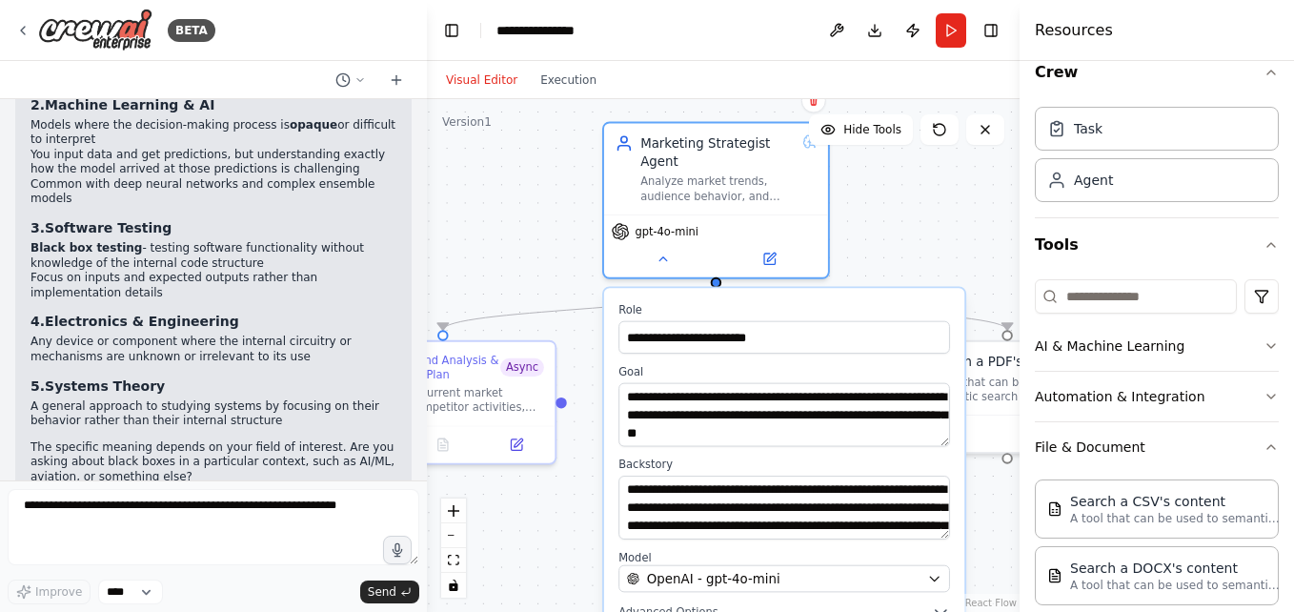
click at [901, 229] on div ".deletable-edge-delete-btn { width: 20px; height: 20px; border: 0px solid #ffff…" at bounding box center [723, 355] width 593 height 513
